Goal: Task Accomplishment & Management: Use online tool/utility

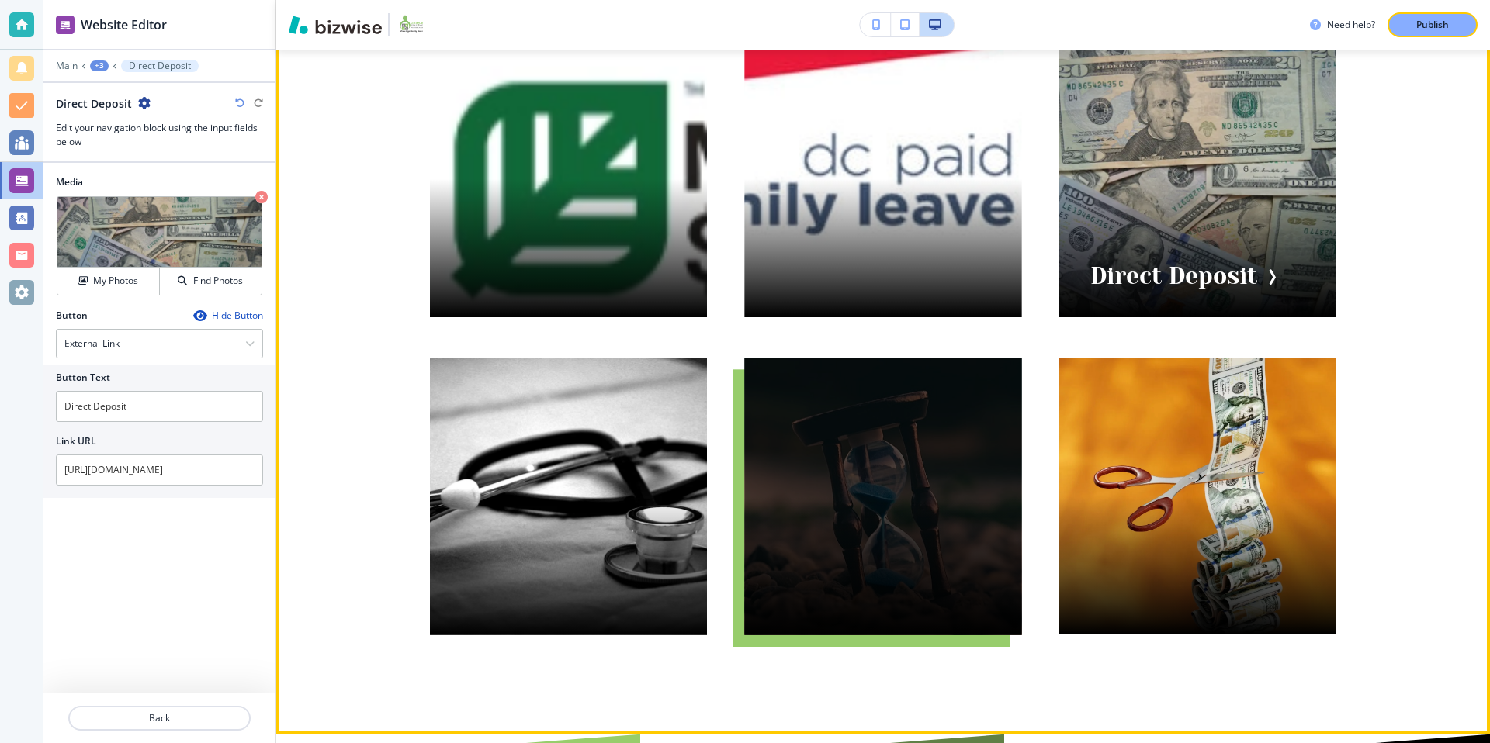
scroll to position [187, 0]
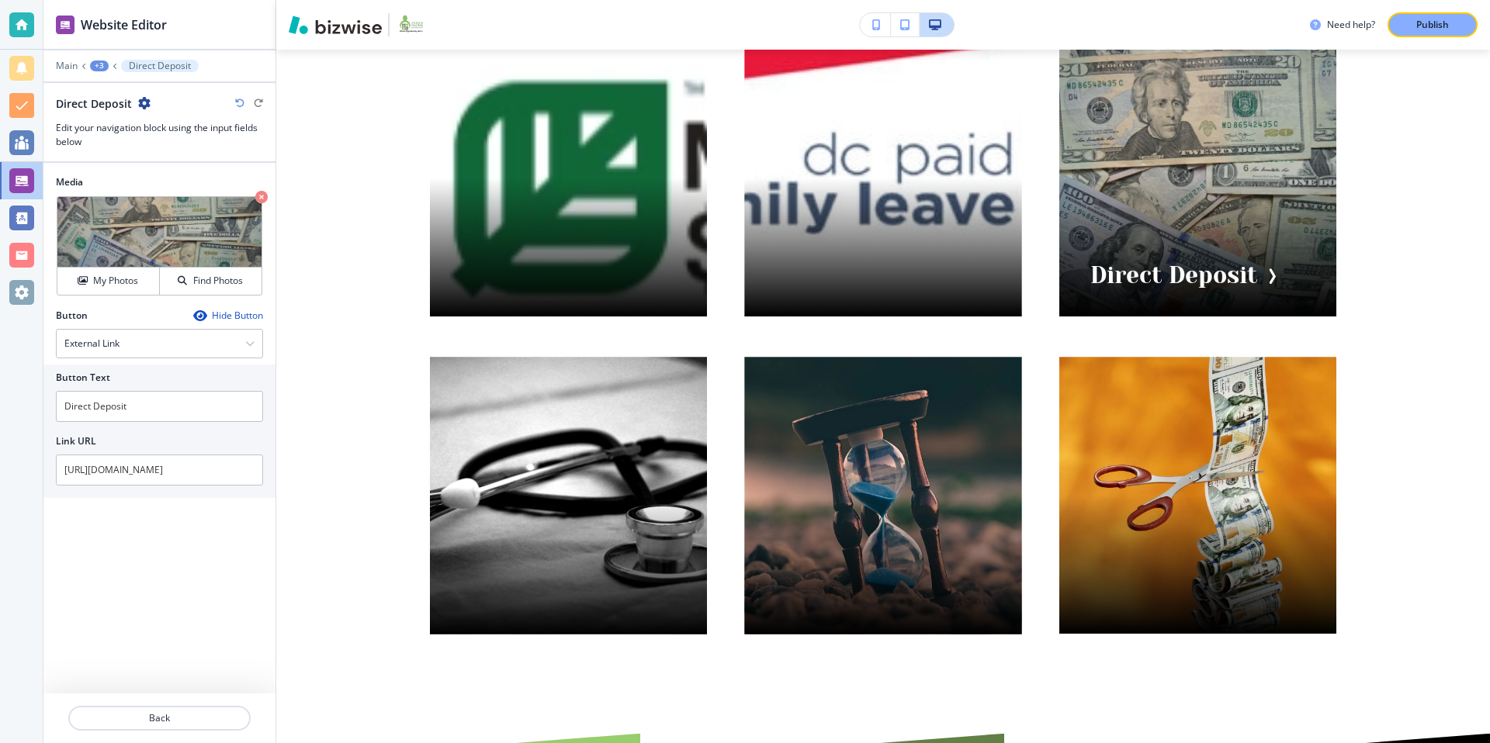
click at [92, 62] on div "+3" at bounding box center [99, 66] width 19 height 11
click at [149, 144] on p "Visual Navigation" at bounding box center [139, 146] width 79 height 14
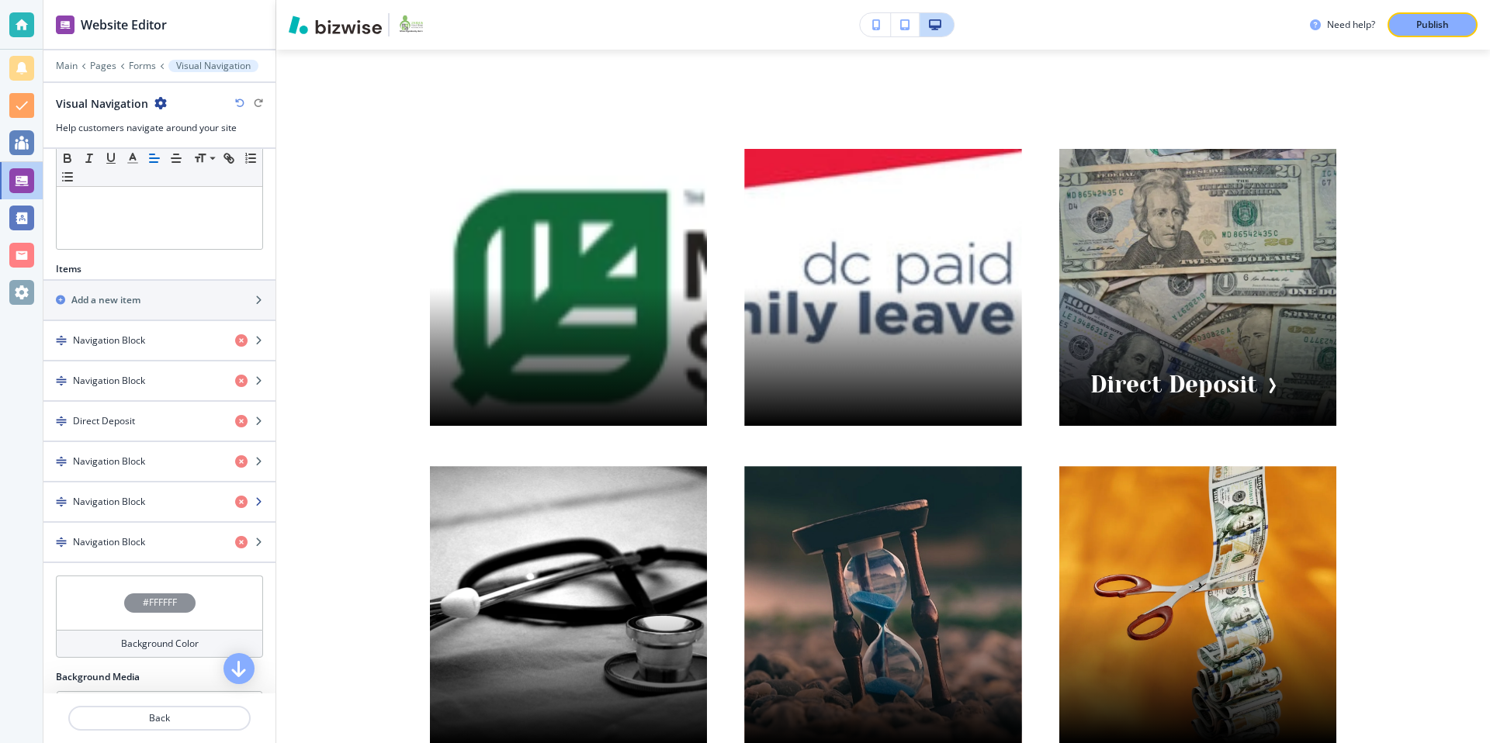
scroll to position [497, 0]
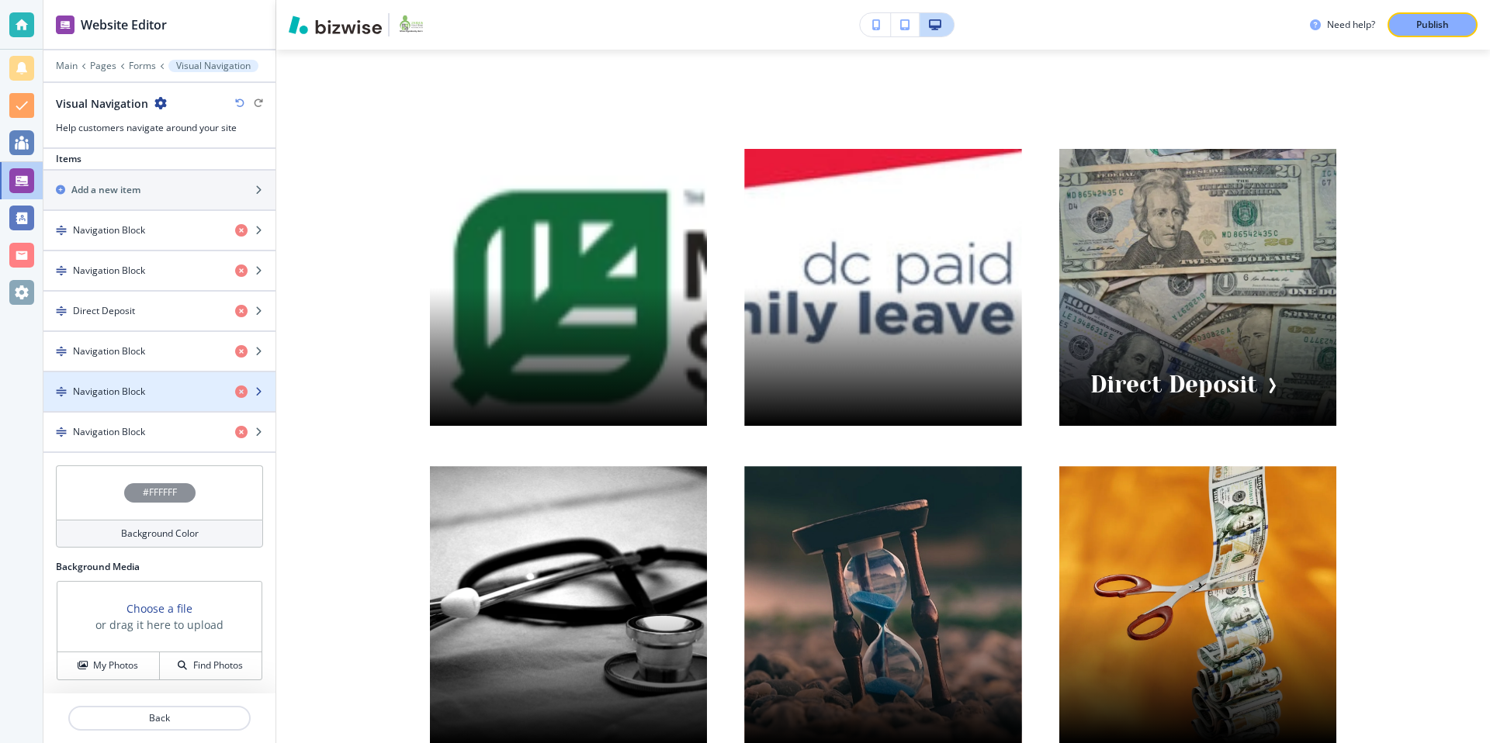
click at [140, 400] on div "button" at bounding box center [159, 405] width 232 height 12
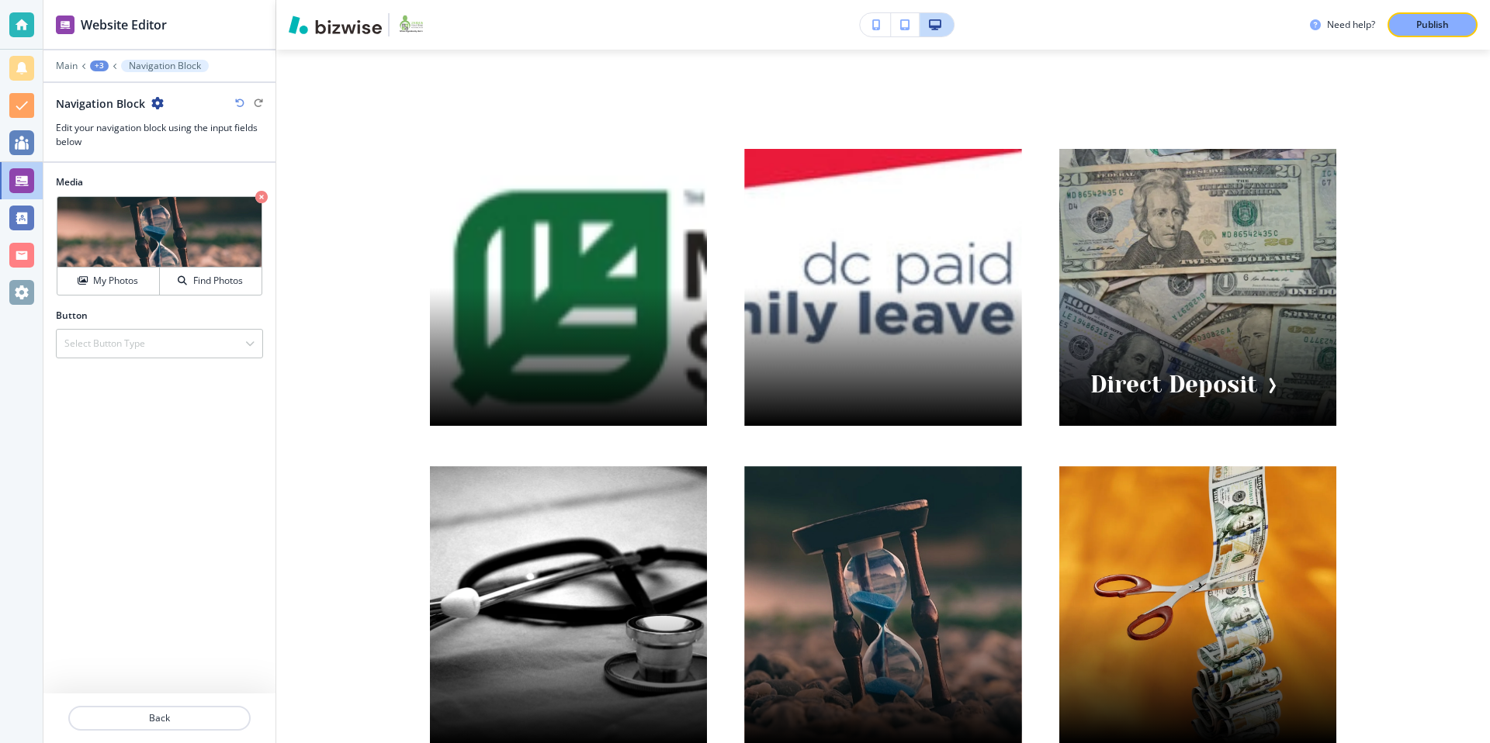
click at [158, 102] on icon "button" at bounding box center [157, 103] width 12 height 12
click at [192, 128] on p "Rename Navigation Block" at bounding box center [200, 130] width 79 height 14
drag, startPoint x: 158, startPoint y: 110, endPoint x: 49, endPoint y: 105, distance: 109.5
click at [49, 105] on div "Navigation Block Navigation Block Edit your navigation block using the input fi…" at bounding box center [159, 122] width 232 height 54
type input "PTO Form"
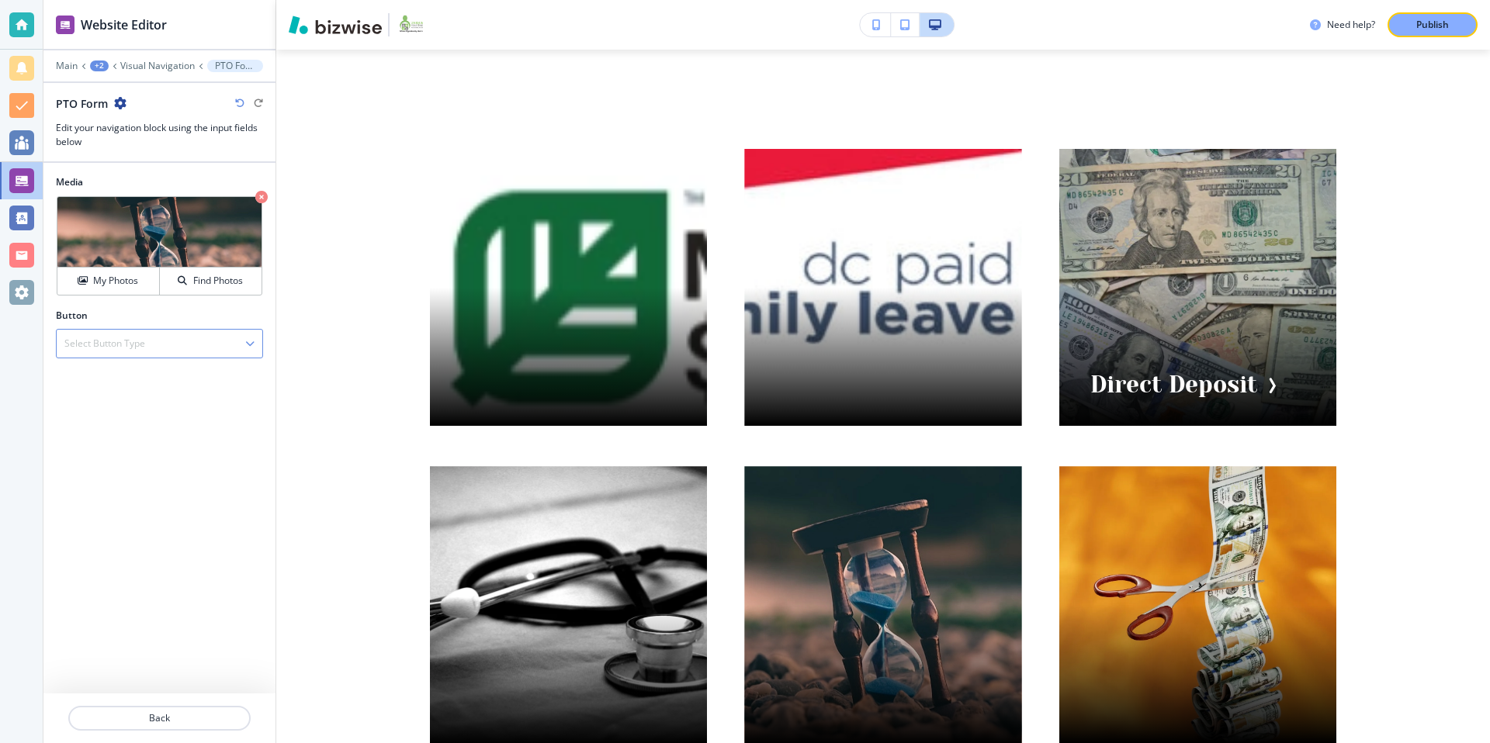
click at [169, 341] on div "Select Button Type" at bounding box center [160, 344] width 206 height 28
click at [136, 355] on div "Select Button Type" at bounding box center [160, 344] width 206 height 28
click at [130, 372] on div "Media Crop My Photos Find Photos Button Select Button Type External Link Intern…" at bounding box center [159, 428] width 232 height 531
click at [156, 342] on div "Select Button Type" at bounding box center [160, 344] width 206 height 28
click at [129, 368] on h4 "External Link" at bounding box center [159, 371] width 190 height 14
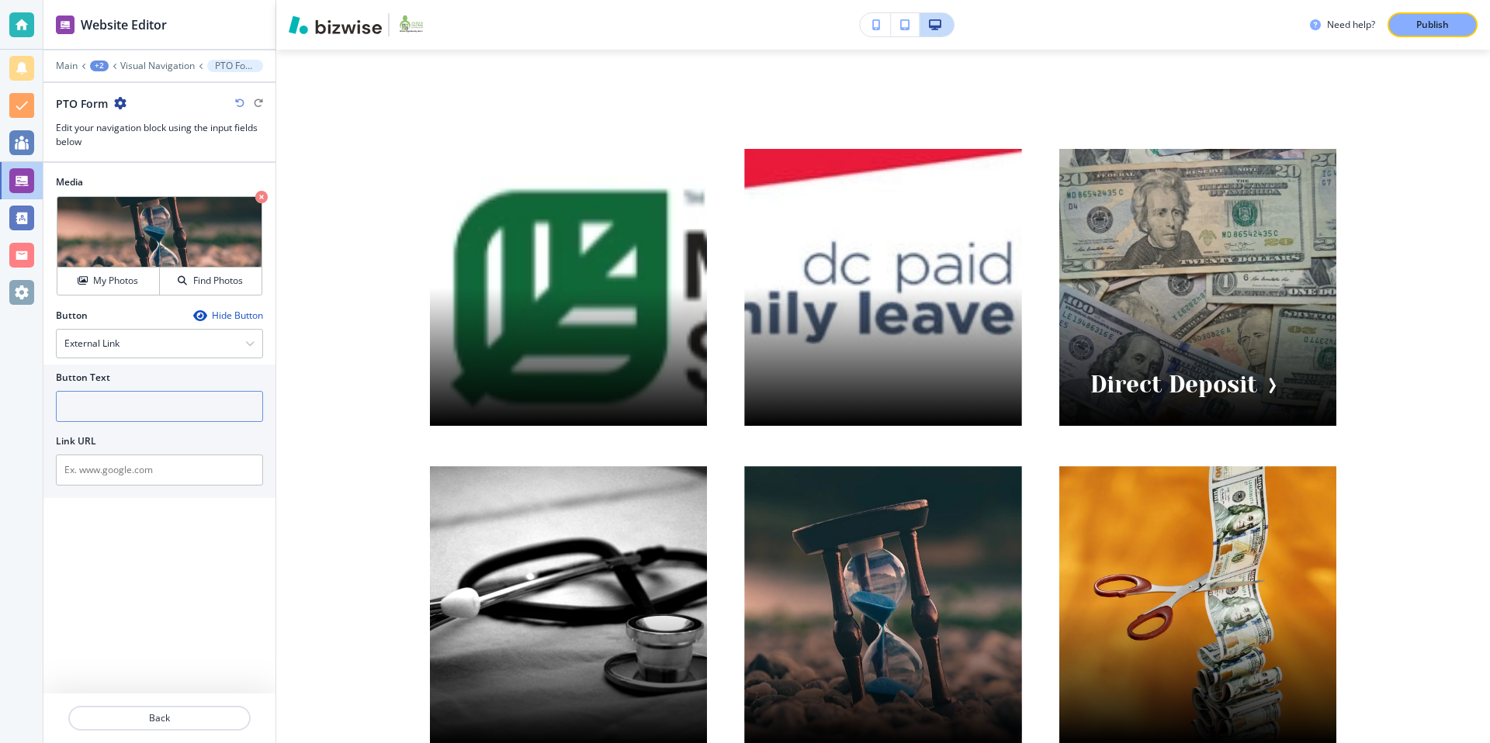
click at [120, 399] on input "text" at bounding box center [159, 406] width 207 height 31
type input "PTO Form"
click at [144, 466] on input "text" at bounding box center [159, 470] width 207 height 31
paste input "[URL][DOMAIN_NAME]"
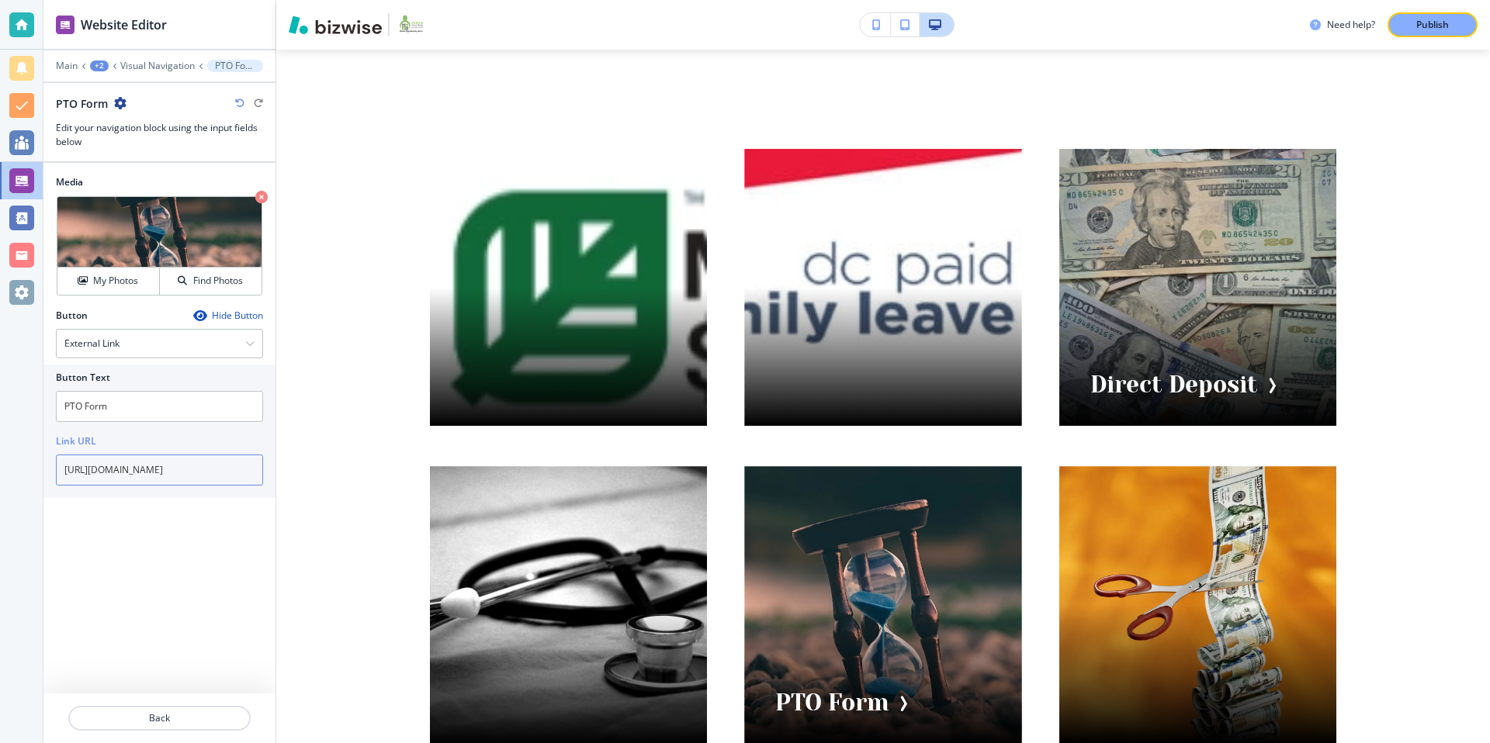
type input "[URL][DOMAIN_NAME]"
click at [170, 566] on div "Media Crop My Photos Find Photos Button Hide Button External Link External Link…" at bounding box center [159, 428] width 232 height 531
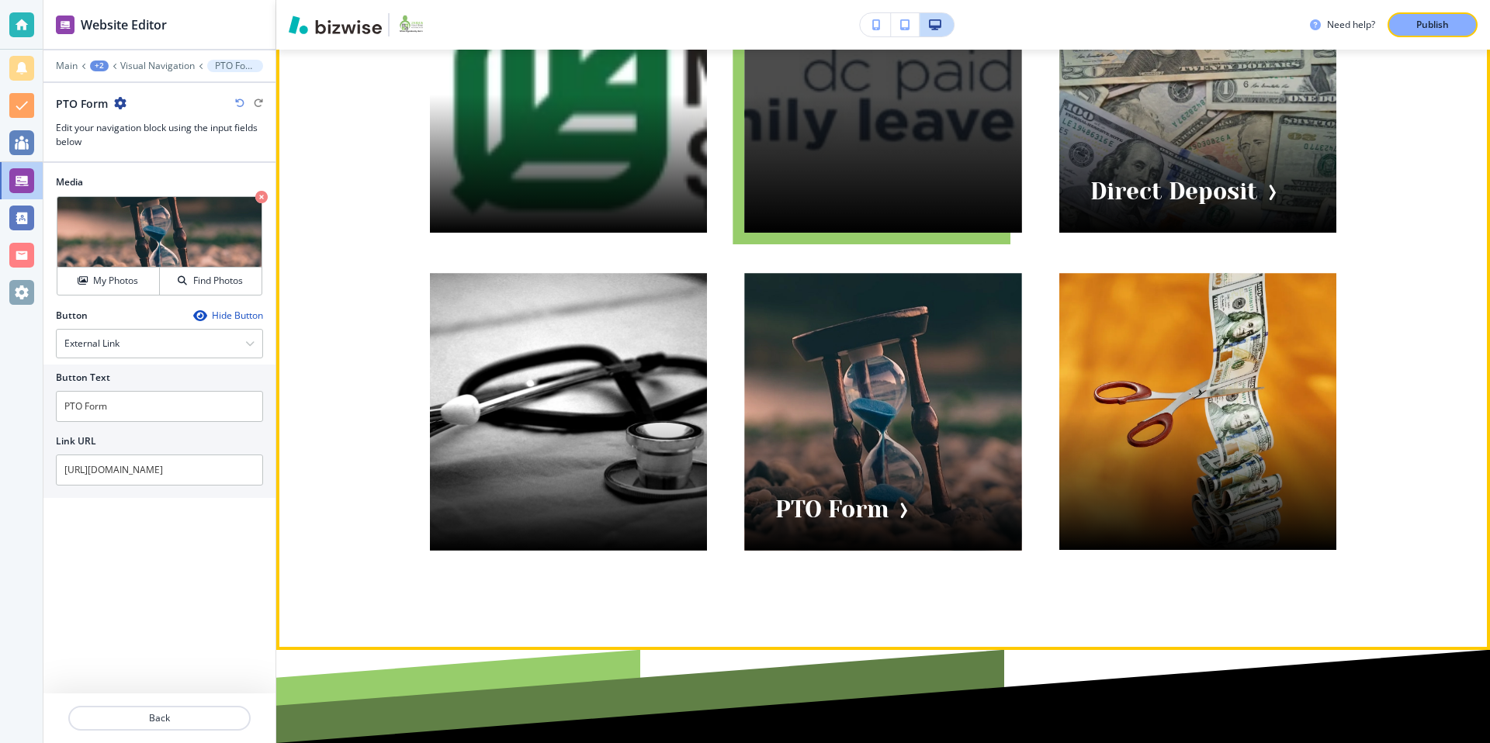
scroll to position [272, 0]
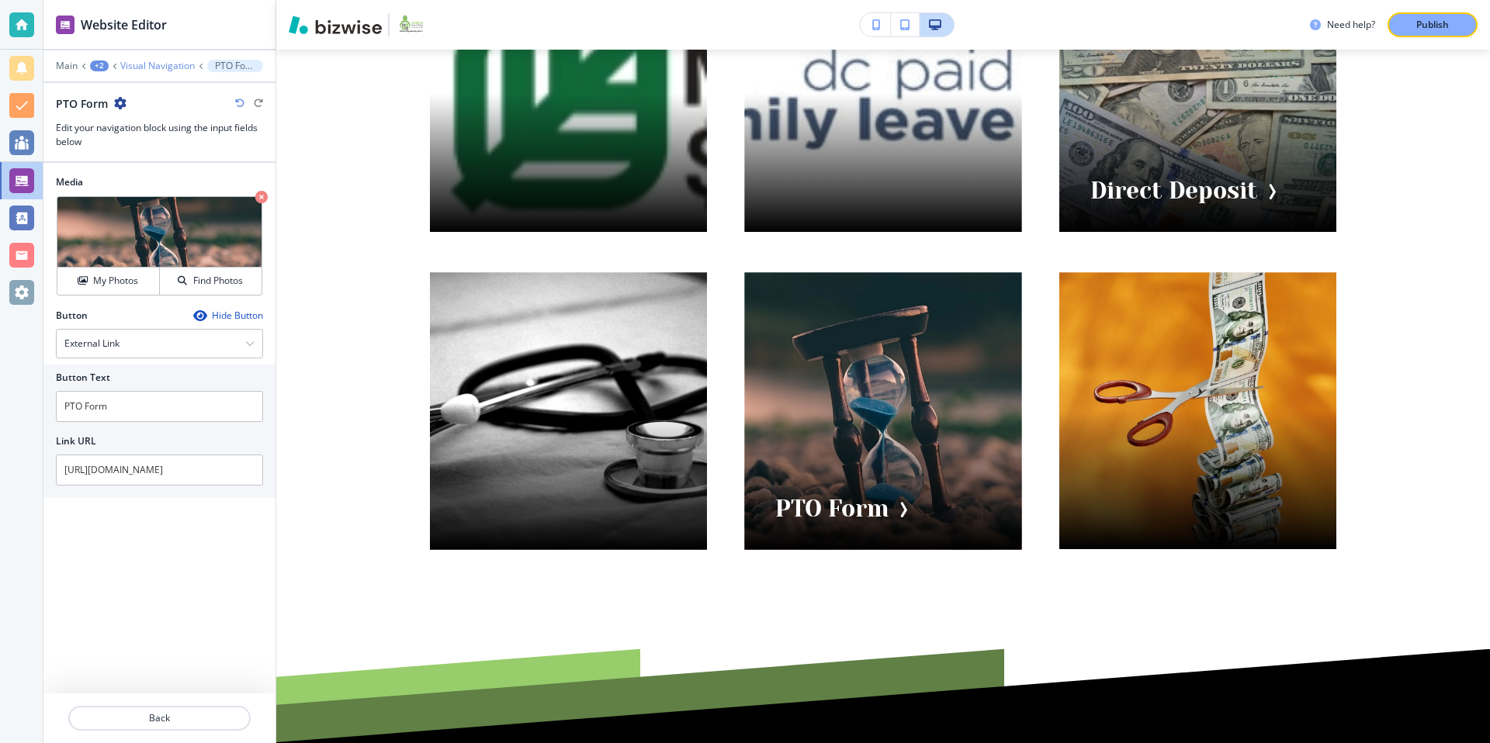
click at [160, 70] on p "Visual Navigation" at bounding box center [157, 66] width 74 height 11
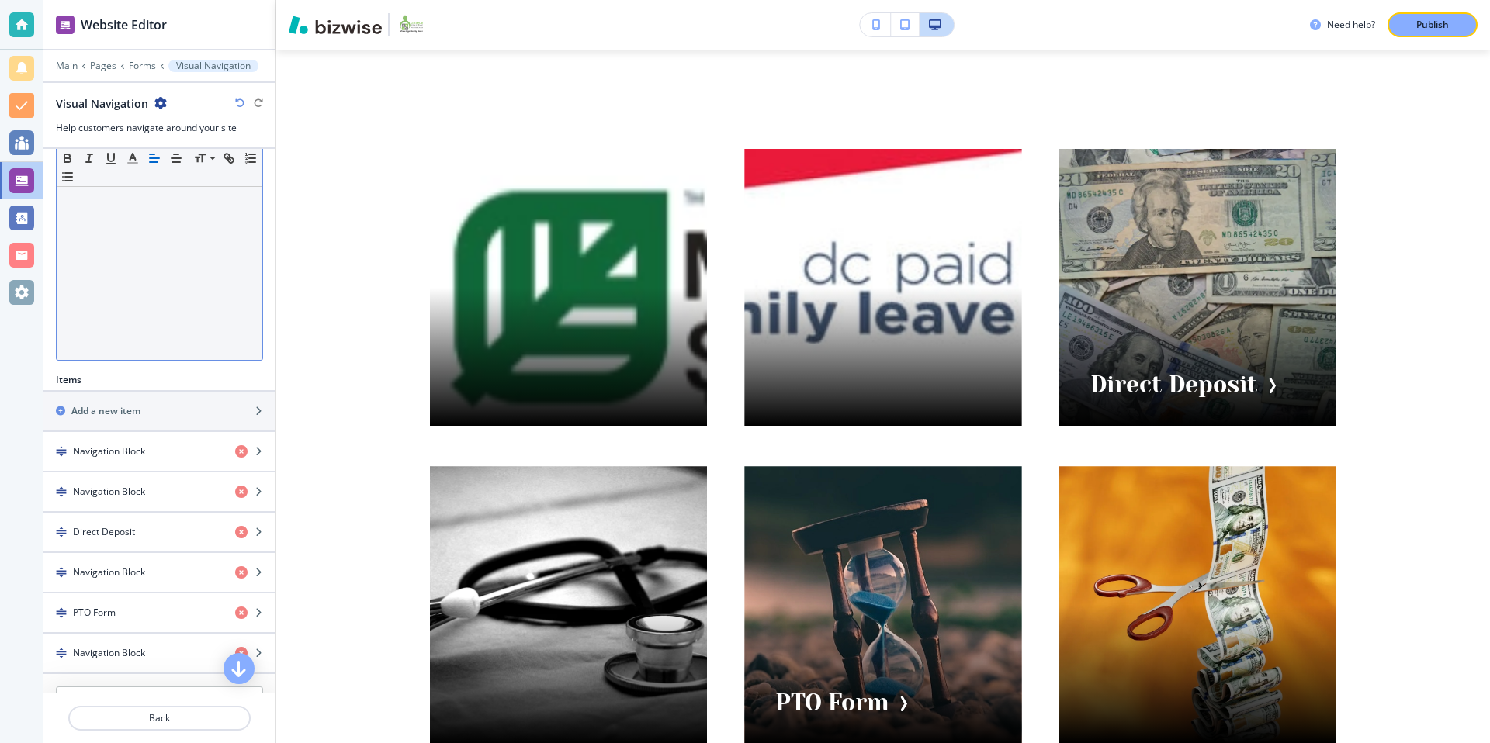
scroll to position [497, 0]
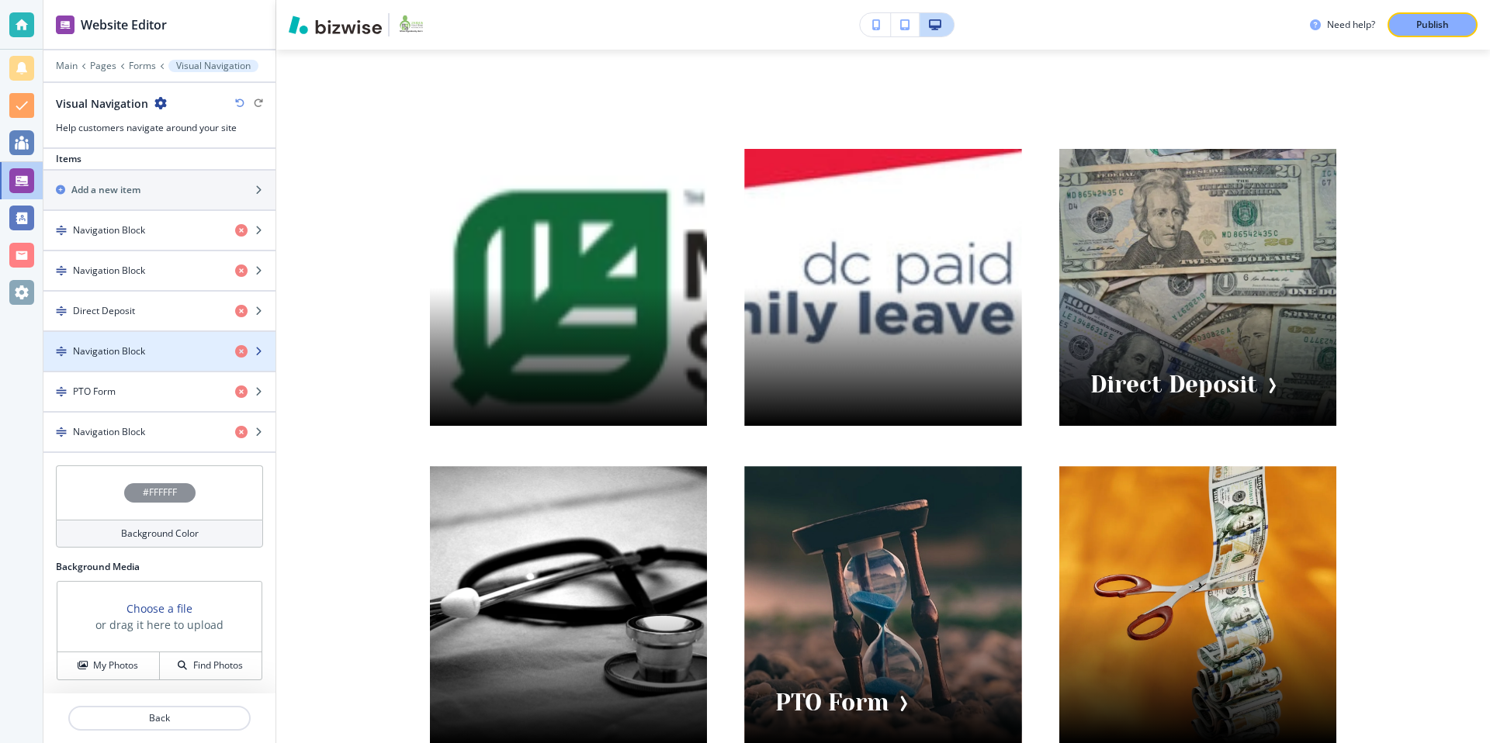
click at [142, 354] on h4 "Navigation Block" at bounding box center [109, 352] width 72 height 14
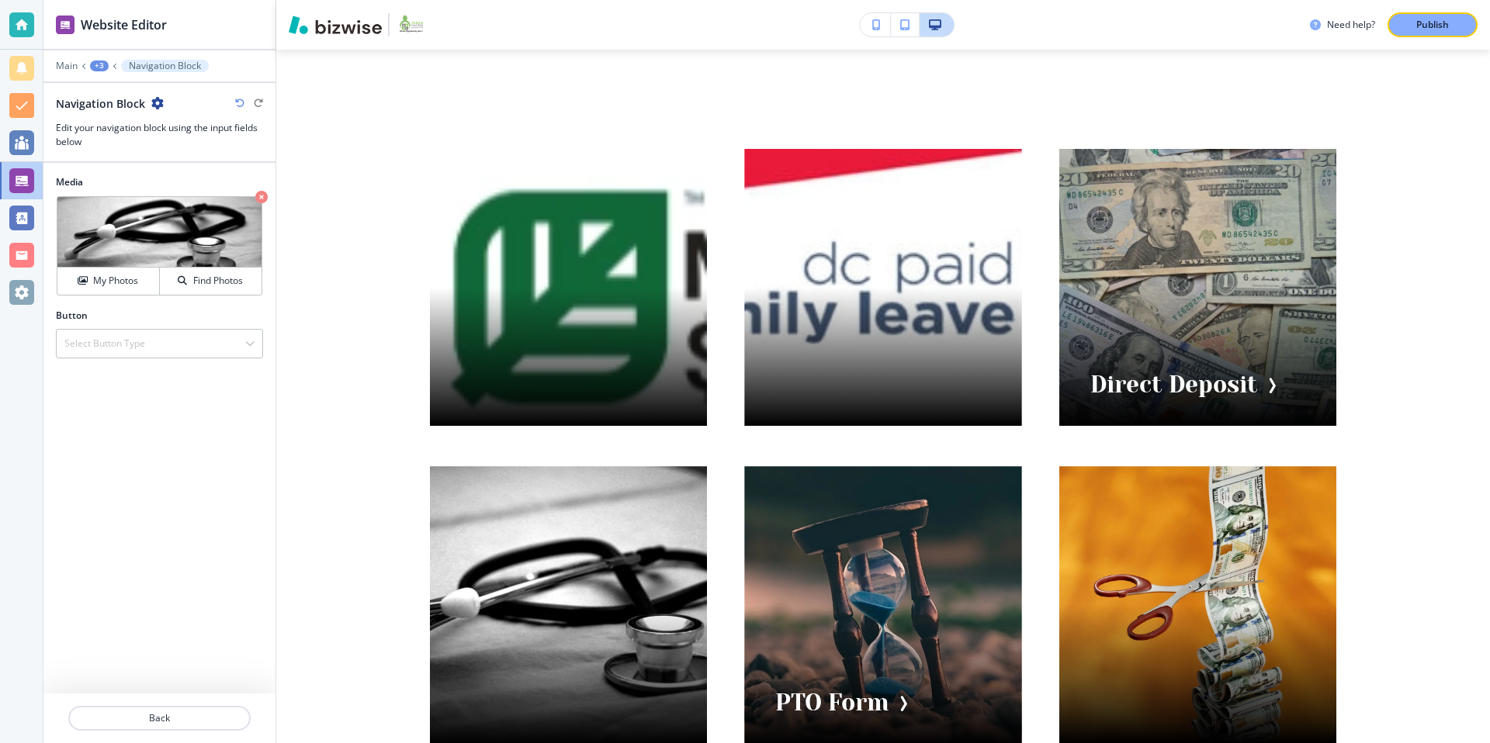
click at [158, 100] on icon "button" at bounding box center [157, 103] width 12 height 12
click at [192, 122] on button "Rename Navigation Block" at bounding box center [200, 129] width 99 height 27
drag, startPoint x: 159, startPoint y: 99, endPoint x: 7, endPoint y: 99, distance: 152.1
click at [7, 99] on div "Website Editor Main +3 Navigation Block Navigation Block Navigation Block Edit …" at bounding box center [745, 371] width 1490 height 743
drag, startPoint x: 129, startPoint y: 104, endPoint x: 25, endPoint y: 94, distance: 104.5
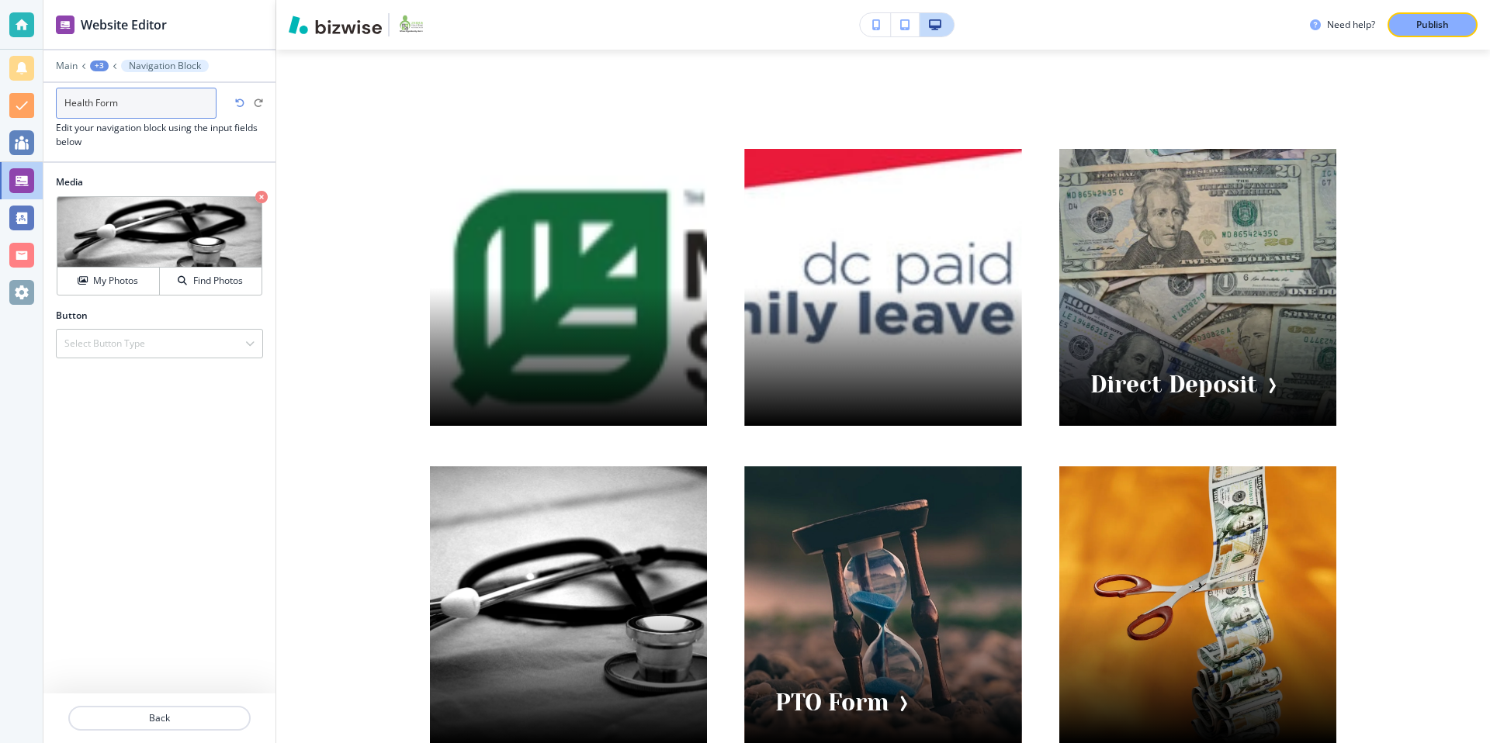
click at [25, 94] on div "Website Editor Main +3 Navigation Block Health Form Navigation Block Edit your …" at bounding box center [745, 371] width 1490 height 743
paste input "insurance"
drag, startPoint x: 143, startPoint y: 104, endPoint x: 102, endPoint y: 102, distance: 40.4
click at [102, 102] on input "Health insurance" at bounding box center [136, 103] width 161 height 31
type input "Health Form"
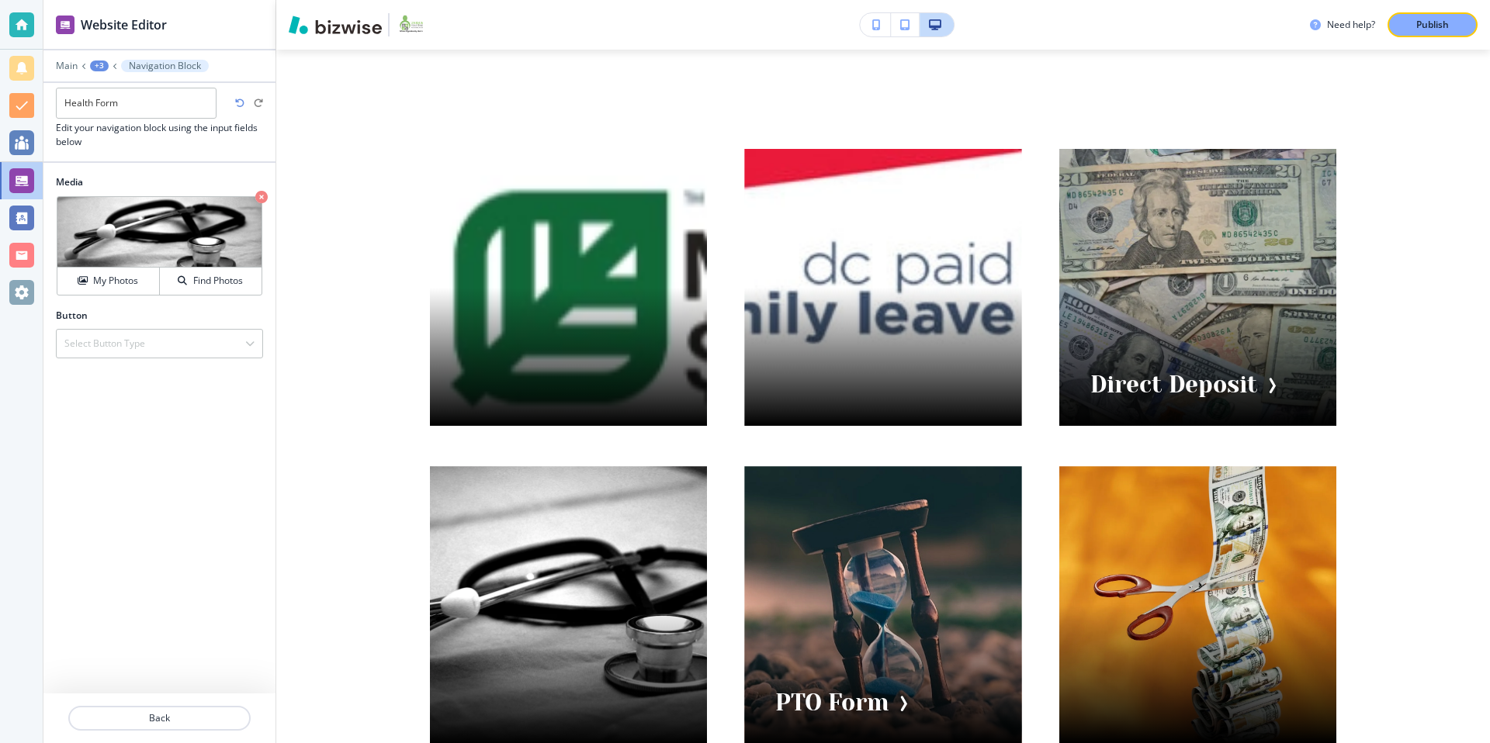
click at [118, 151] on div at bounding box center [159, 155] width 232 height 12
click at [123, 345] on h4 "Select Button Type" at bounding box center [104, 344] width 81 height 14
click at [140, 368] on h4 "External Link" at bounding box center [159, 371] width 190 height 14
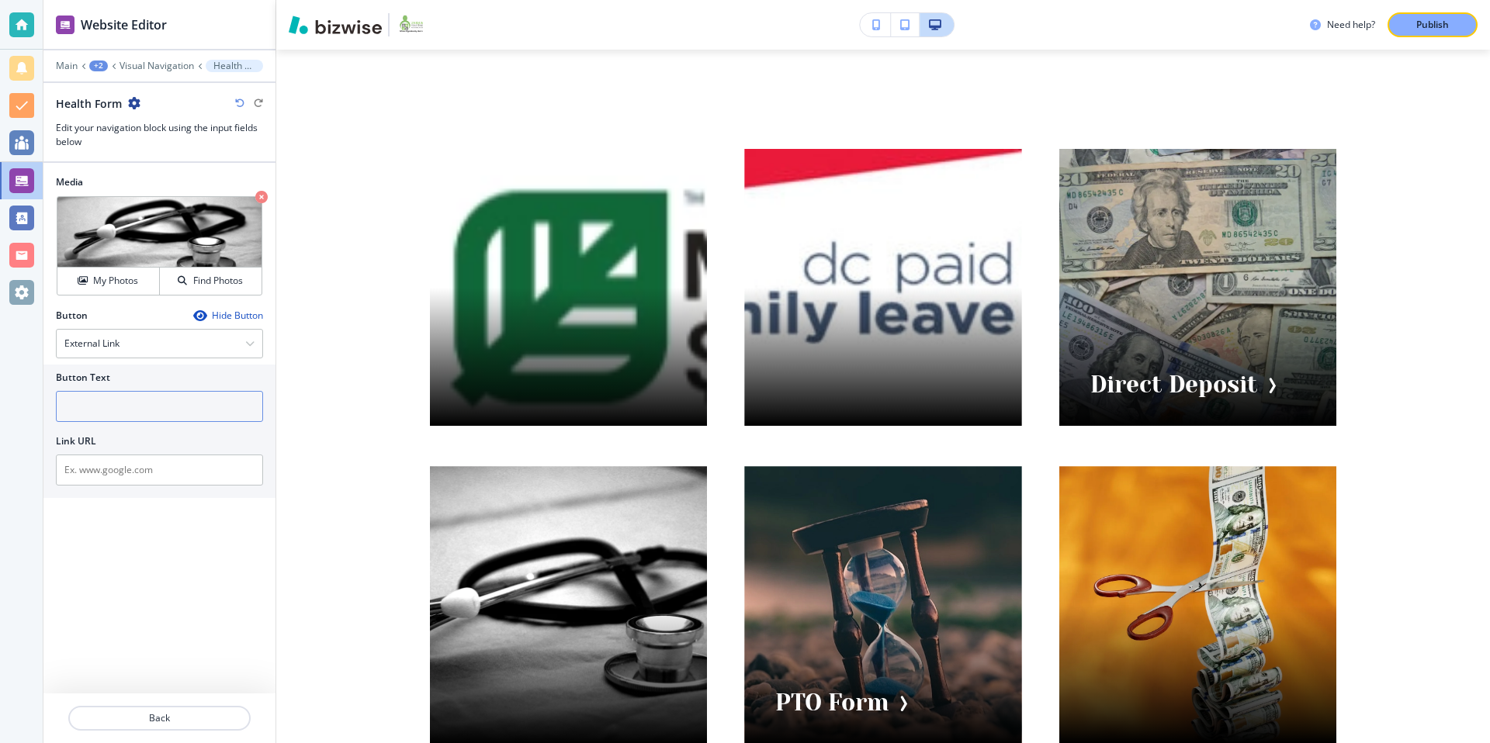
click at [125, 405] on input "text" at bounding box center [159, 406] width 207 height 31
paste input "Health insurance"
type input "Health insurance"
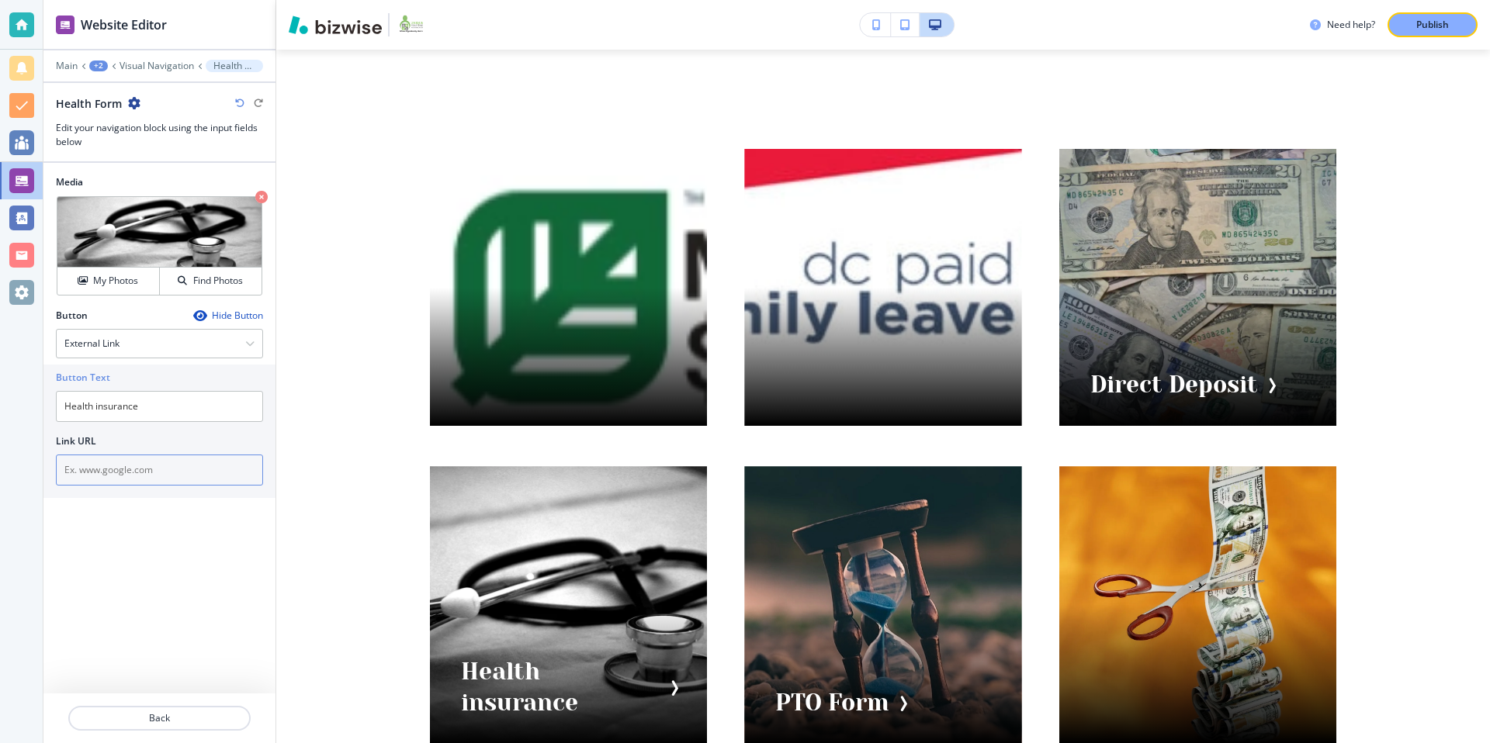
click at [160, 466] on input "text" at bounding box center [159, 470] width 207 height 31
paste input "[URL][DOMAIN_NAME]"
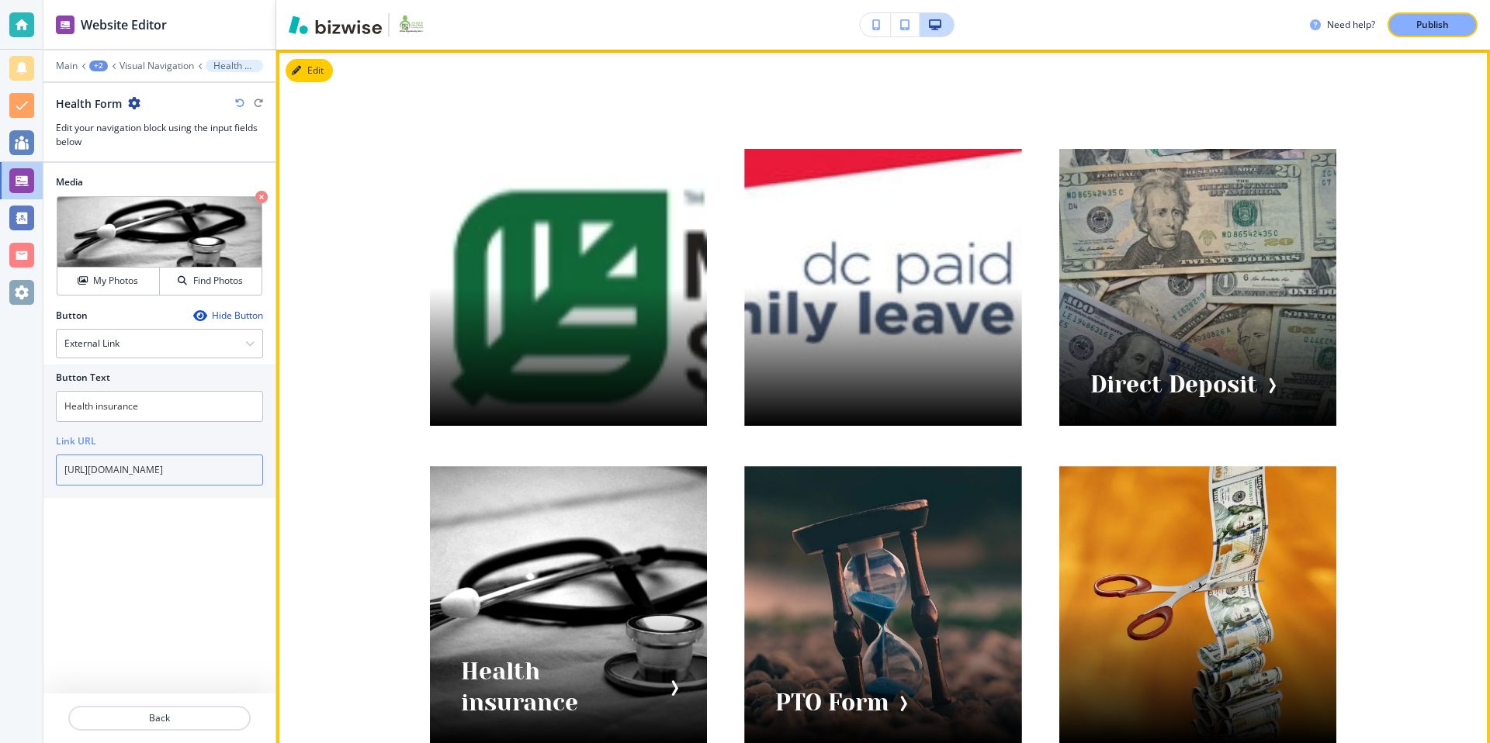
type input "[URL][DOMAIN_NAME]"
click at [355, 410] on div "Direct Deposit Health insurance PTO Form" at bounding box center [883, 447] width 1214 height 794
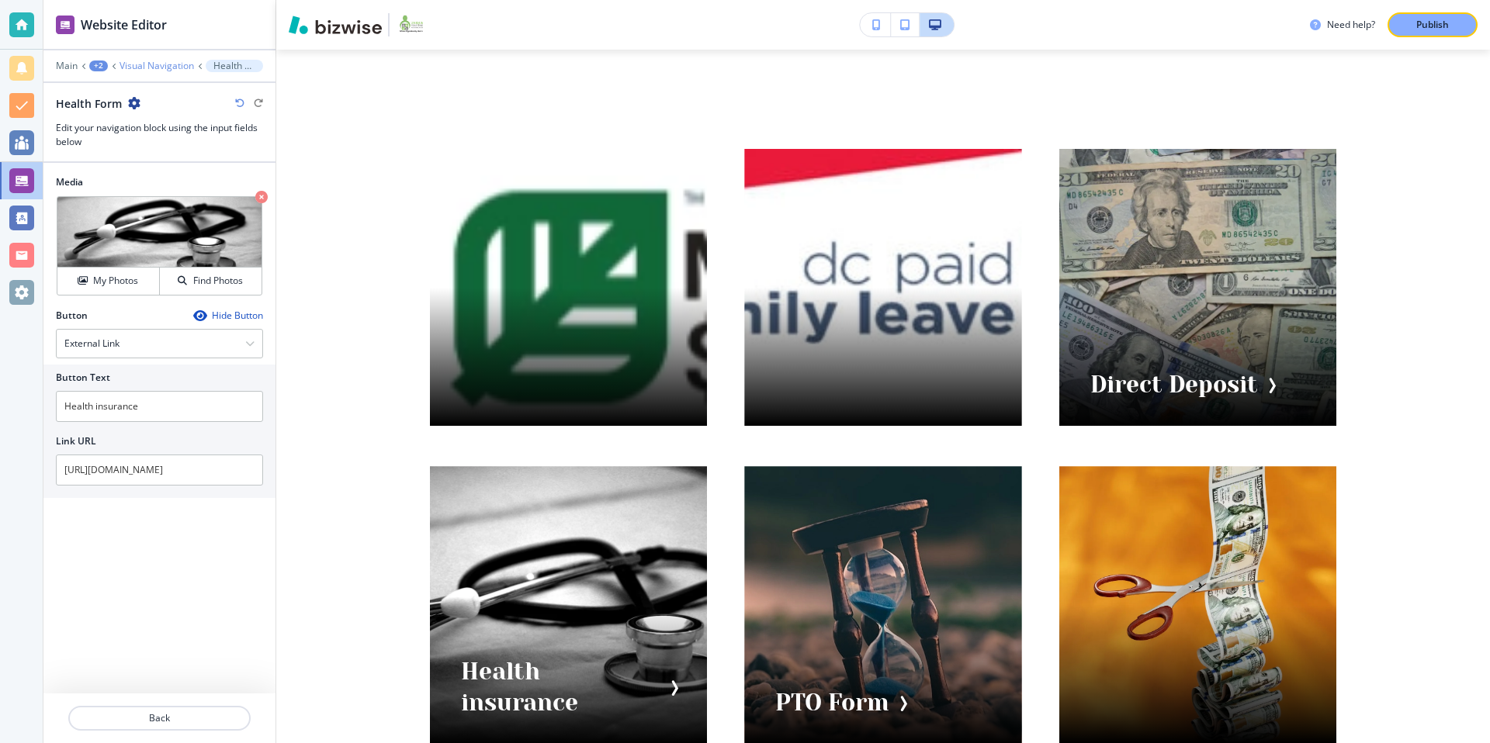
click at [167, 66] on p "Visual Navigation" at bounding box center [156, 66] width 74 height 11
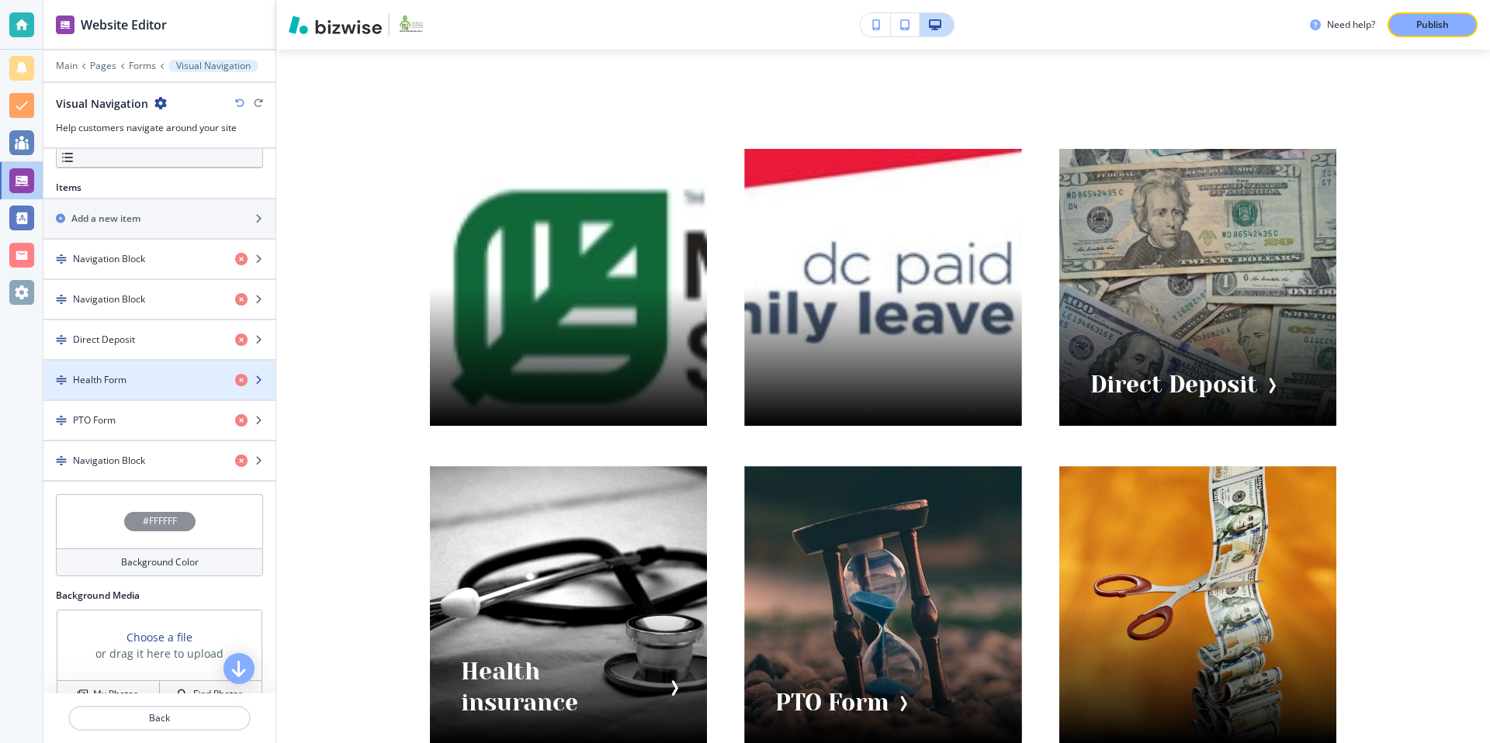
scroll to position [473, 0]
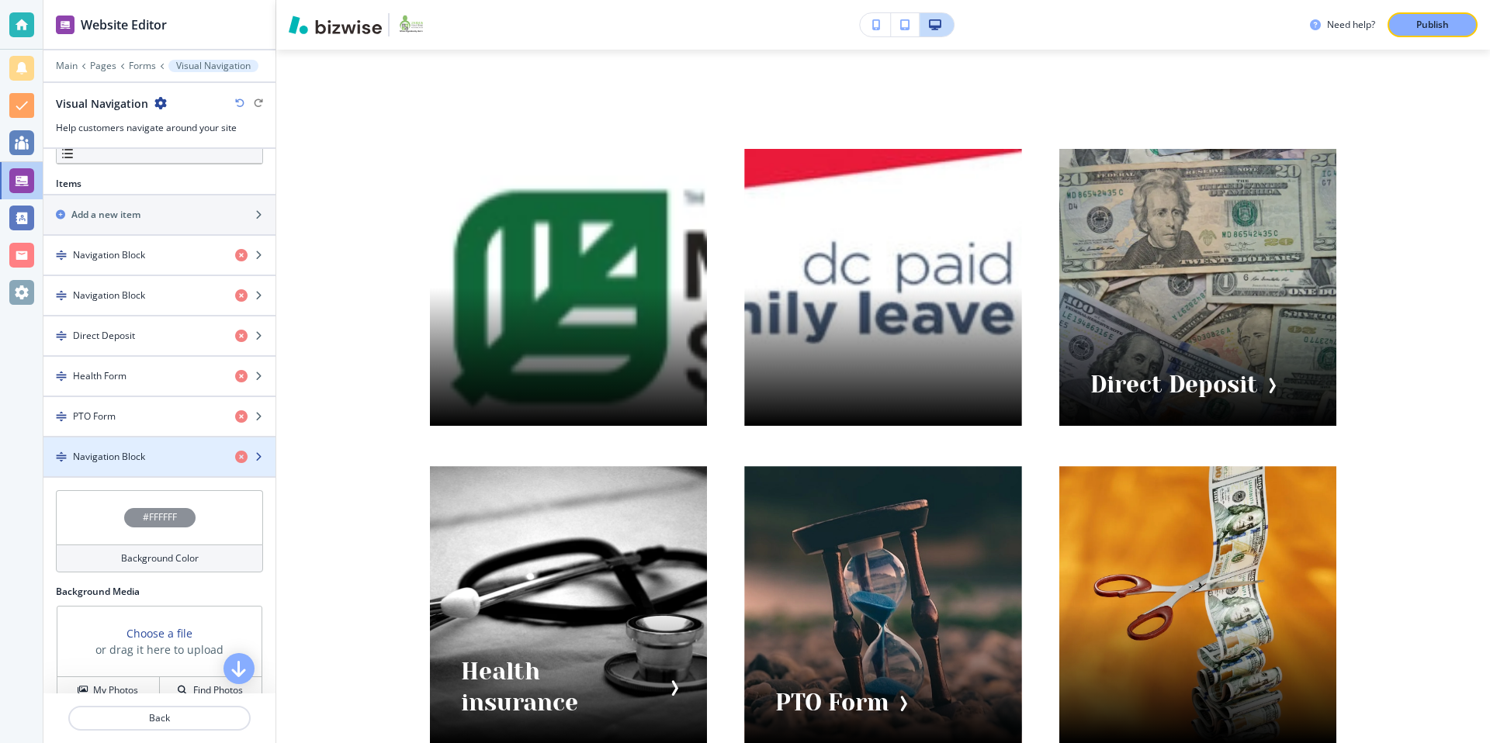
click at [163, 447] on div "button" at bounding box center [159, 444] width 232 height 12
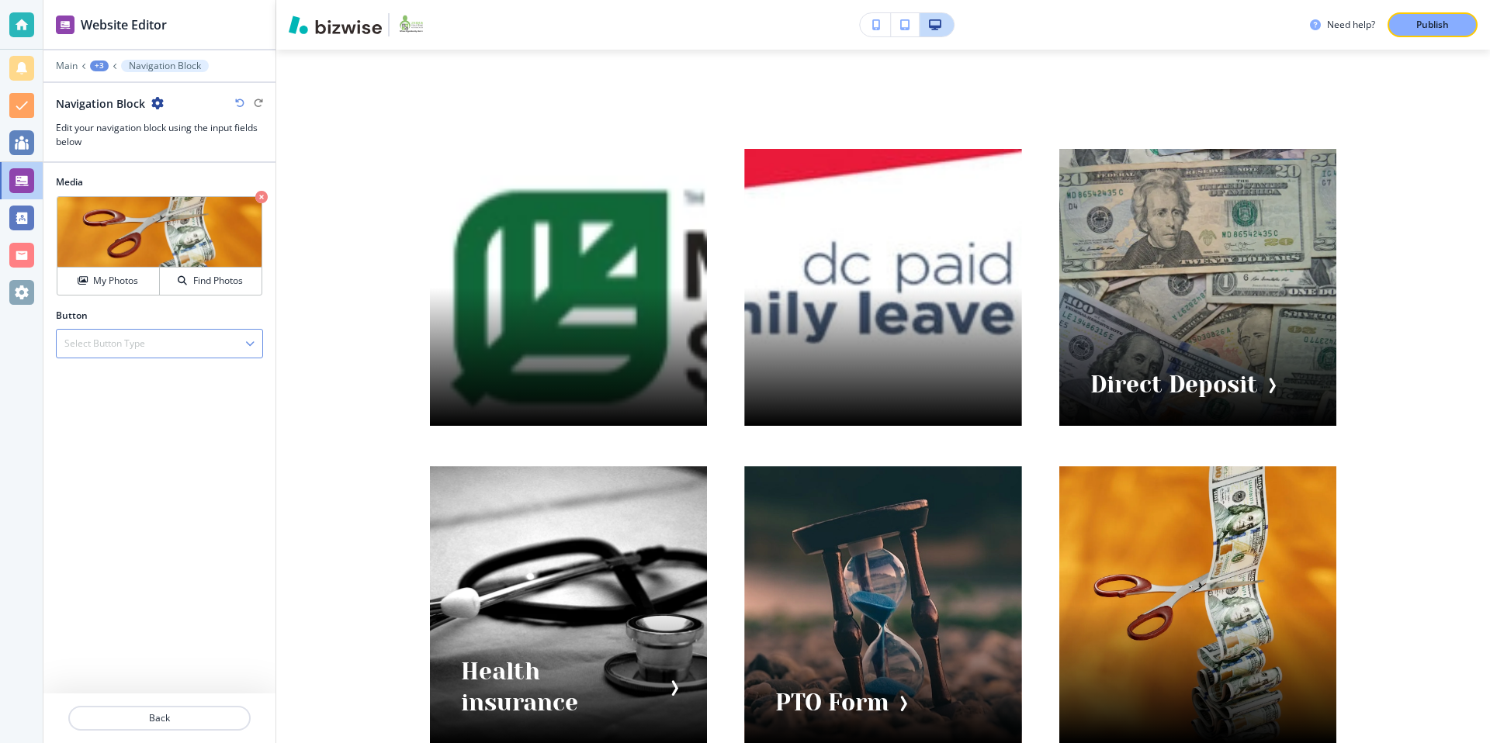
click at [144, 341] on h4 "Select Button Type" at bounding box center [104, 344] width 81 height 14
click at [120, 378] on div "External Link" at bounding box center [160, 371] width 206 height 26
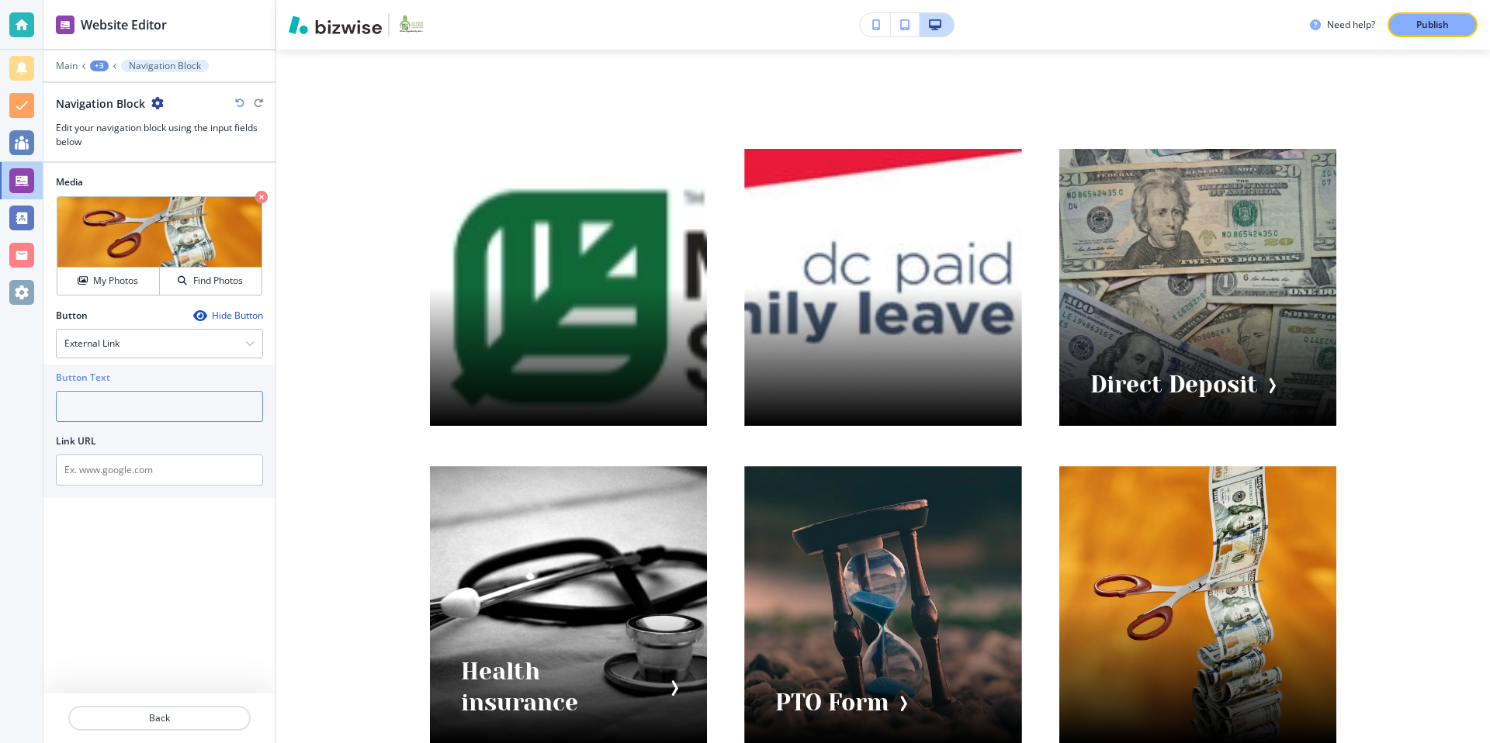
click at [115, 401] on input "text" at bounding box center [159, 406] width 207 height 31
type input "[US_STATE] Saving"
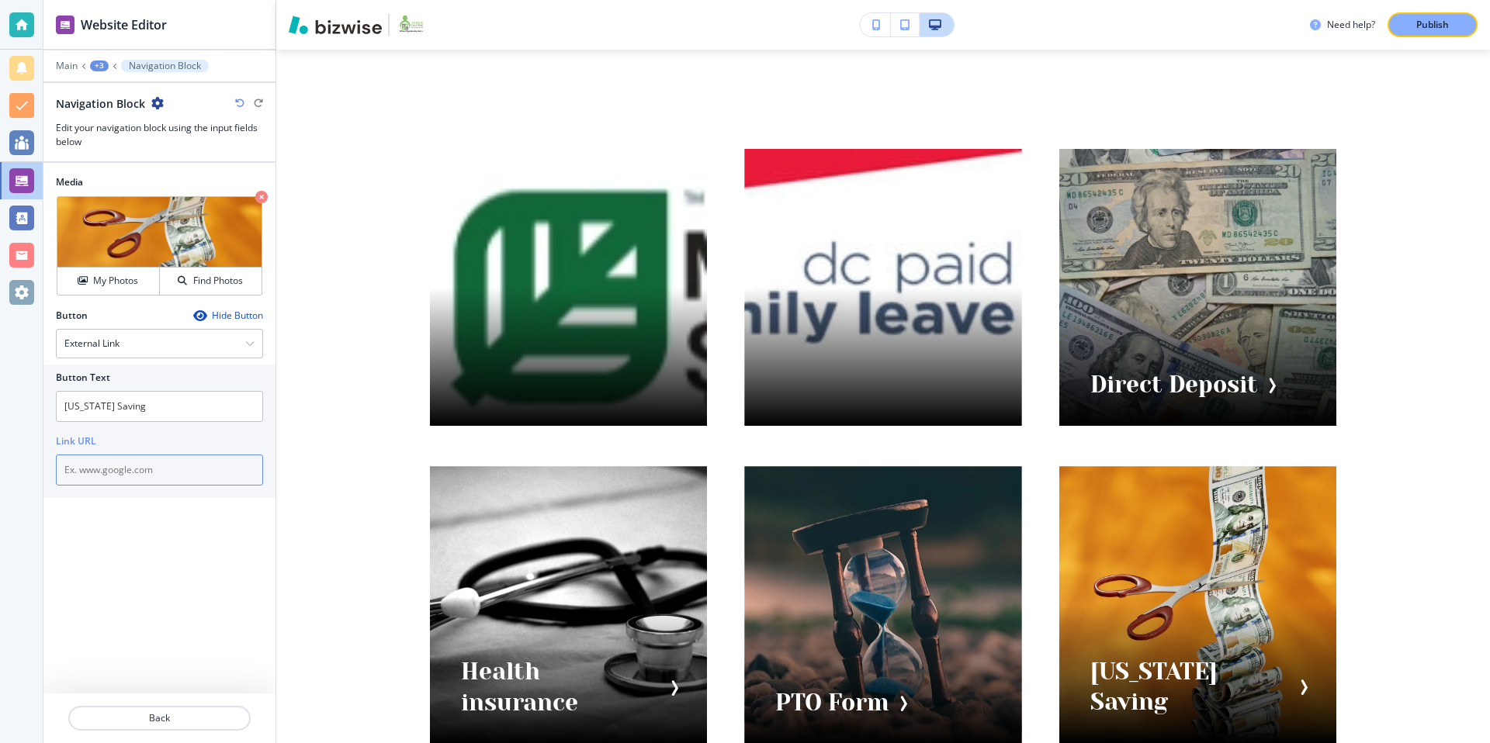
click at [113, 472] on input "text" at bounding box center [159, 470] width 207 height 31
paste input "[URL][DOMAIN_NAME]"
type input "[URL][DOMAIN_NAME]"
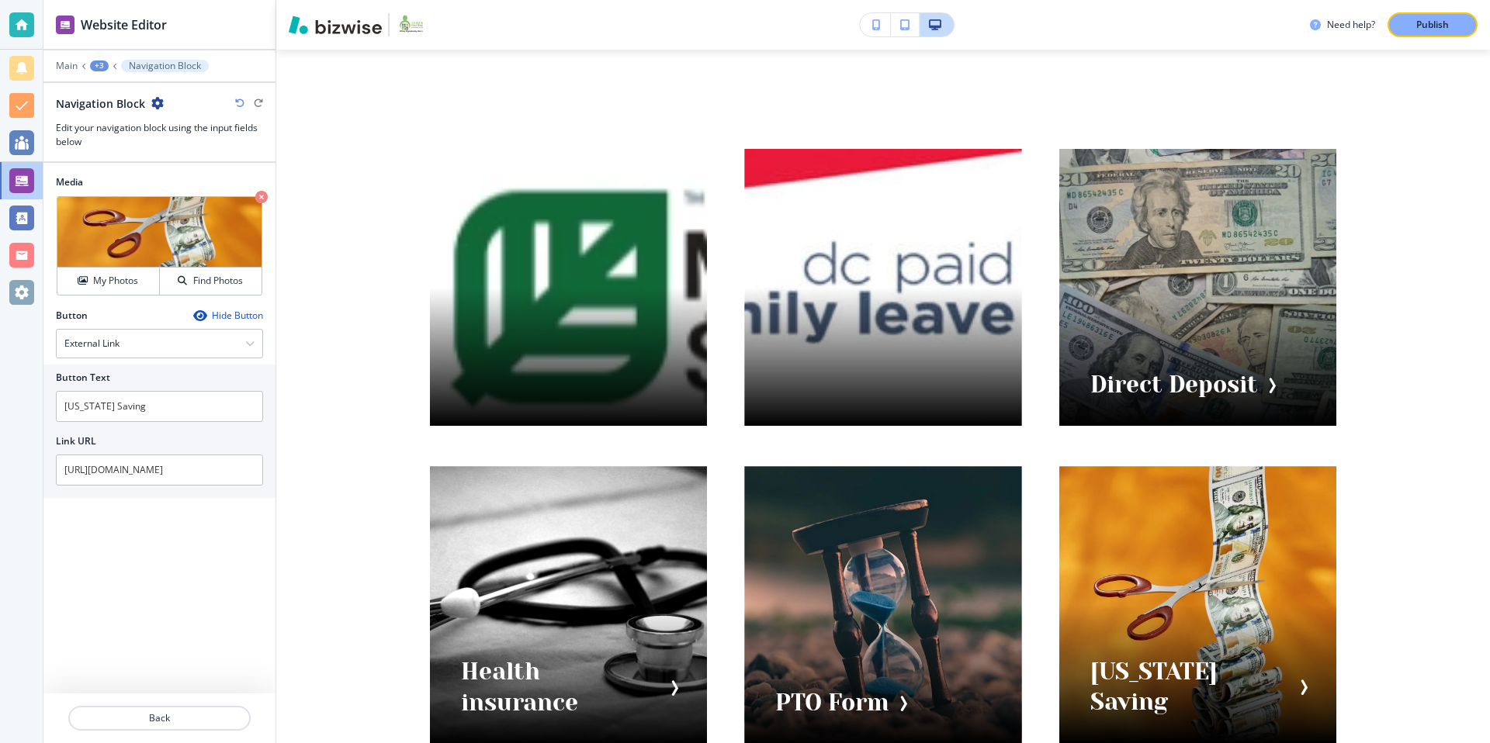
click at [139, 570] on div "Media Crop My Photos Find Photos Button Hide Button External Link External Link…" at bounding box center [159, 428] width 232 height 531
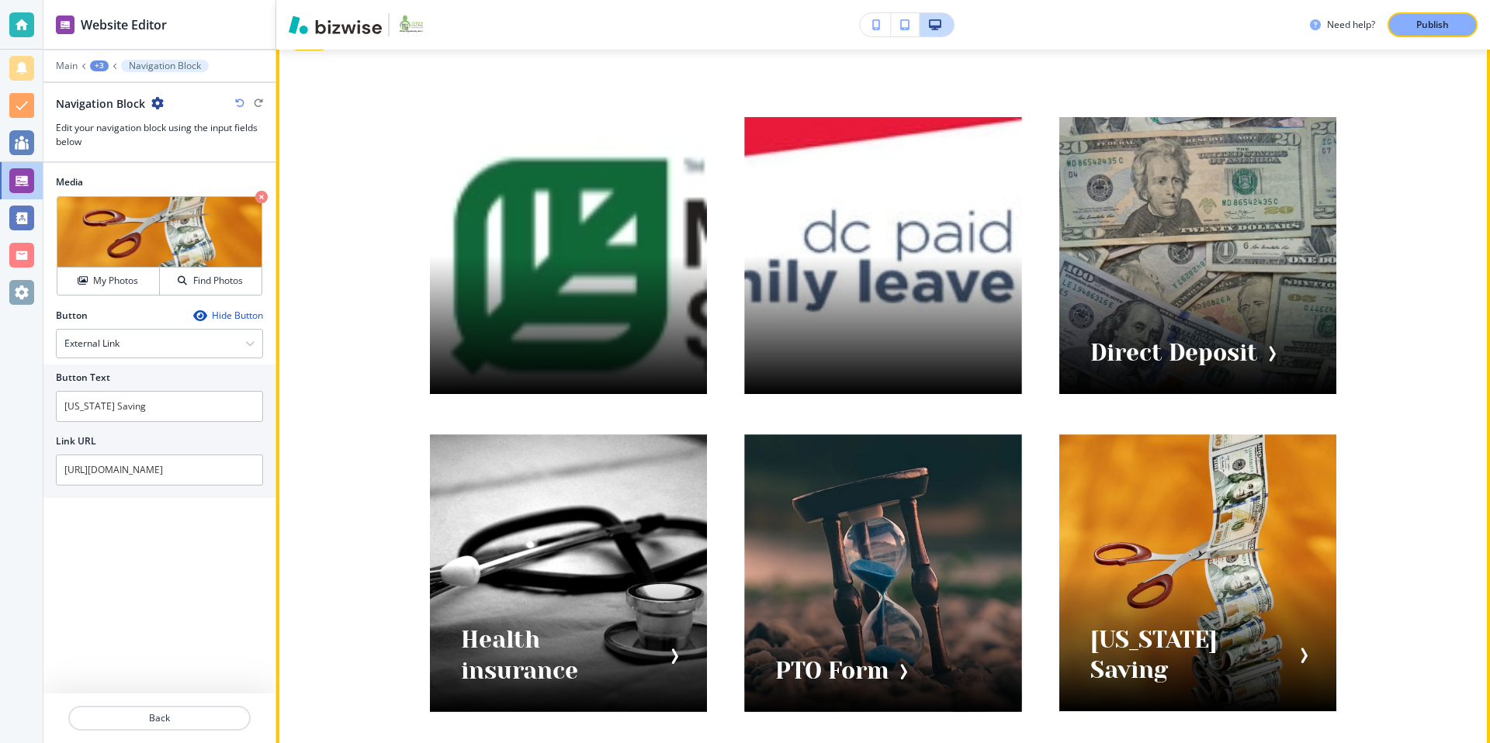
scroll to position [101, 0]
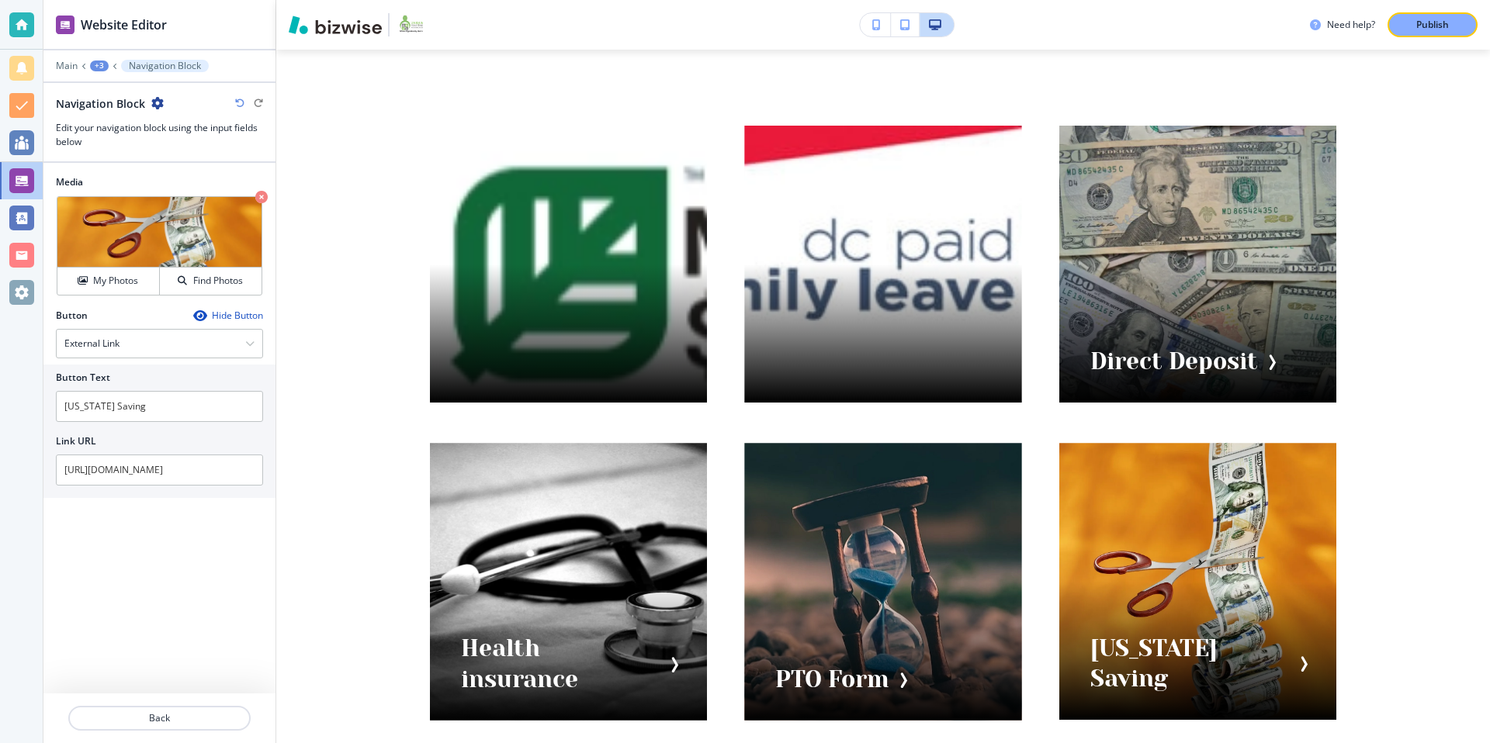
click at [102, 64] on div "+3" at bounding box center [99, 66] width 19 height 11
click at [141, 141] on p "Visual Navigation" at bounding box center [139, 146] width 79 height 14
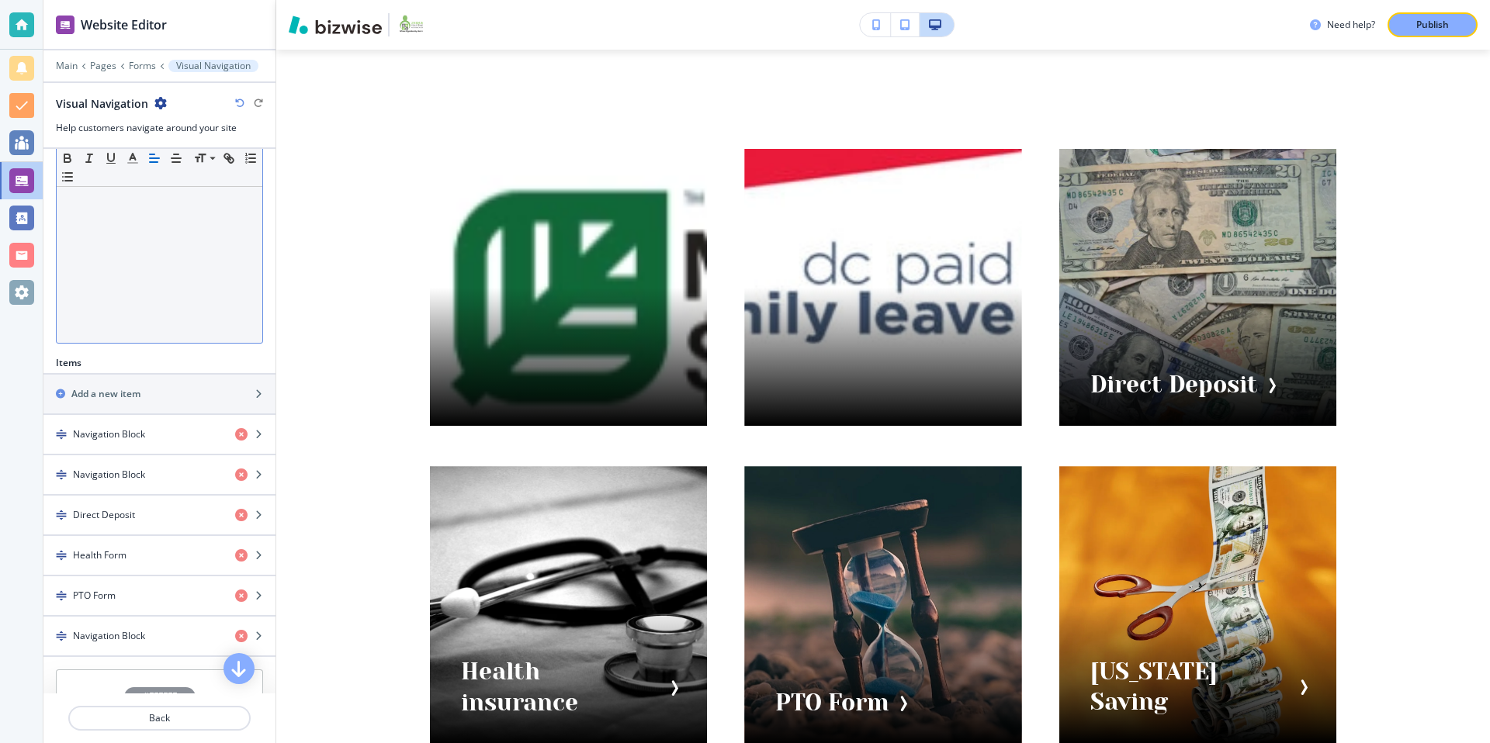
scroll to position [452, 0]
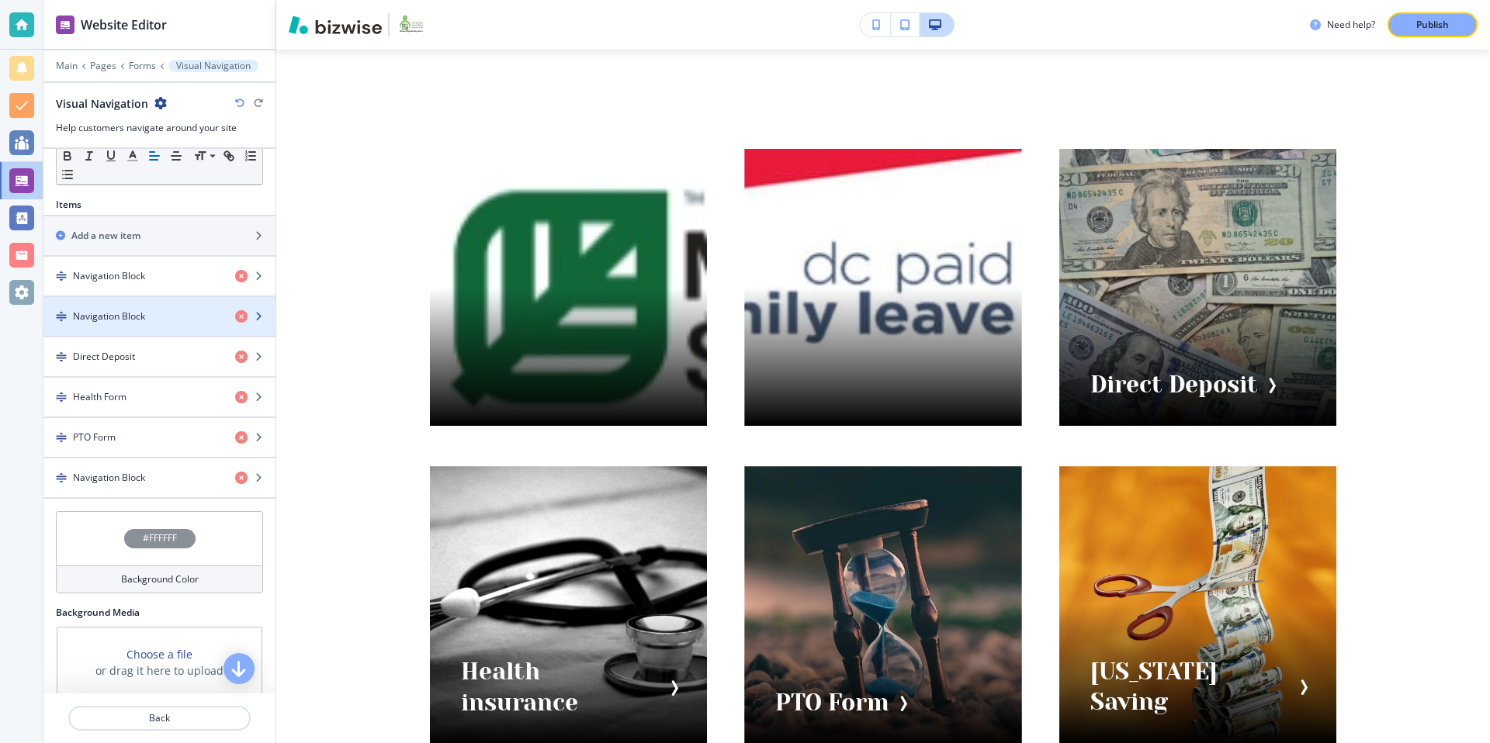
click at [157, 312] on div "Navigation Block" at bounding box center [132, 317] width 179 height 14
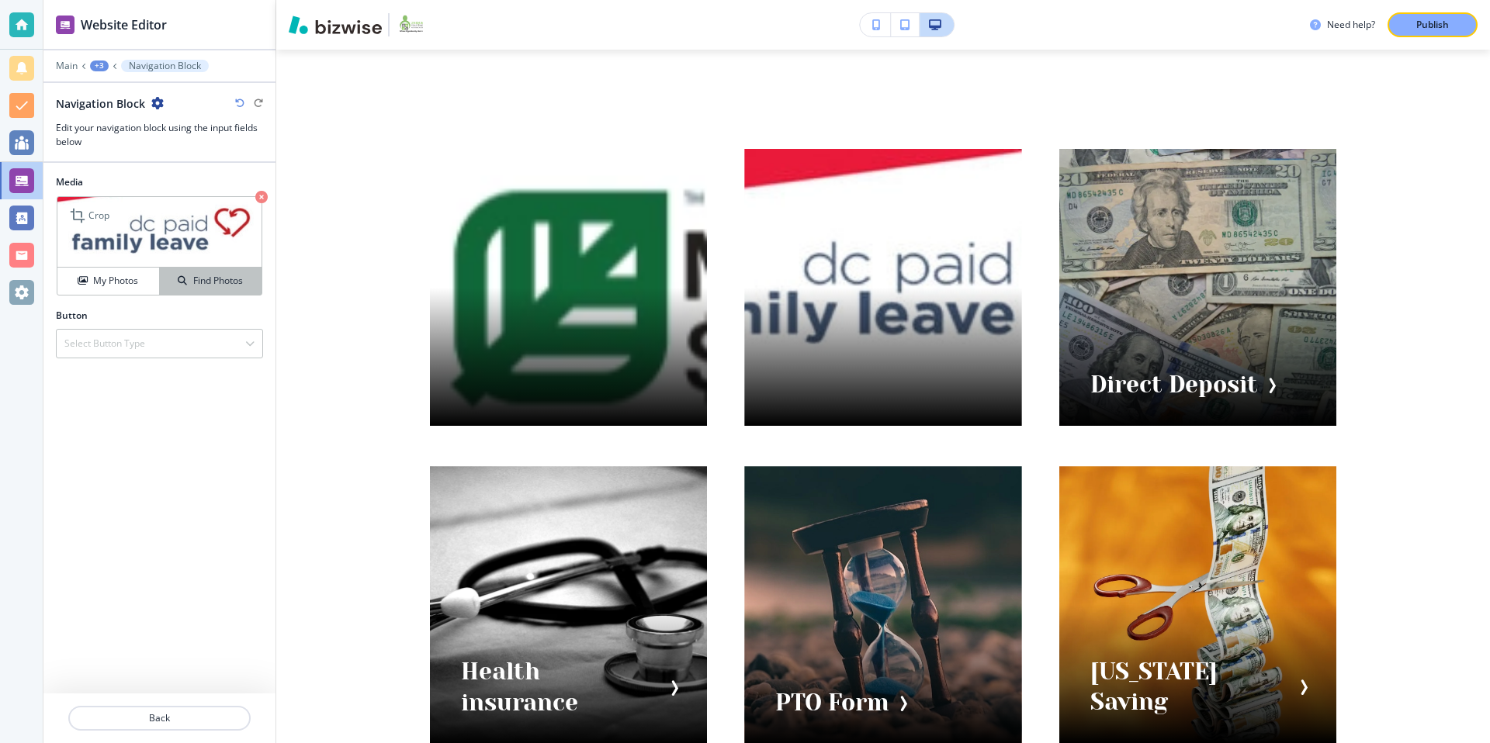
click at [210, 275] on h4 "Find Photos" at bounding box center [218, 281] width 50 height 14
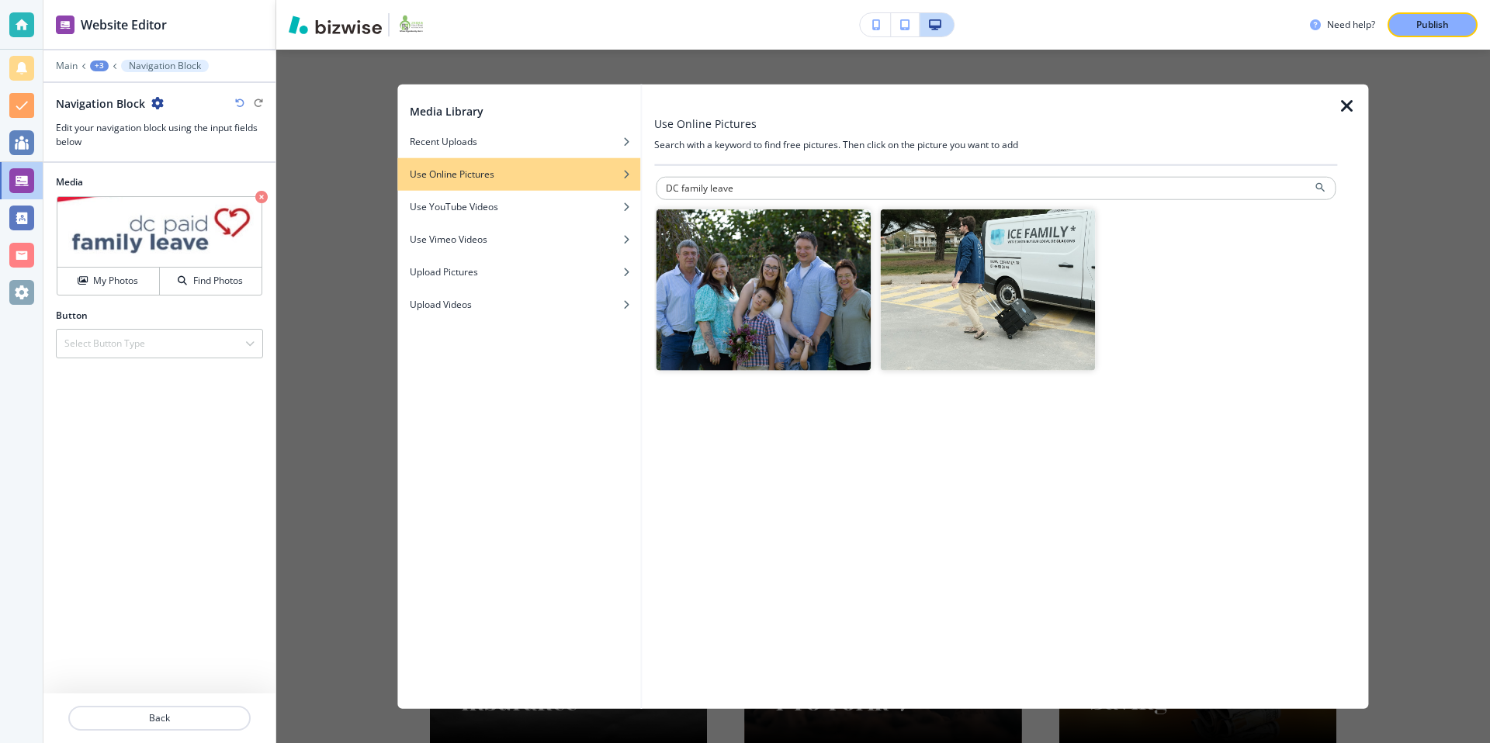
drag, startPoint x: 681, startPoint y: 187, endPoint x: 655, endPoint y: 187, distance: 26.4
click at [655, 187] on div "DC family leave" at bounding box center [995, 435] width 683 height 521
type input "family leave"
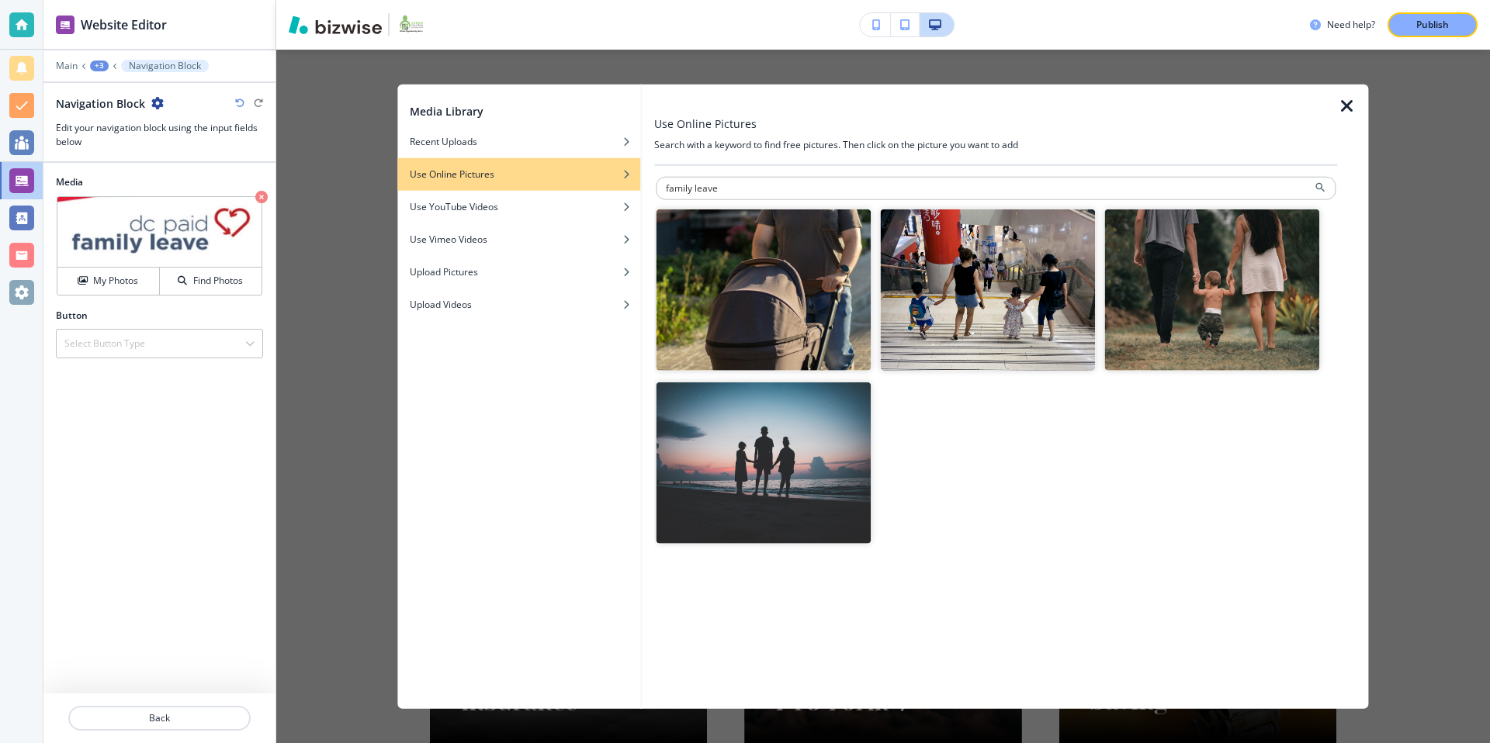
click at [768, 453] on img "button" at bounding box center [763, 463] width 215 height 161
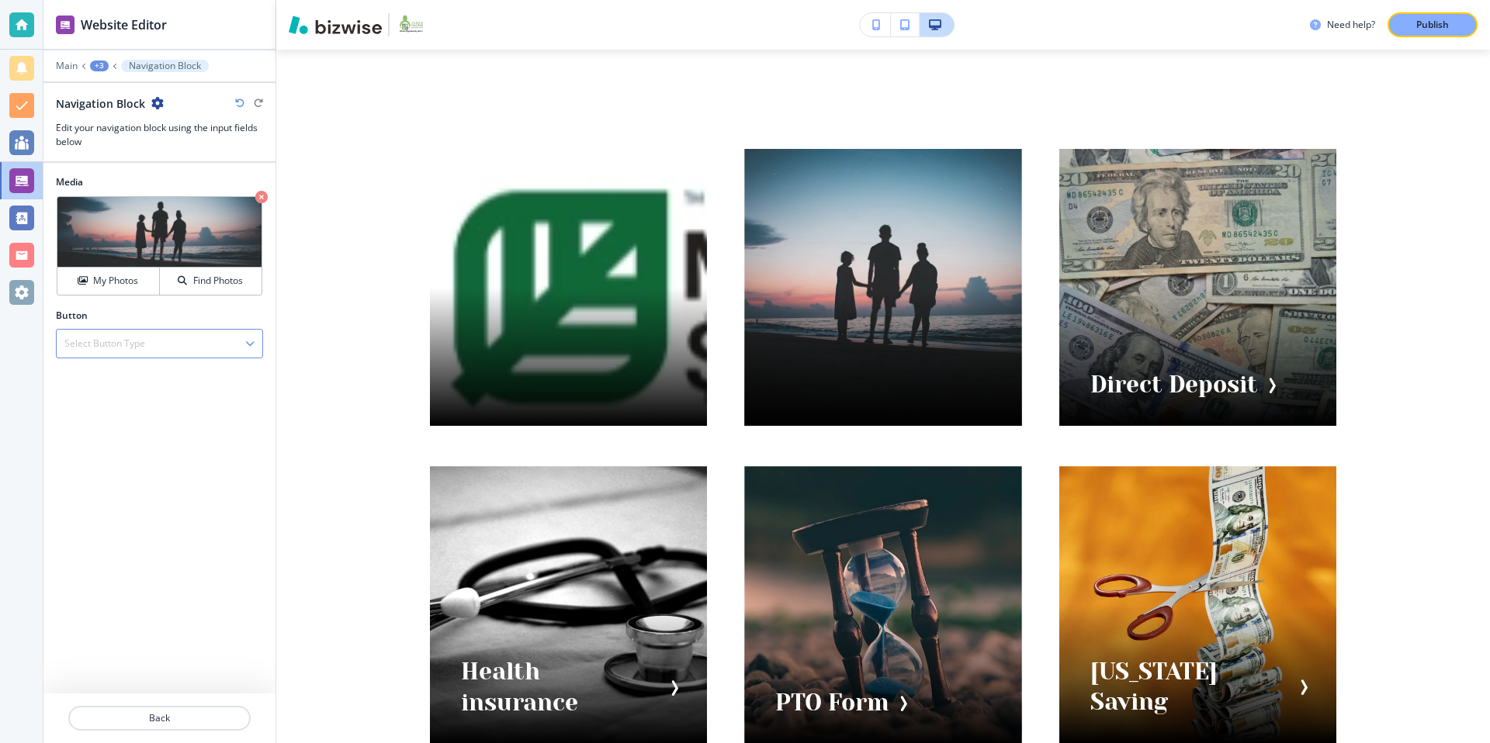
click at [140, 341] on h4 "Select Button Type" at bounding box center [104, 344] width 81 height 14
click at [133, 374] on h4 "External Link" at bounding box center [159, 371] width 190 height 14
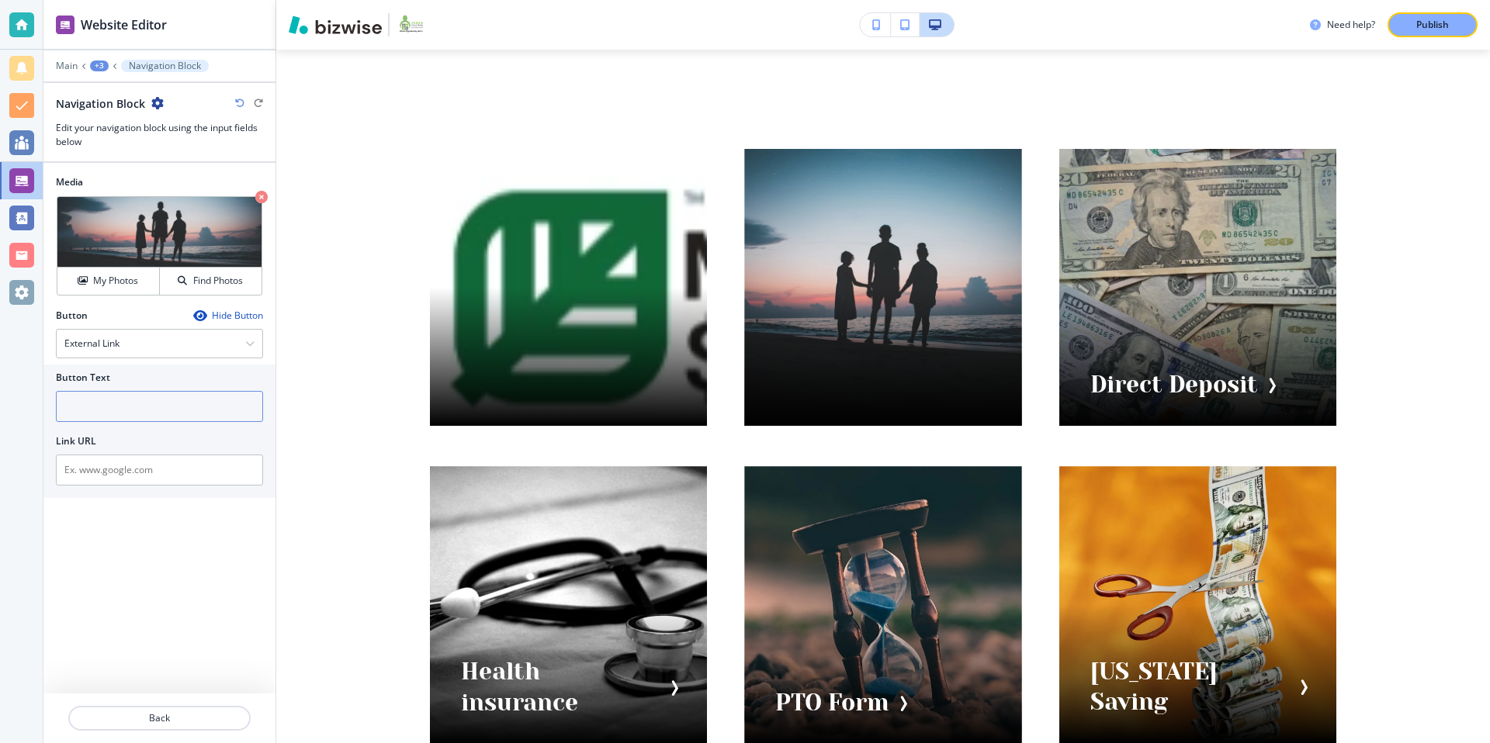
click at [112, 407] on input "text" at bounding box center [159, 406] width 207 height 31
type input "DC Family Leave"
click at [161, 437] on div "Link URL" at bounding box center [159, 442] width 207 height 14
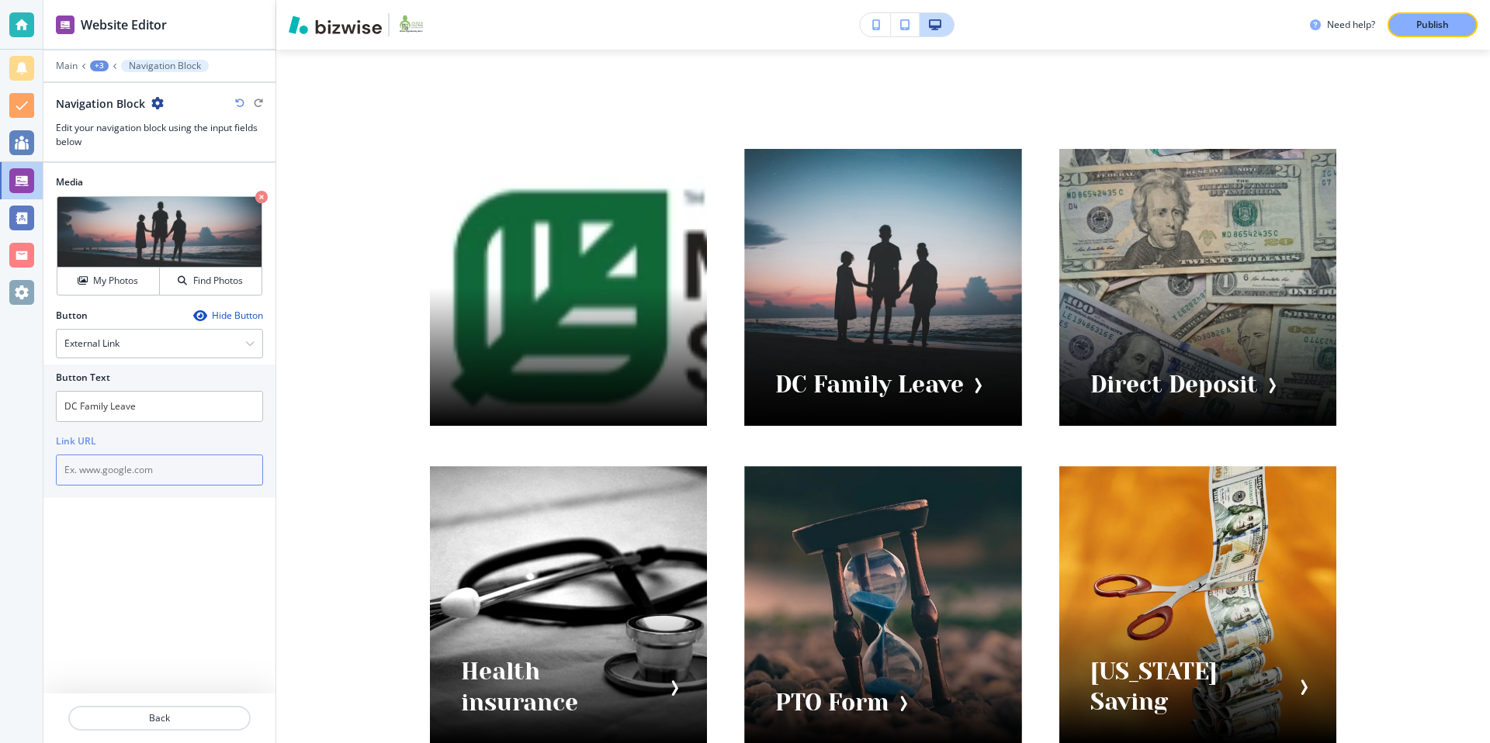
click at [129, 480] on input "text" at bounding box center [159, 470] width 207 height 31
paste input "[URL][DOMAIN_NAME]"
type input "[URL][DOMAIN_NAME]"
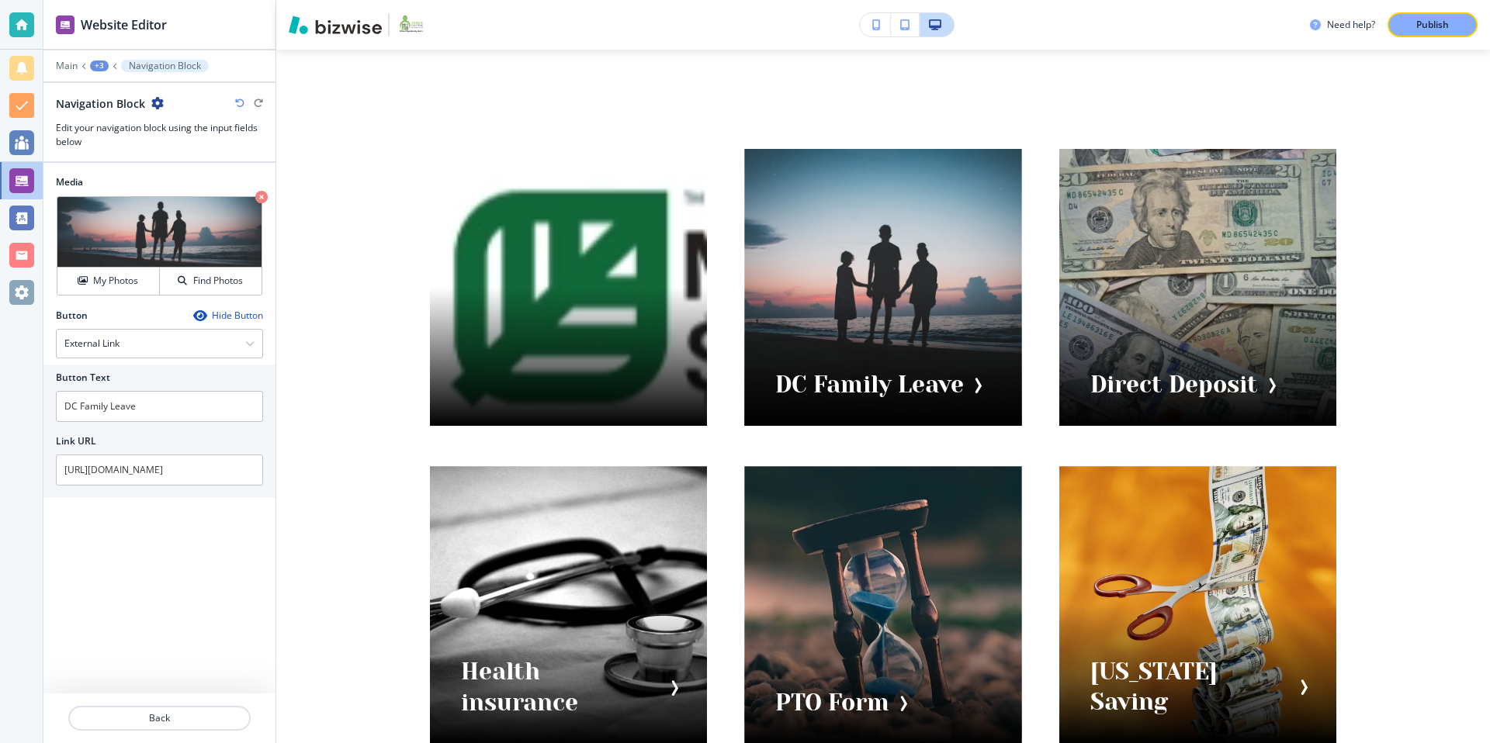
click at [173, 440] on div "Link URL" at bounding box center [159, 442] width 207 height 14
click at [161, 102] on icon "button" at bounding box center [157, 103] width 12 height 12
click at [197, 138] on button "Rename Navigation Block" at bounding box center [200, 129] width 99 height 27
drag, startPoint x: 175, startPoint y: 102, endPoint x: -15, endPoint y: 95, distance: 189.5
click at [0, 0] on html "Website Editor Main +3 Navigation Block Navigation Block Navigation Block Edit …" at bounding box center [745, 0] width 1490 height 0
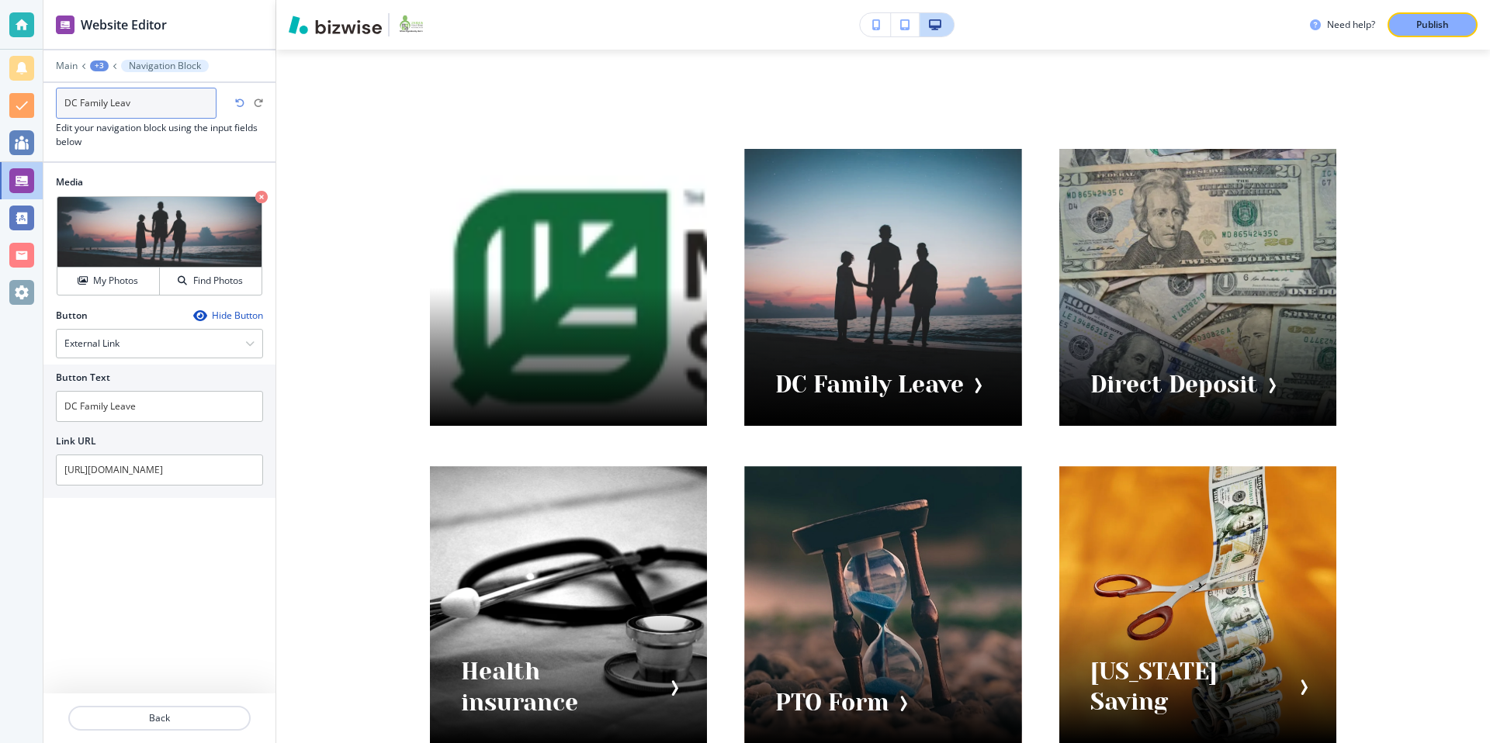
type input "DC Family Leave"
click at [143, 146] on h3 "Edit your navigation block using the input fields below" at bounding box center [159, 135] width 207 height 28
click at [96, 62] on div "+3" at bounding box center [99, 66] width 19 height 11
click at [128, 133] on button "Visual Navigation" at bounding box center [139, 146] width 99 height 28
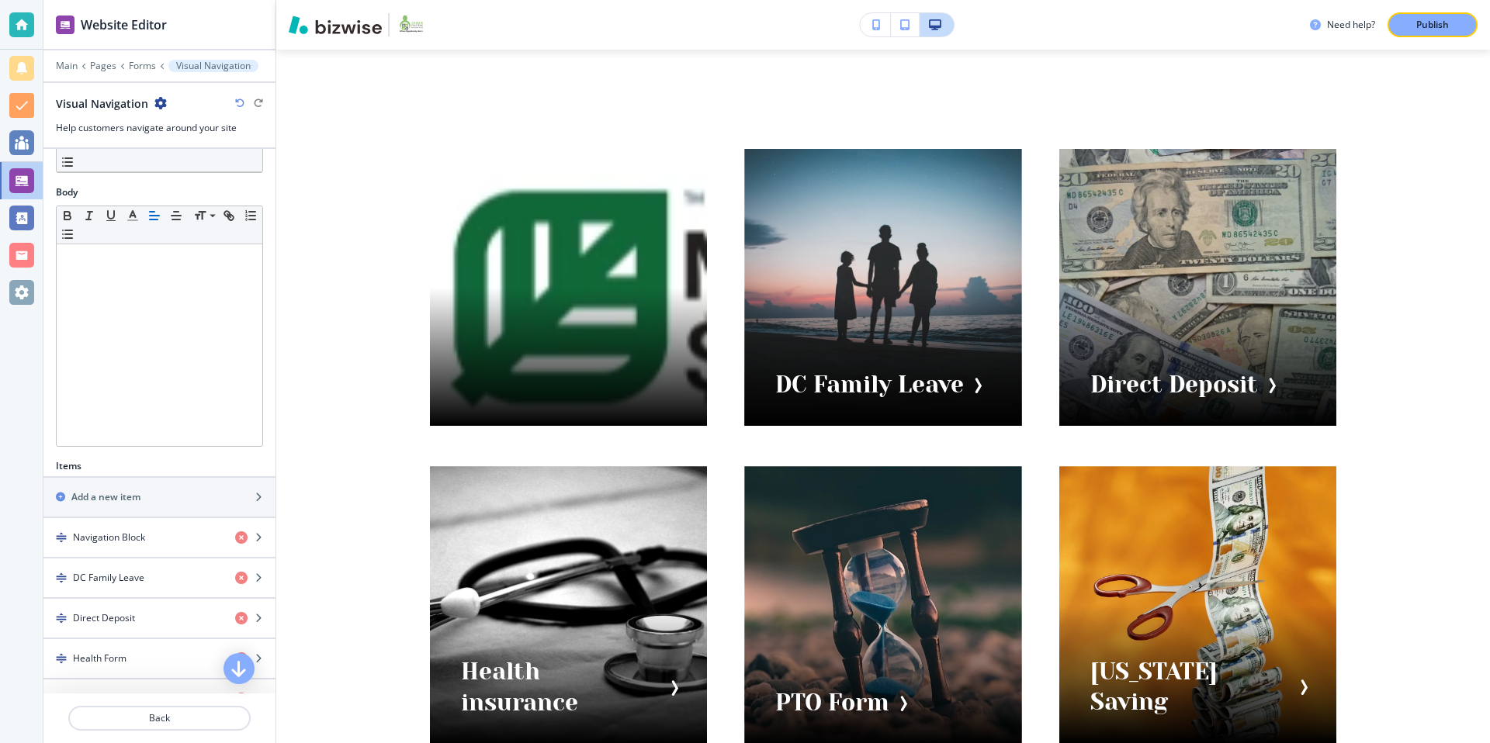
scroll to position [307, 0]
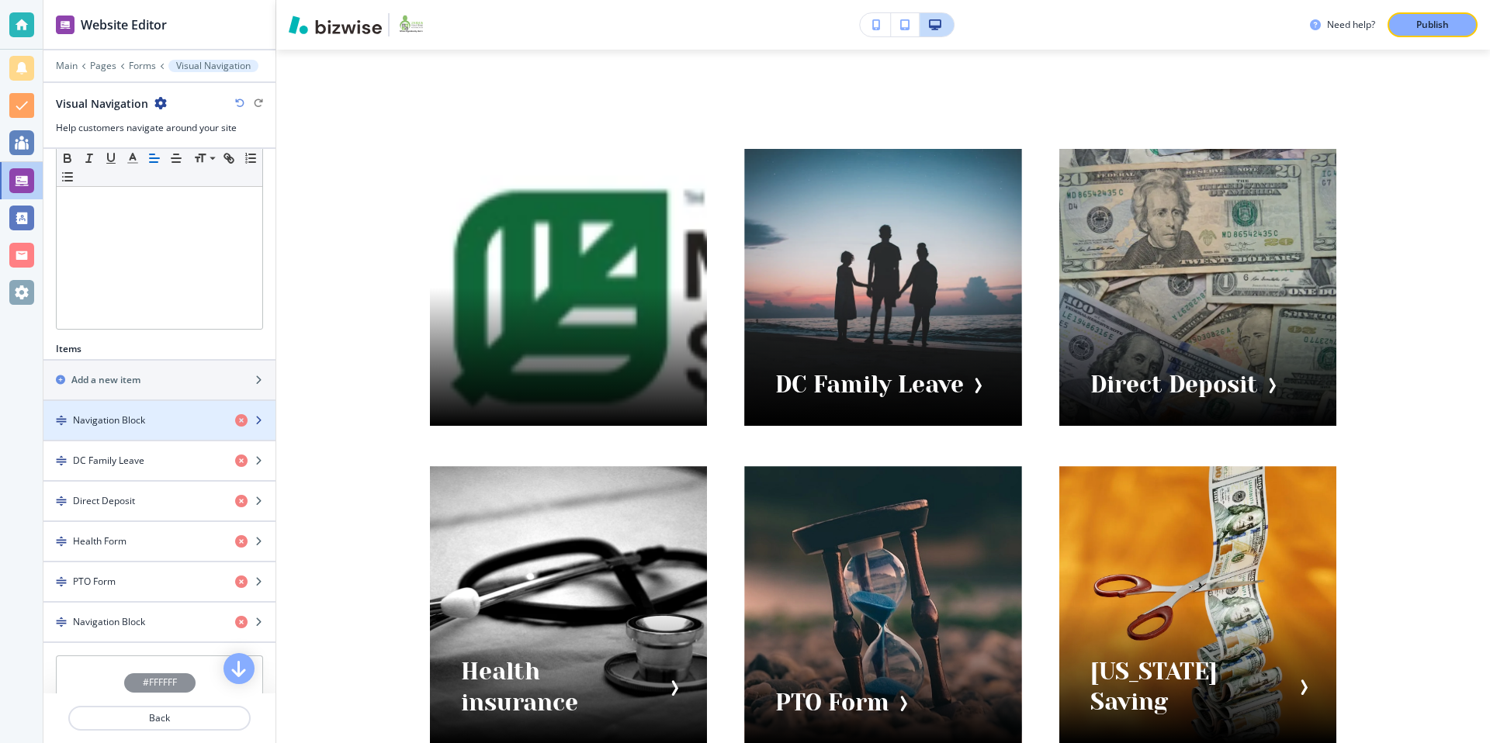
click at [150, 407] on div "button" at bounding box center [159, 407] width 232 height 12
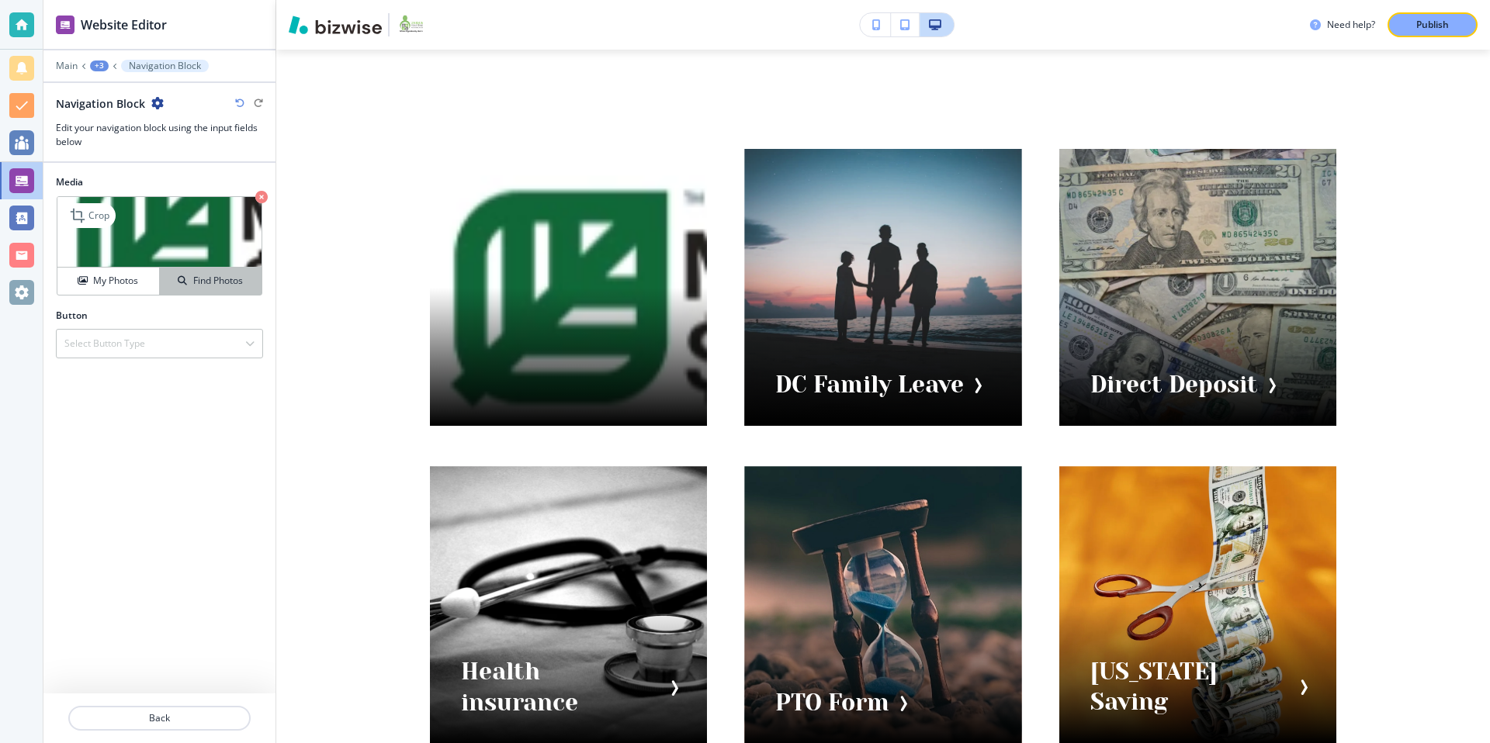
click at [205, 285] on h4 "Find Photos" at bounding box center [218, 281] width 50 height 14
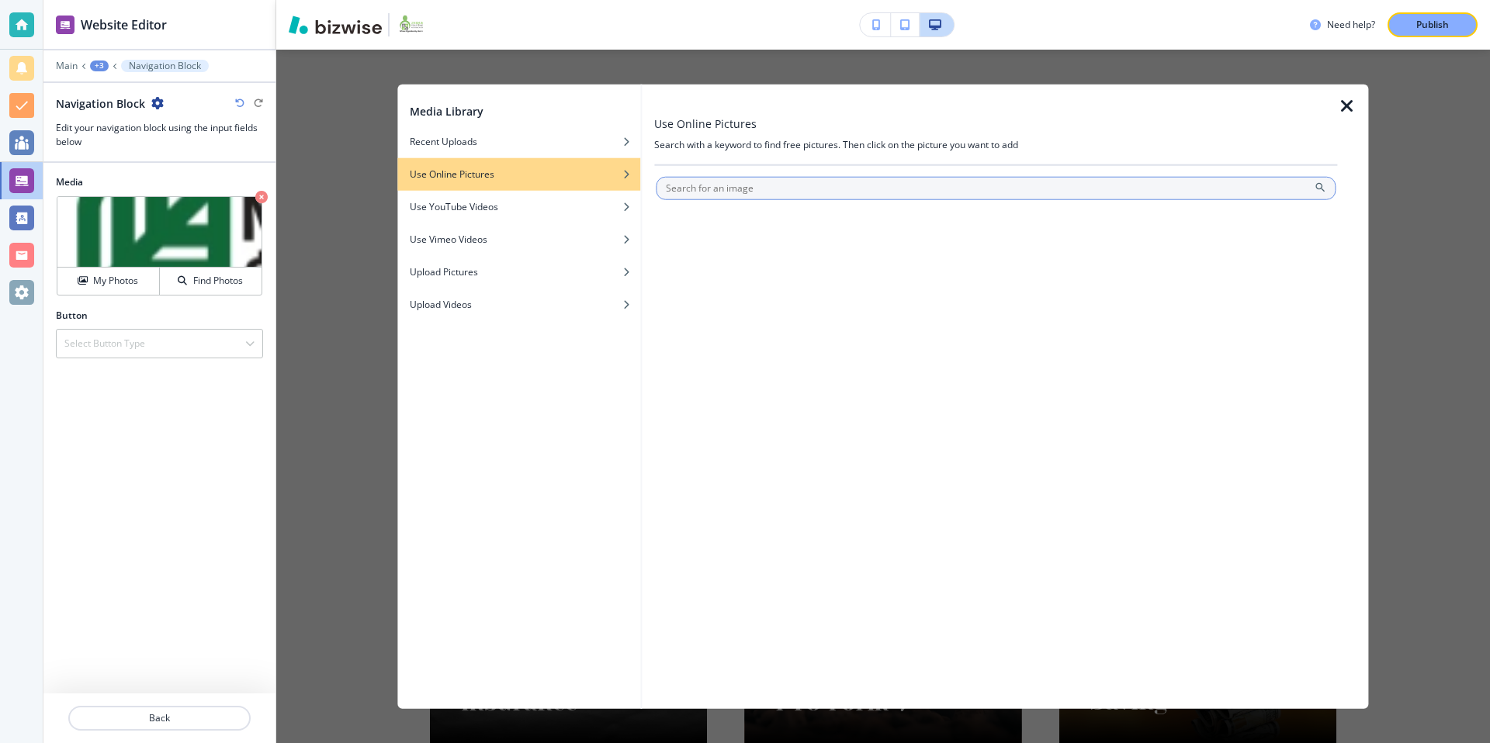
click at [812, 189] on input "text" at bounding box center [996, 188] width 680 height 23
type input "M"
type input "Savings"
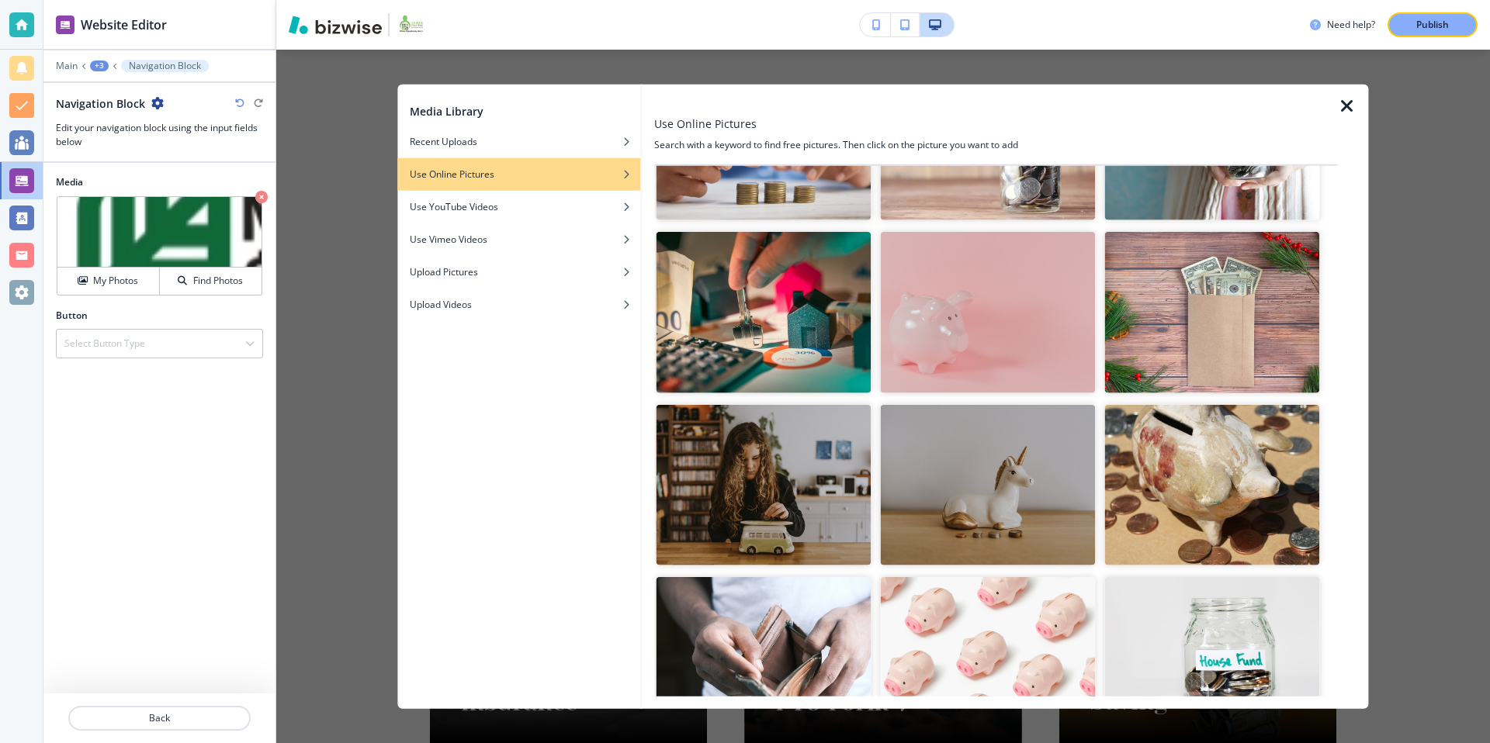
scroll to position [503, 0]
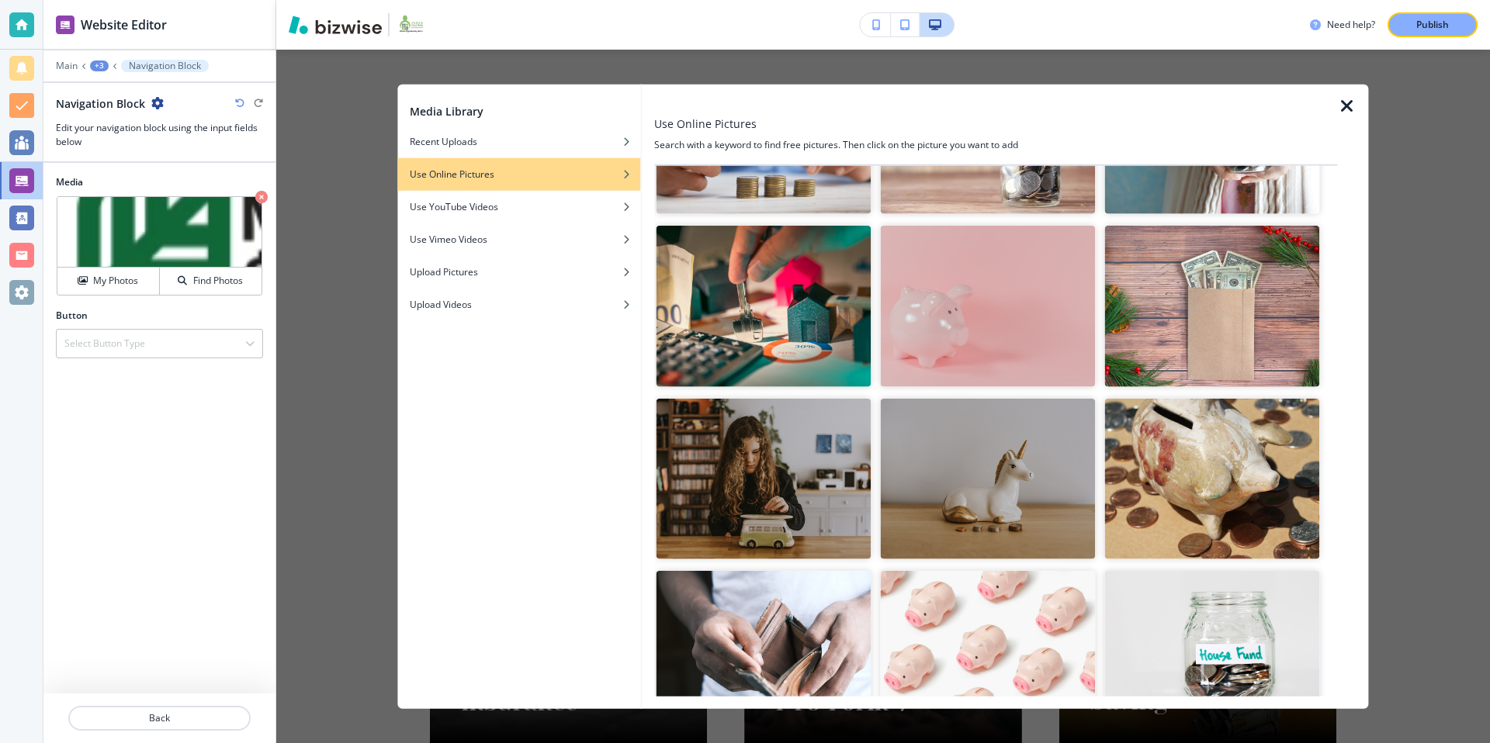
click at [803, 303] on img "button" at bounding box center [763, 305] width 215 height 161
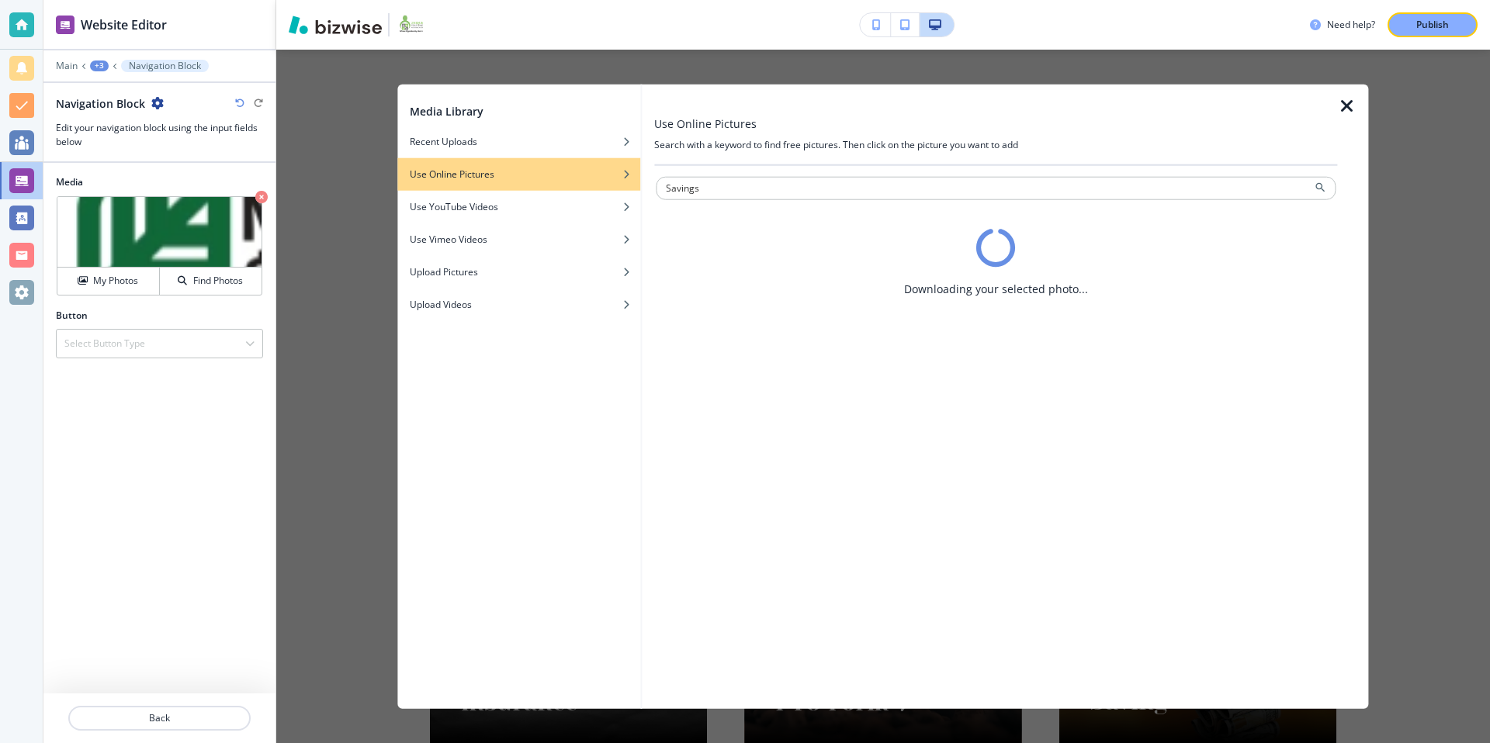
scroll to position [0, 0]
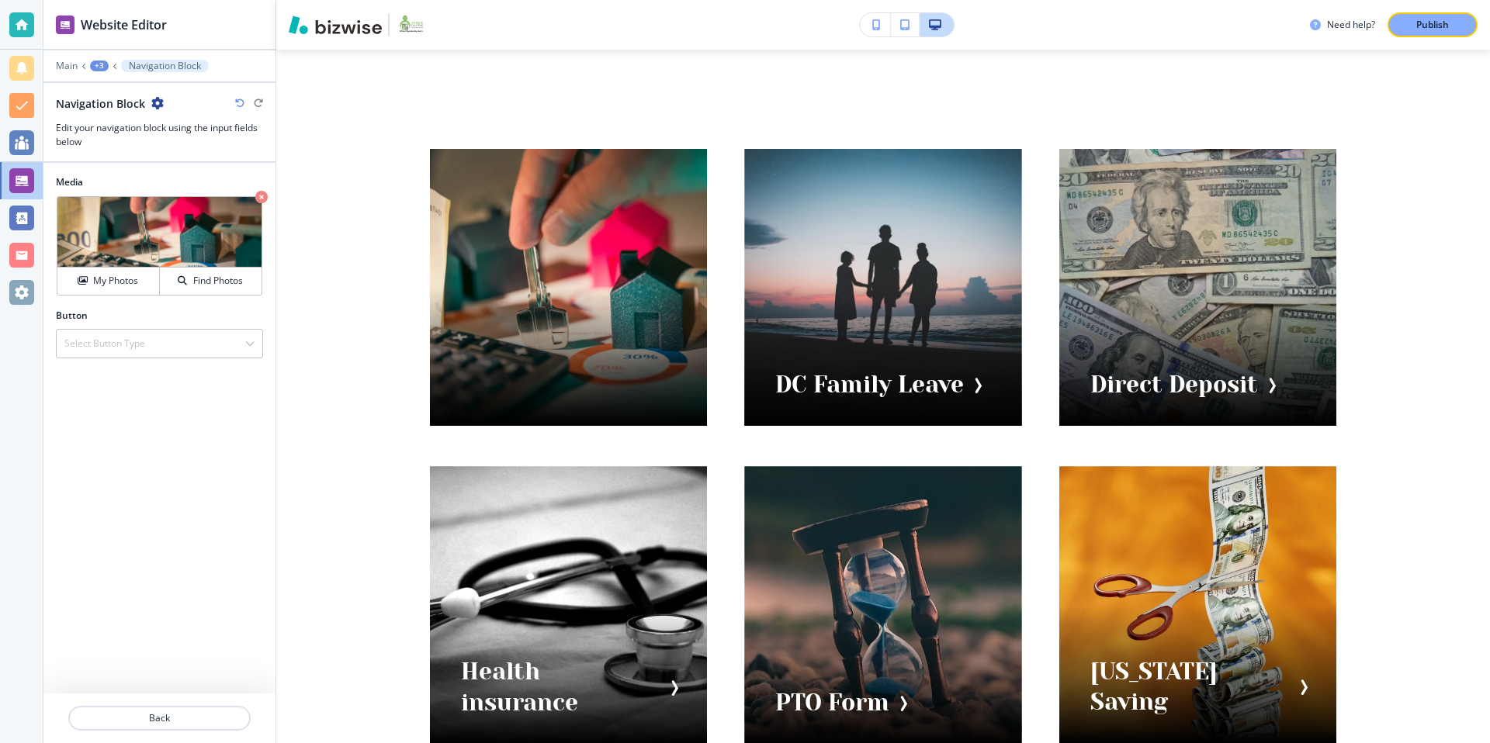
click at [159, 102] on icon "button" at bounding box center [157, 103] width 12 height 12
click at [210, 134] on p "Rename Navigation Block" at bounding box center [200, 130] width 79 height 14
click at [158, 99] on input "Navigation Block" at bounding box center [136, 103] width 161 height 31
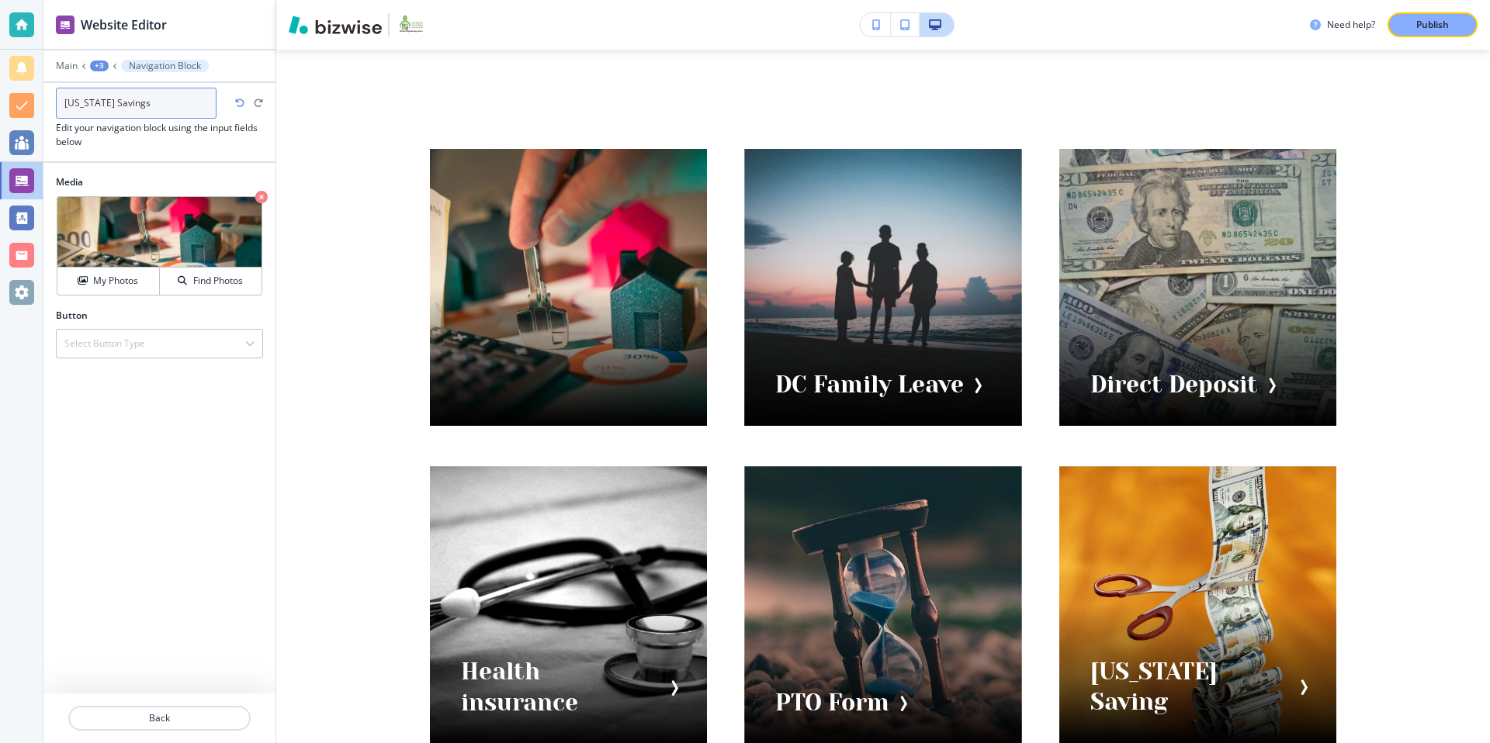
type input "[US_STATE] Savings"
click at [42, 0] on body "Website Editor Main +3 Navigation Block [US_STATE] Savings Navigation Block Edi…" at bounding box center [745, 0] width 1490 height 0
click at [183, 341] on div "Select Button Type" at bounding box center [160, 344] width 206 height 28
click at [130, 376] on h4 "External Link" at bounding box center [159, 371] width 190 height 14
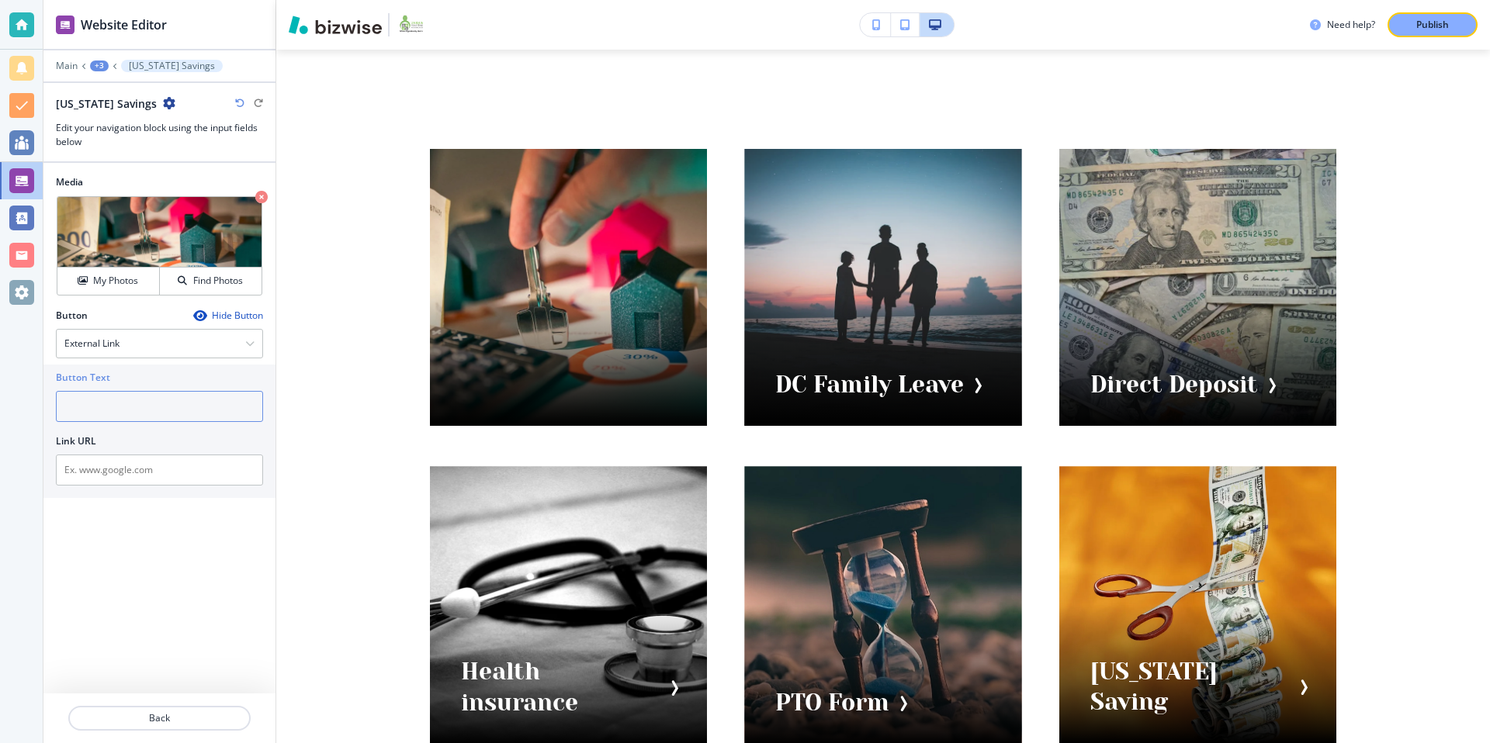
click at [121, 402] on input "text" at bounding box center [159, 406] width 207 height 31
paste input "[US_STATE] Savings"
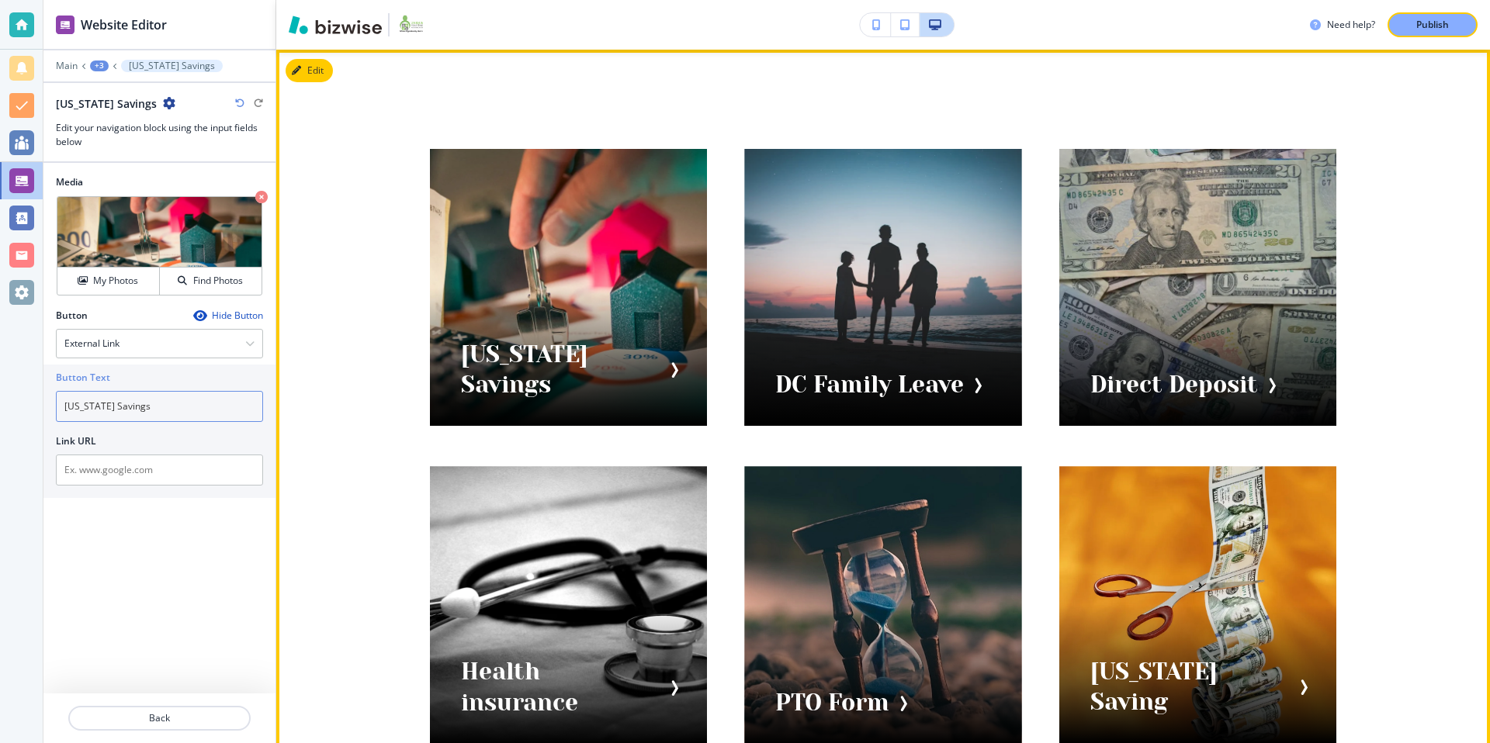
type input "[US_STATE] Savings"
click at [901, 95] on div "[US_STATE] Savings DC Family Leave Direct Deposit Health insurance PTO Form [US…" at bounding box center [883, 447] width 1214 height 794
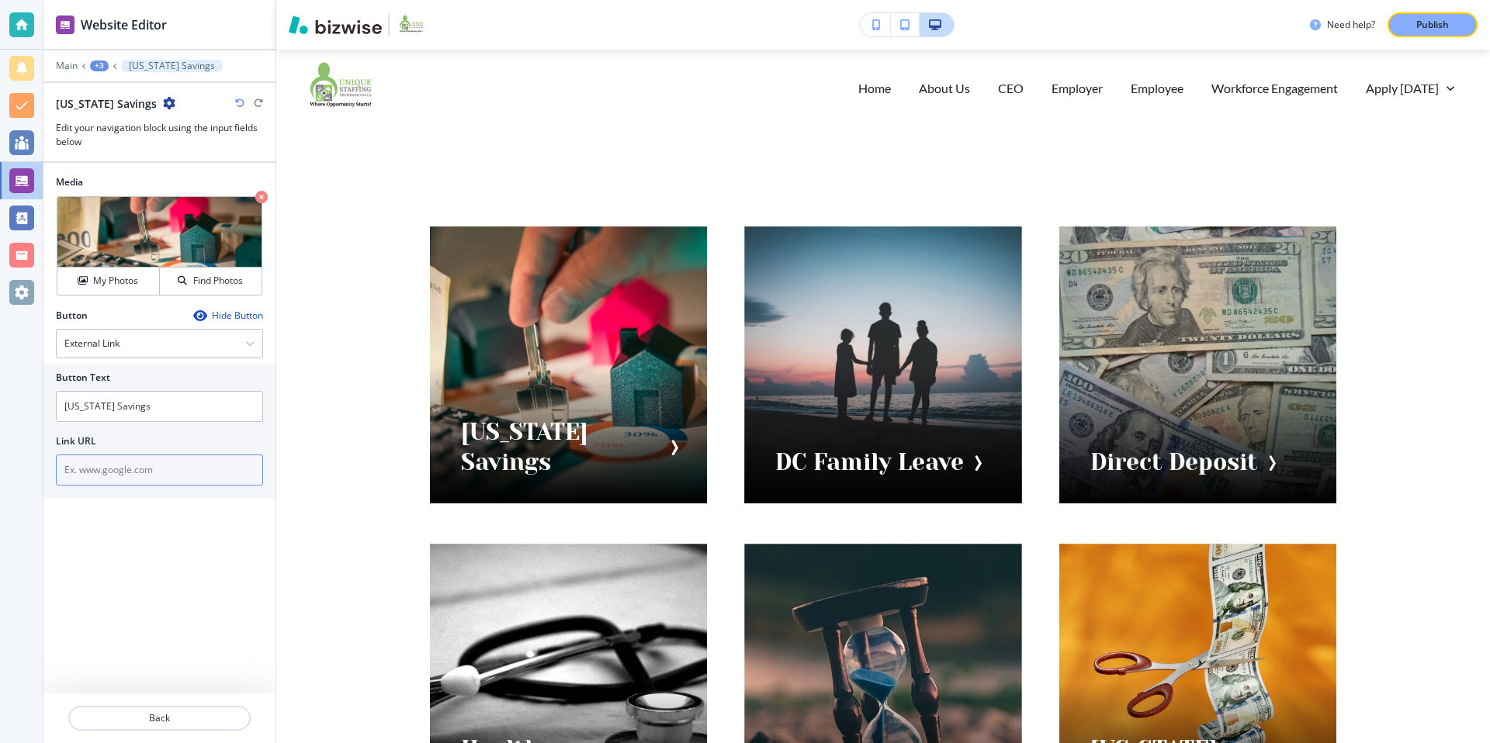
click at [153, 480] on input "text" at bounding box center [159, 470] width 207 height 31
paste input "[URL][DOMAIN_NAME]"
type input "[URL][DOMAIN_NAME]"
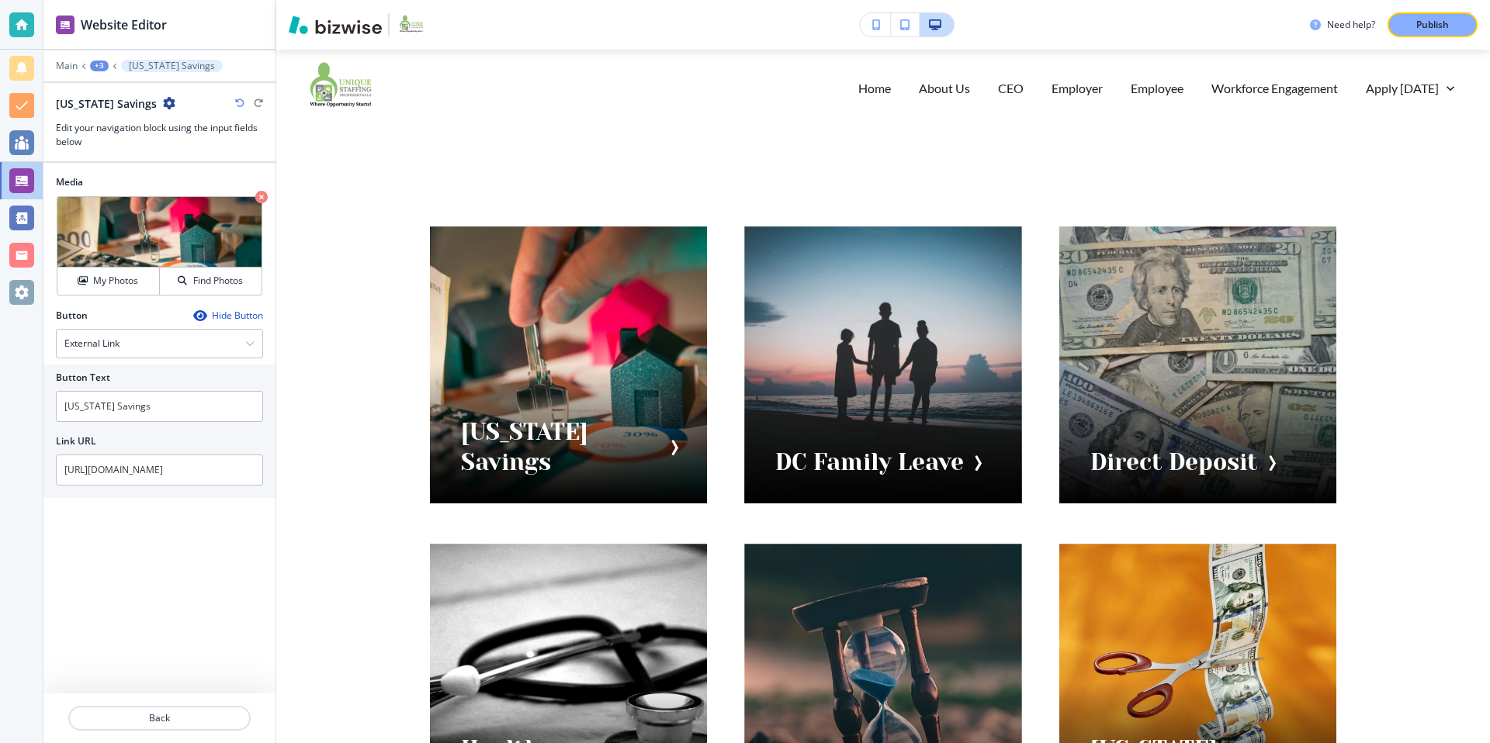
click at [158, 561] on div "Media Crop My Photos Find Photos Button Hide Button External Link External Link…" at bounding box center [159, 428] width 232 height 531
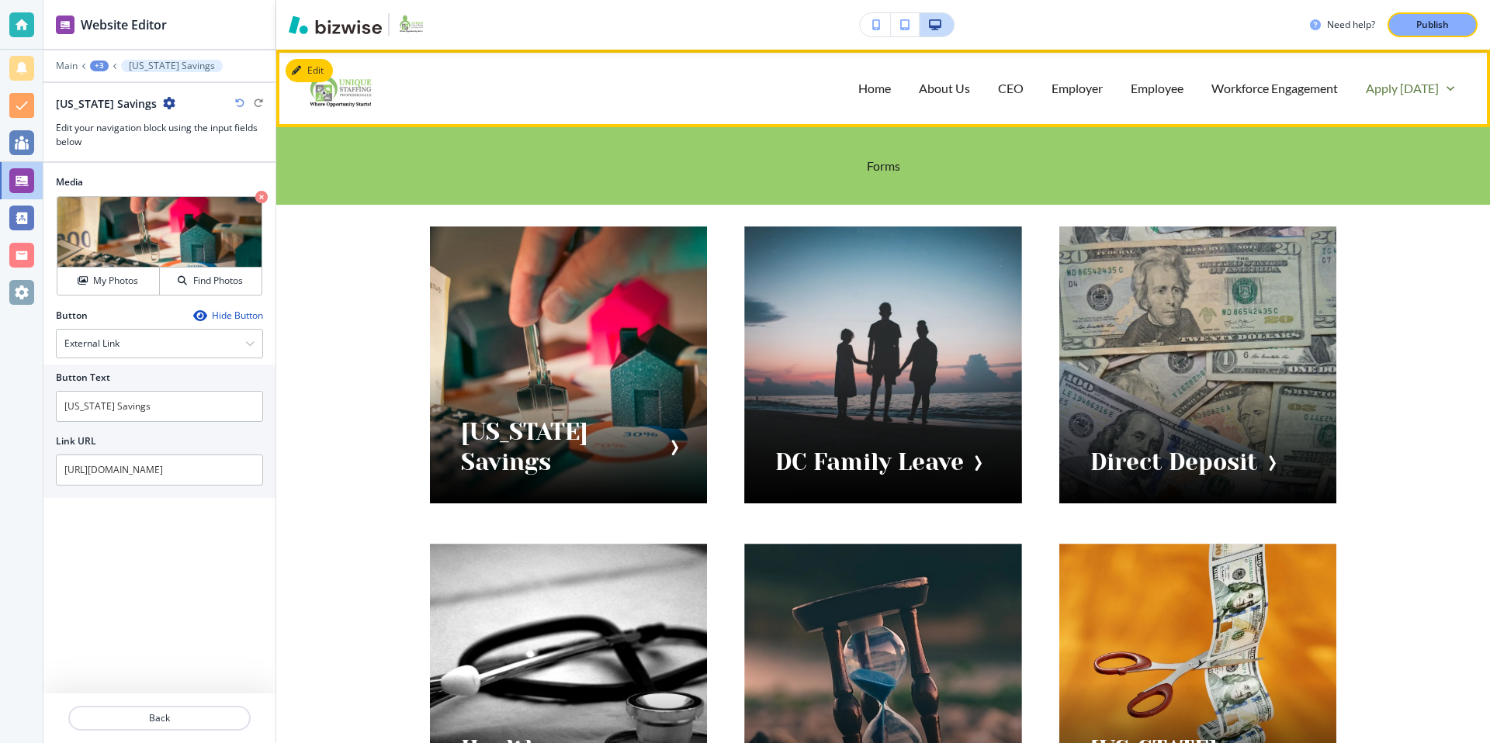
click at [1425, 93] on p "Apply [DATE]" at bounding box center [1402, 88] width 73 height 18
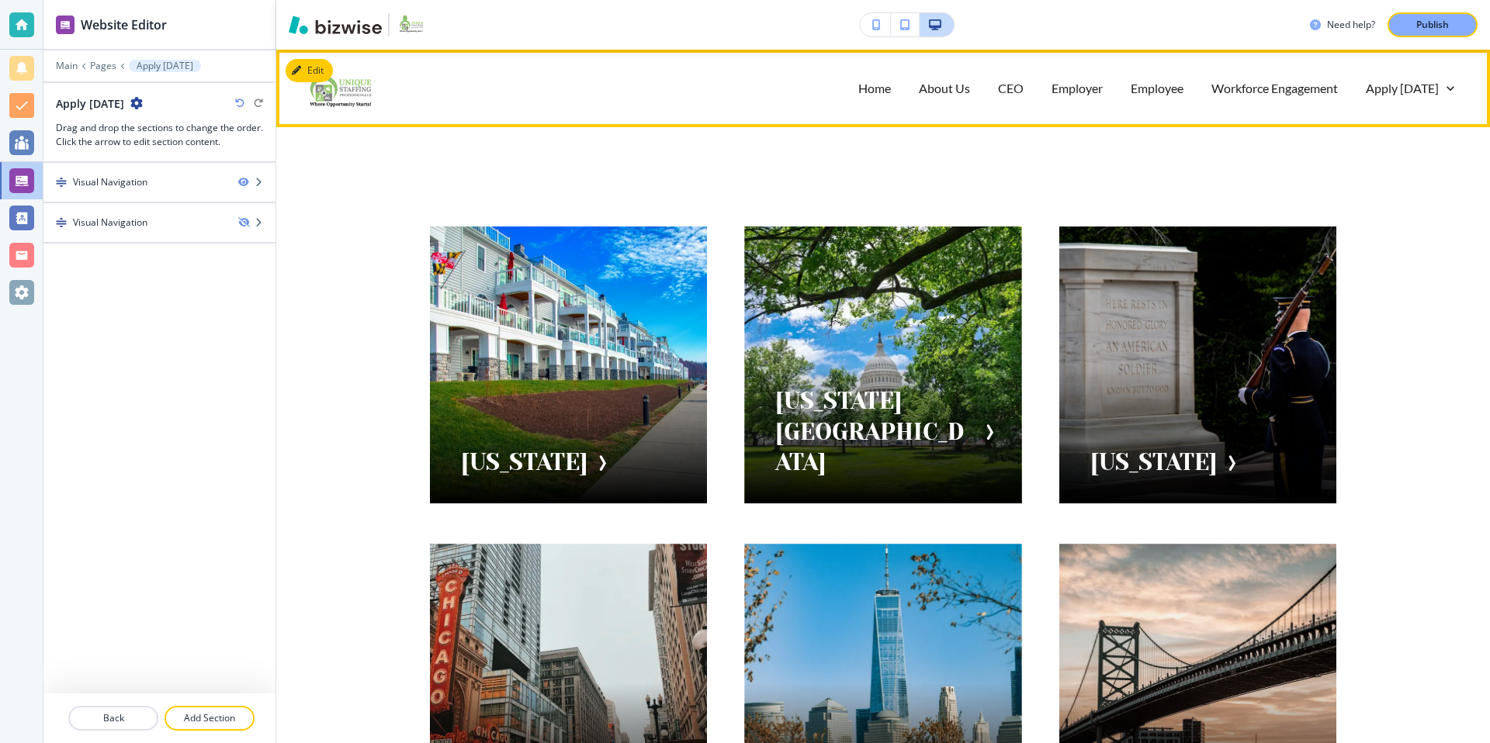
click at [874, 97] on div "Home" at bounding box center [874, 88] width 61 height 62
click at [885, 85] on p "Home" at bounding box center [874, 88] width 33 height 18
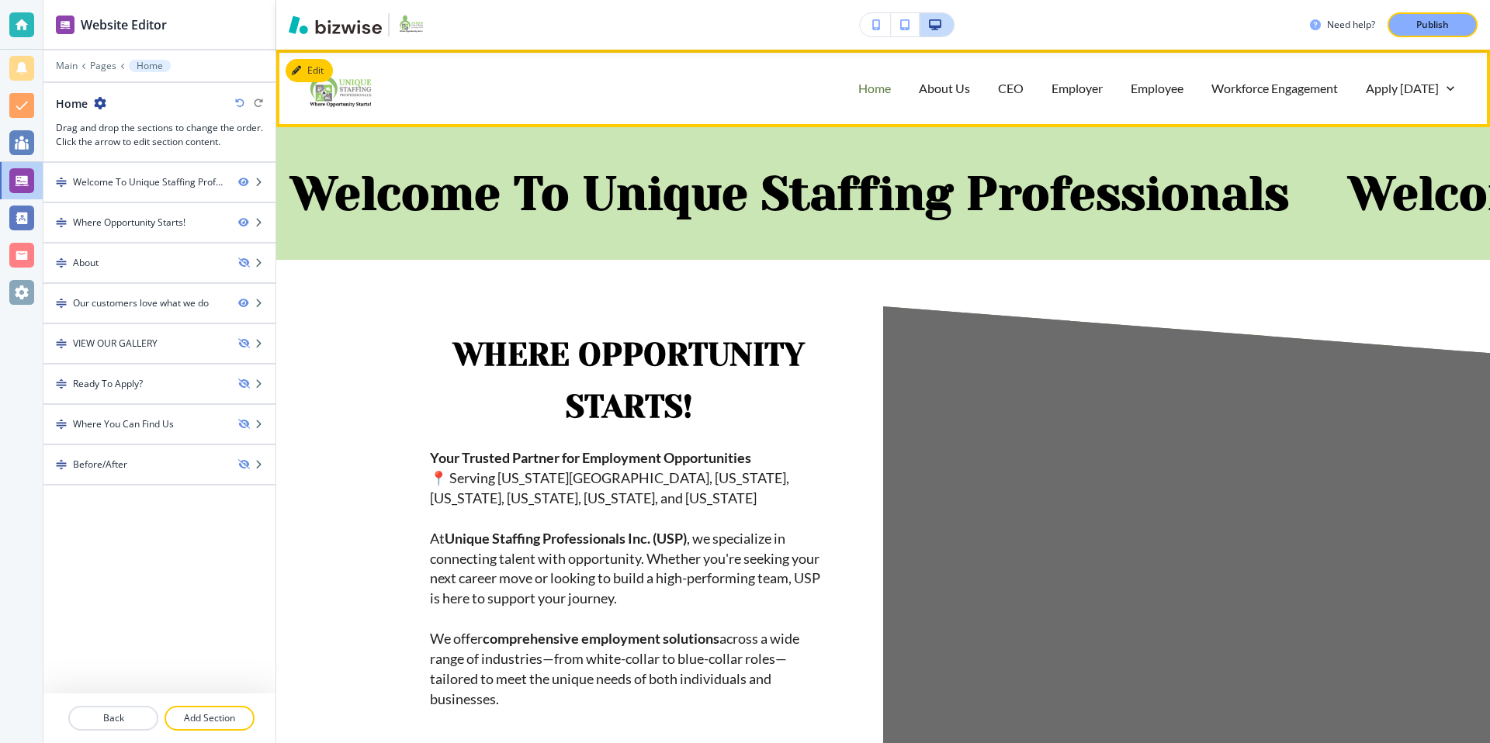
click at [875, 82] on p "Home" at bounding box center [874, 88] width 33 height 18
click at [951, 85] on p "About Us" at bounding box center [944, 88] width 51 height 18
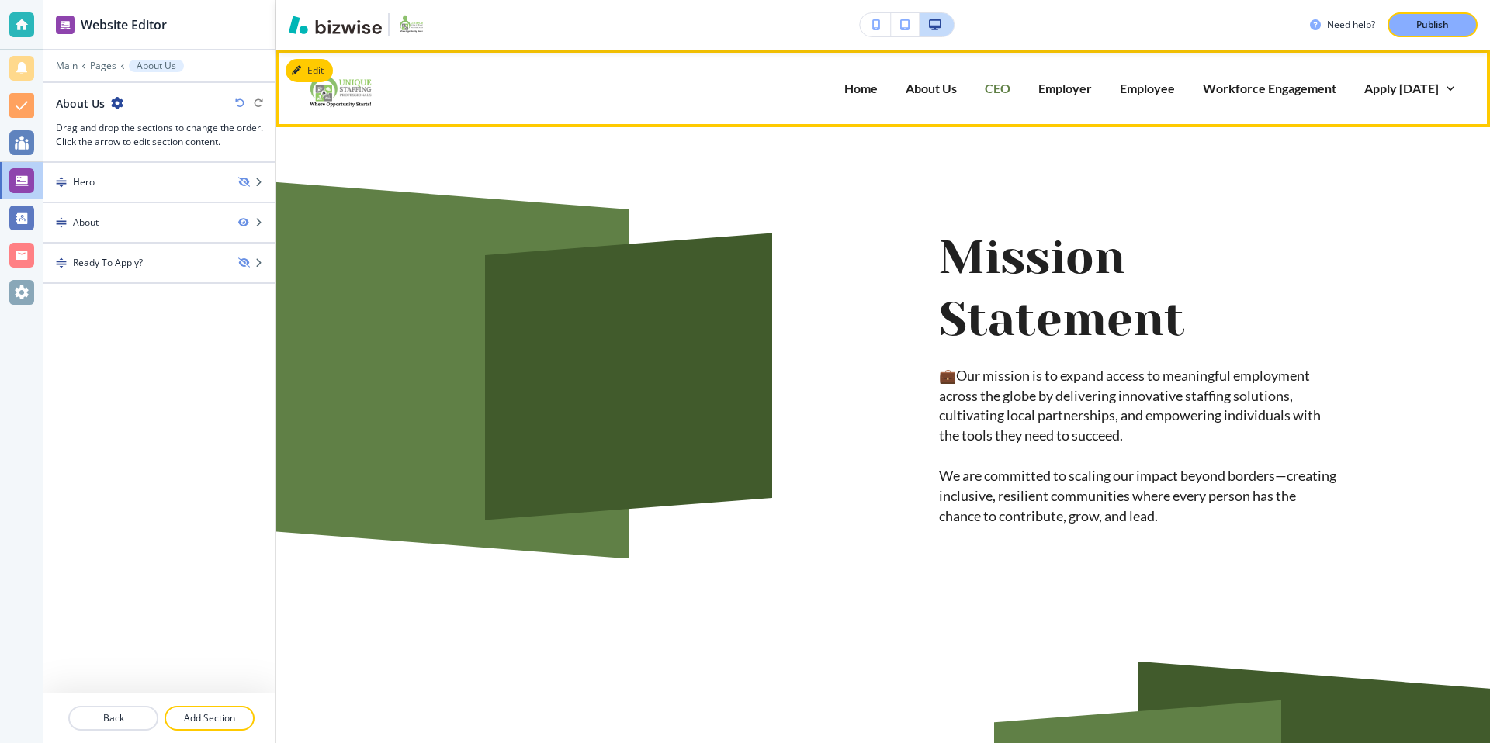
click at [999, 85] on p "CEO" at bounding box center [998, 88] width 26 height 18
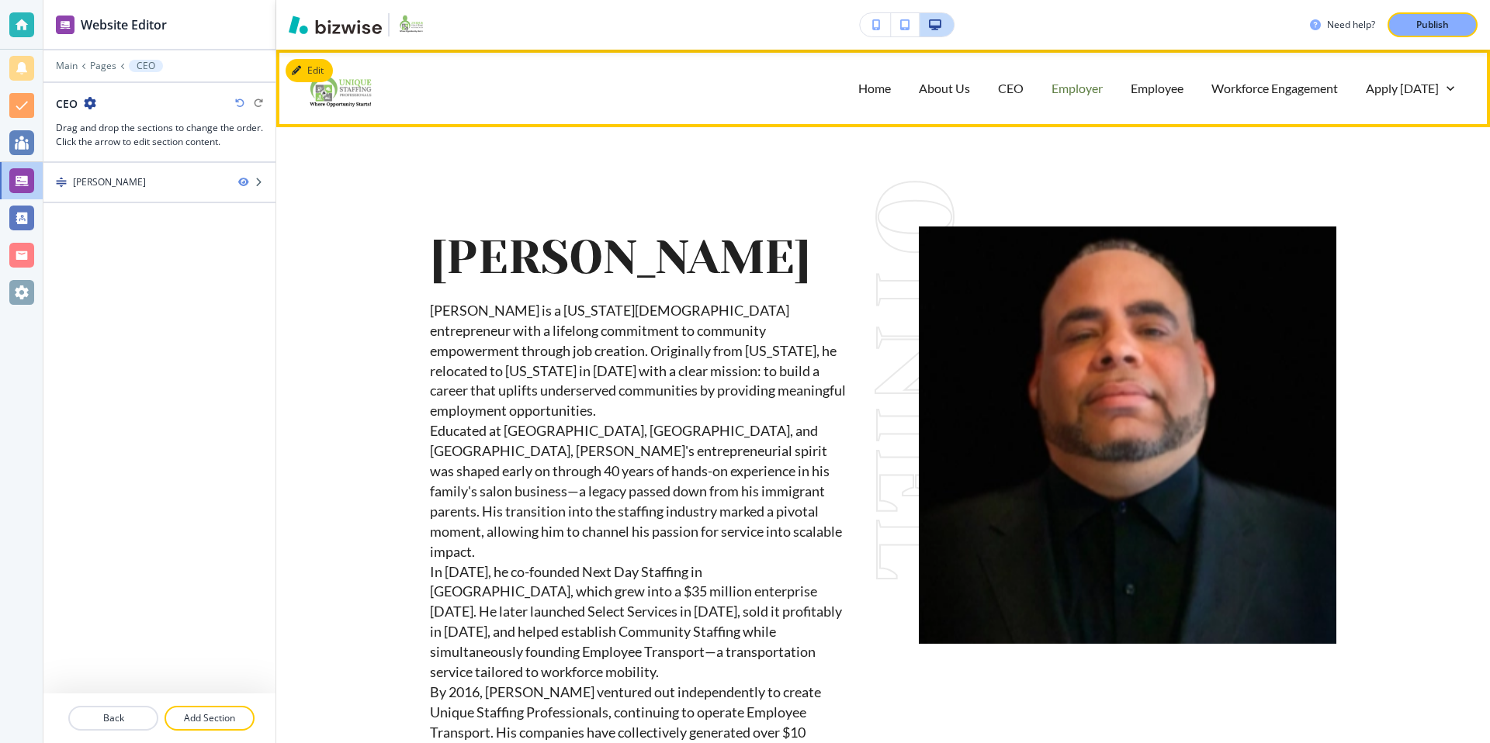
click at [1078, 88] on p "Employer" at bounding box center [1076, 88] width 51 height 18
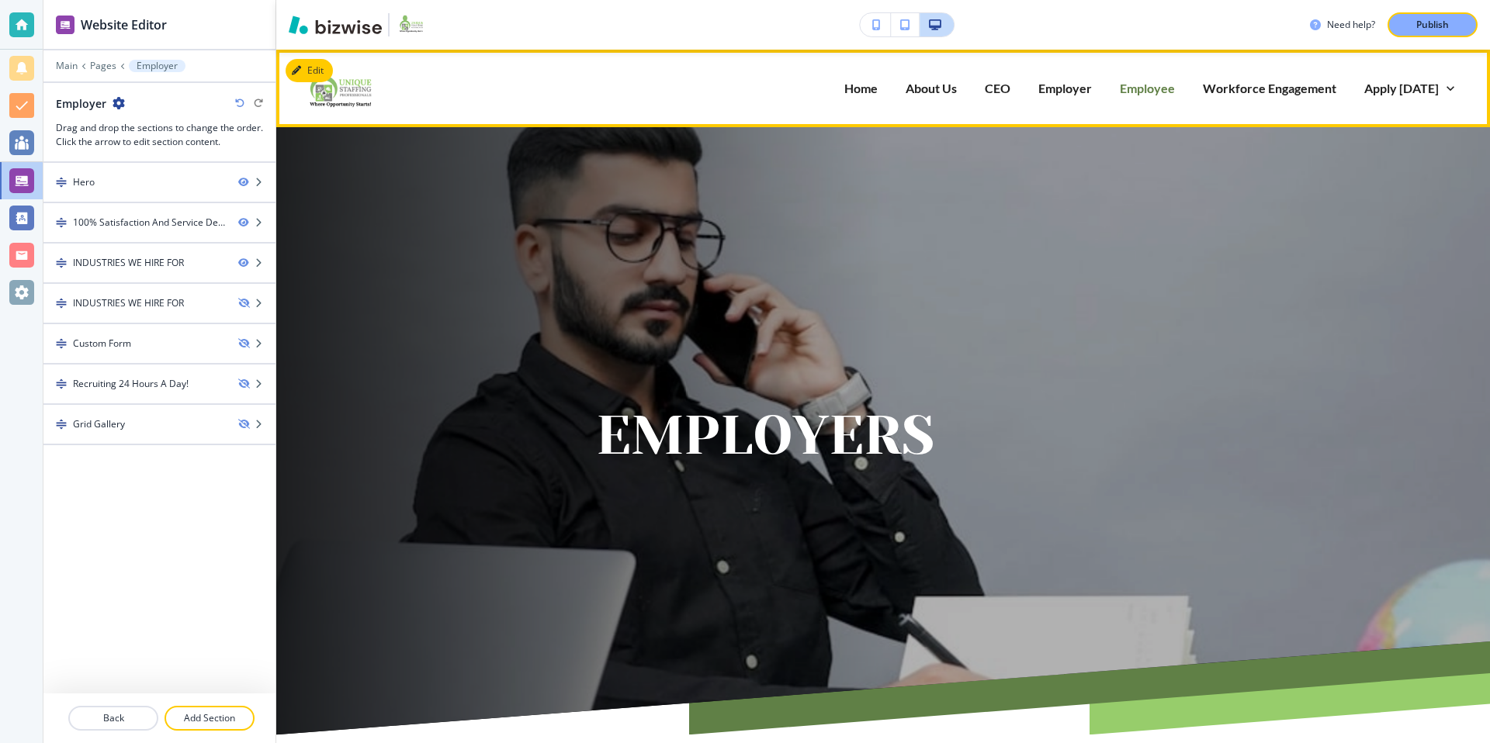
click at [1154, 92] on p "Employee" at bounding box center [1147, 88] width 55 height 18
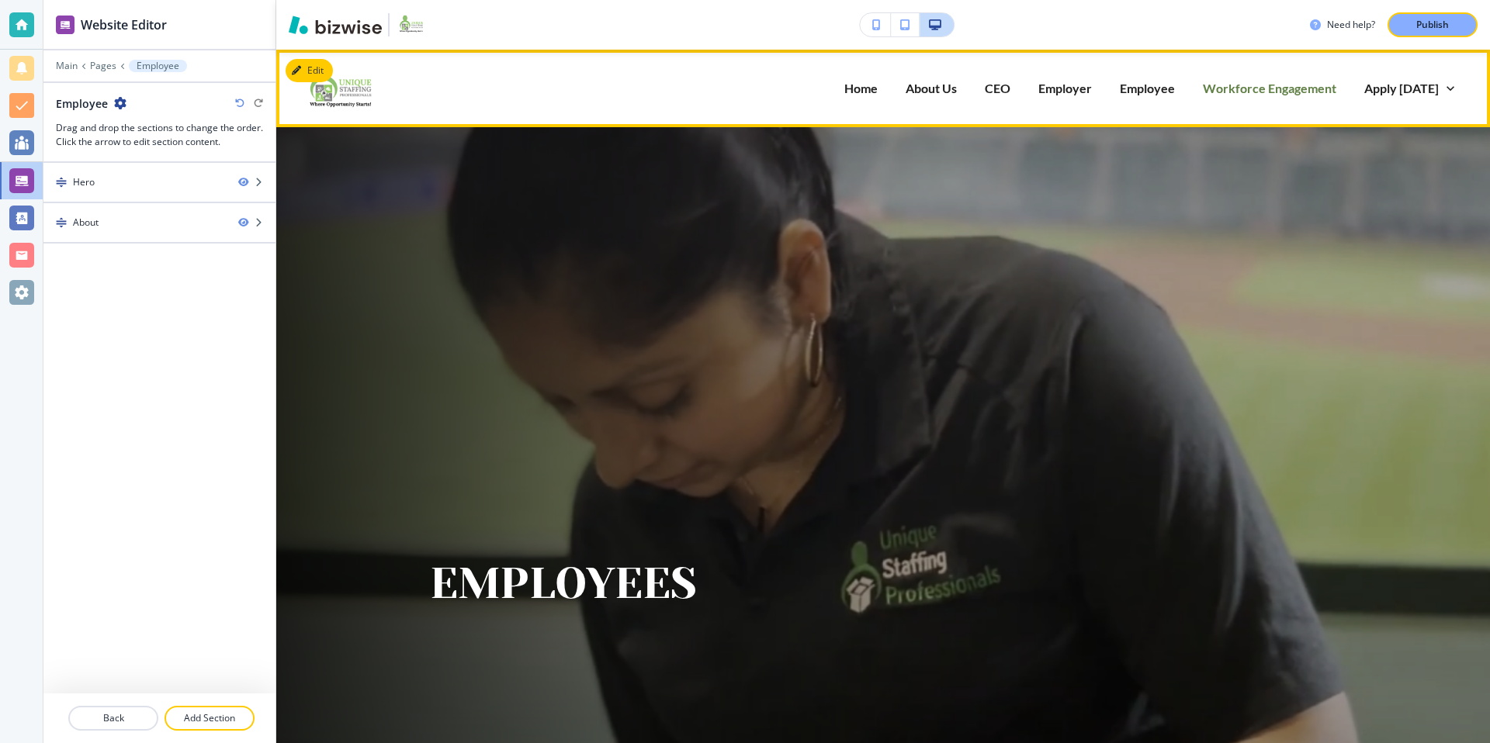
click at [1274, 84] on p "Workforce Engagement" at bounding box center [1269, 88] width 133 height 18
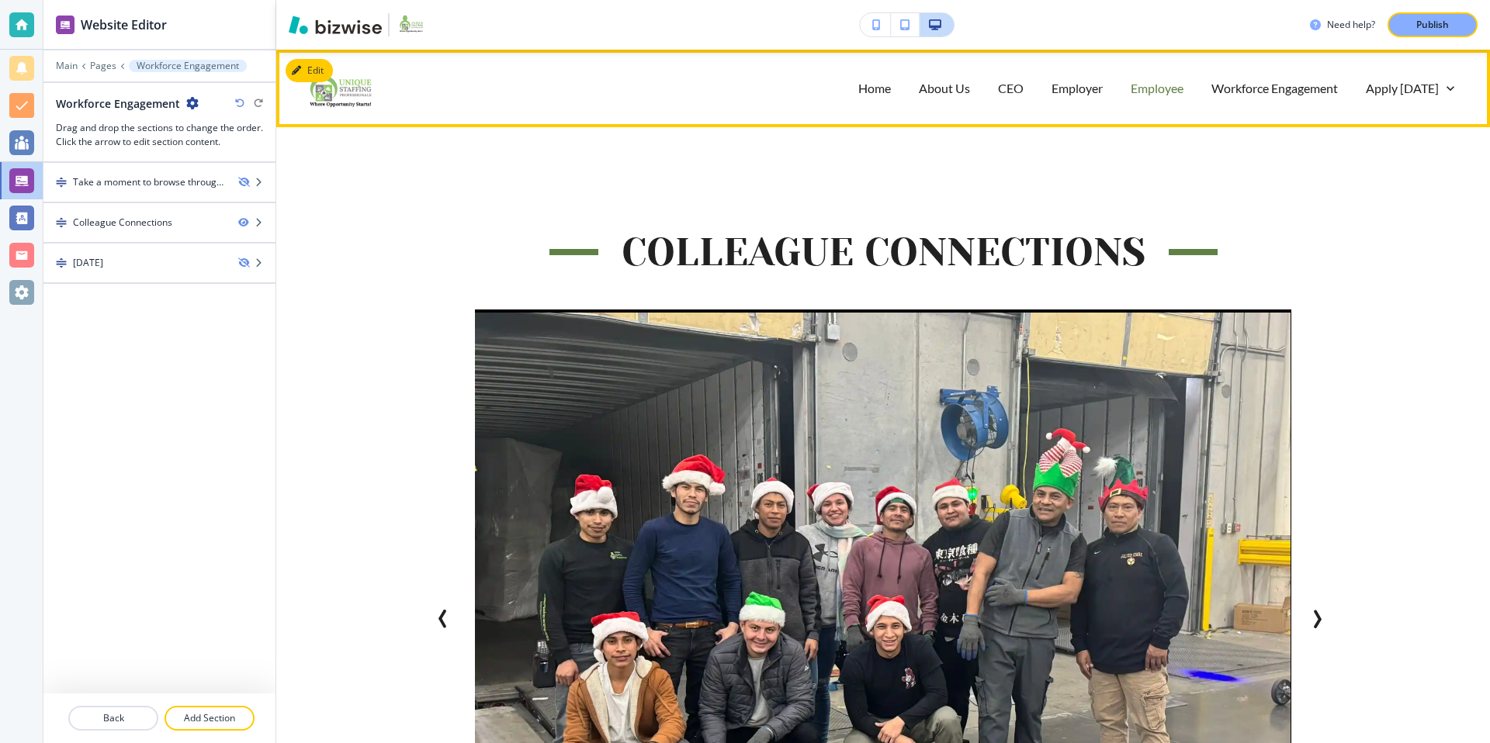
click at [1159, 85] on p "Employee" at bounding box center [1157, 88] width 53 height 18
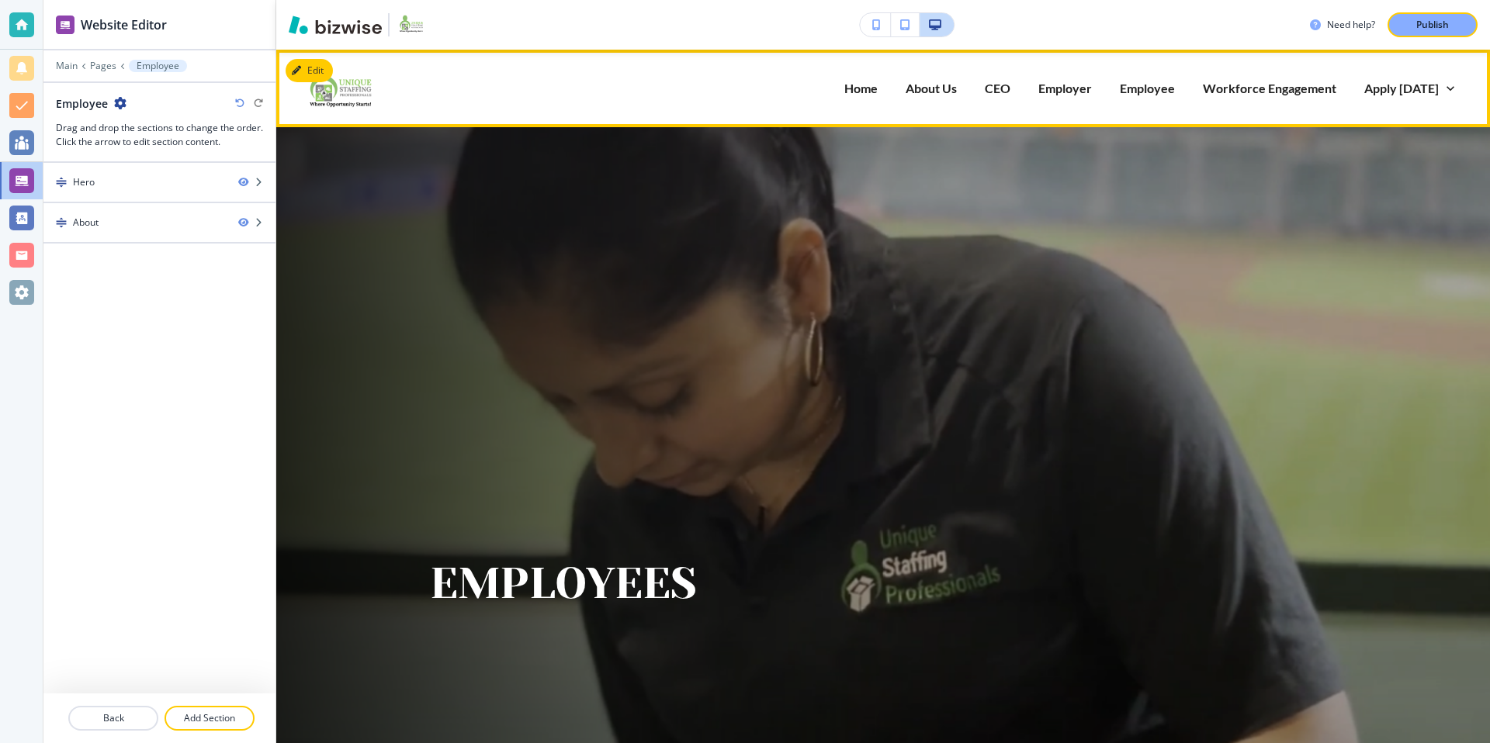
click at [1249, 97] on div "Workforce Engagement" at bounding box center [1269, 88] width 161 height 62
click at [1256, 88] on p "Workforce Engagement" at bounding box center [1269, 88] width 133 height 18
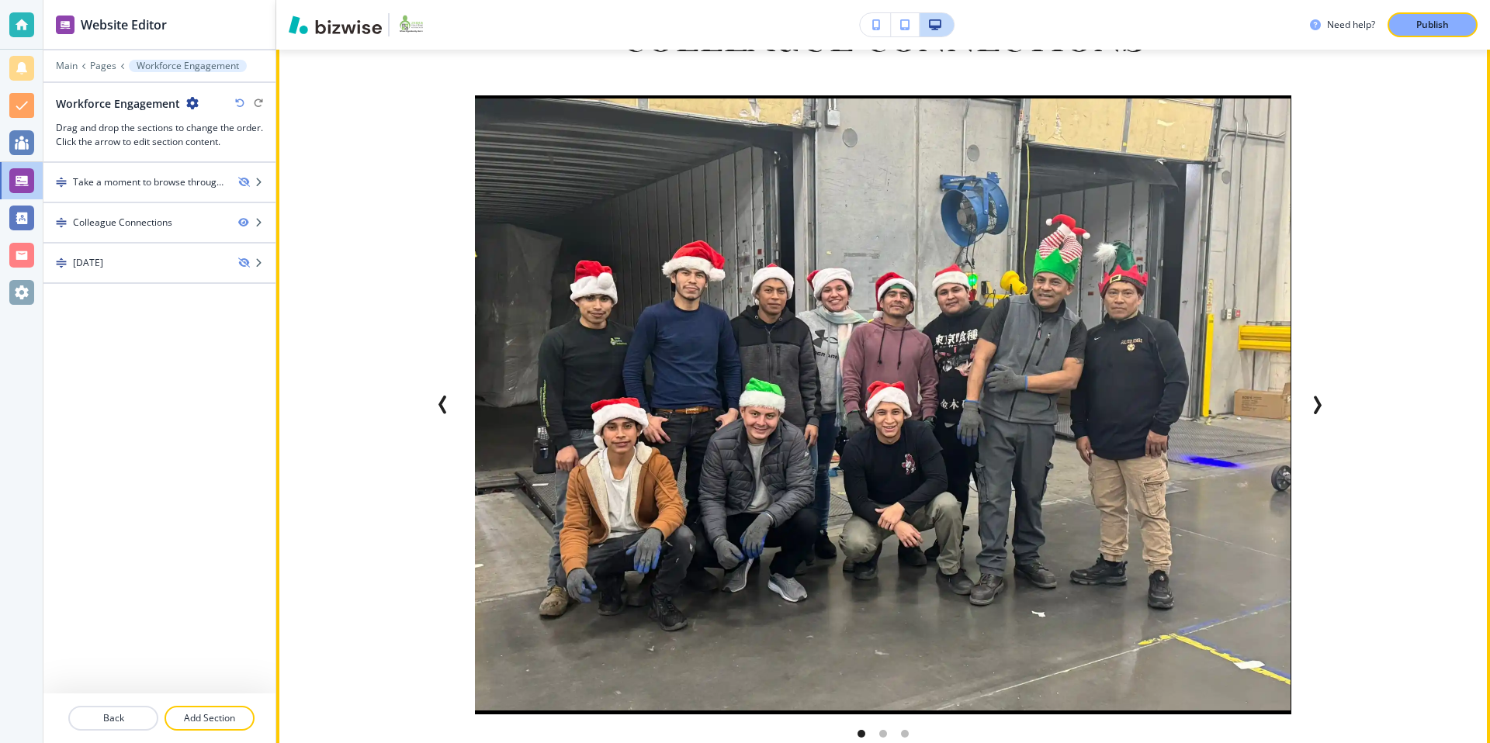
scroll to position [235, 0]
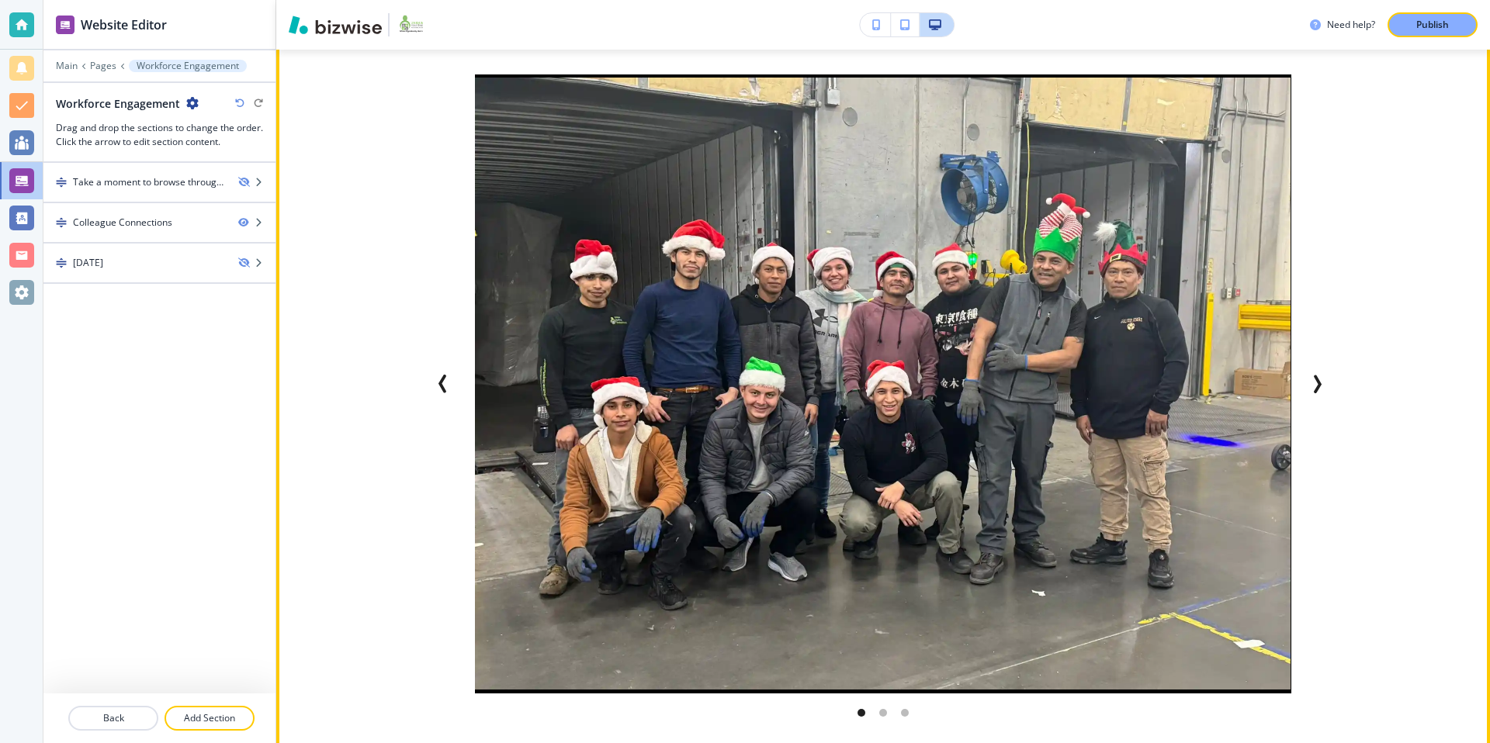
click at [1319, 386] on icon "Next Slide" at bounding box center [1316, 384] width 19 height 19
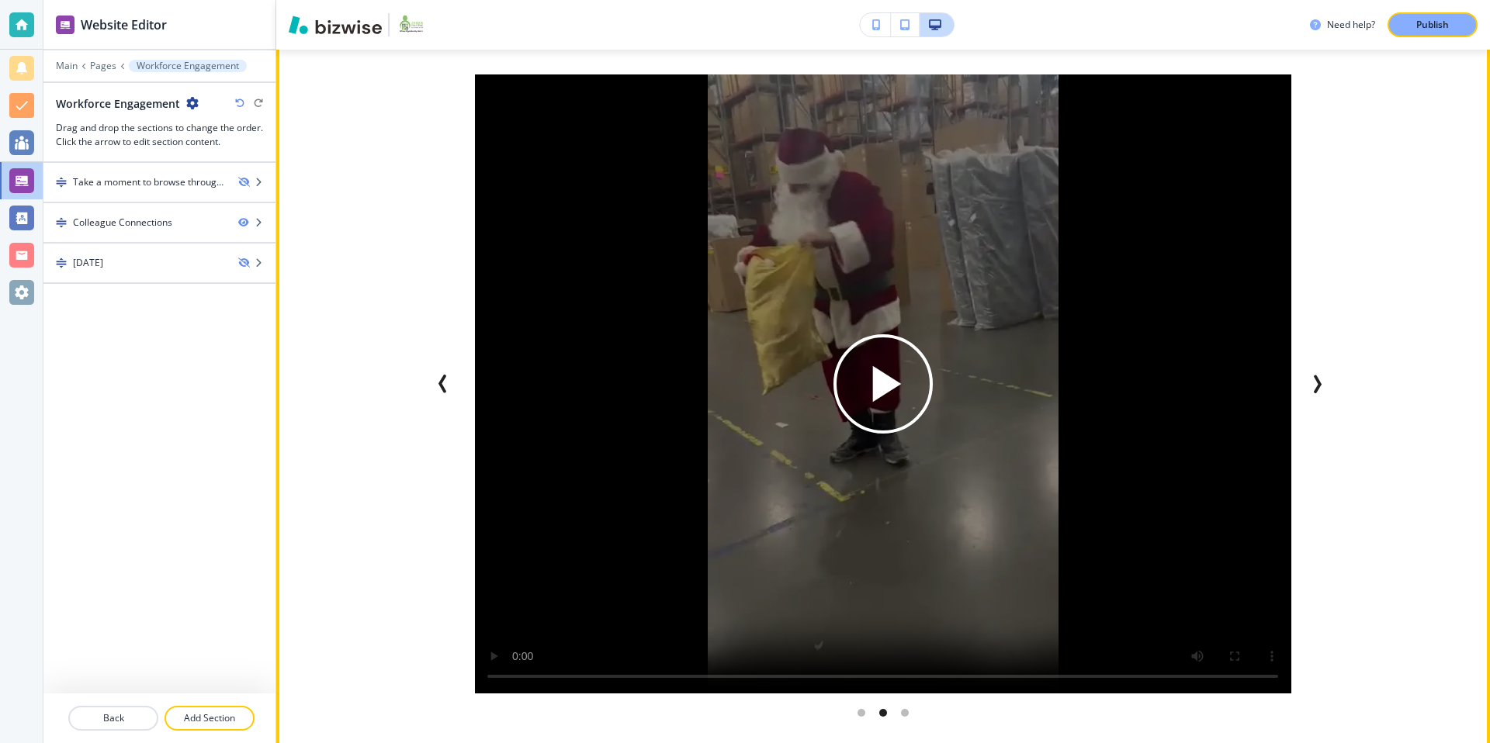
click at [1320, 381] on icon "Next Slide" at bounding box center [1317, 384] width 5 height 16
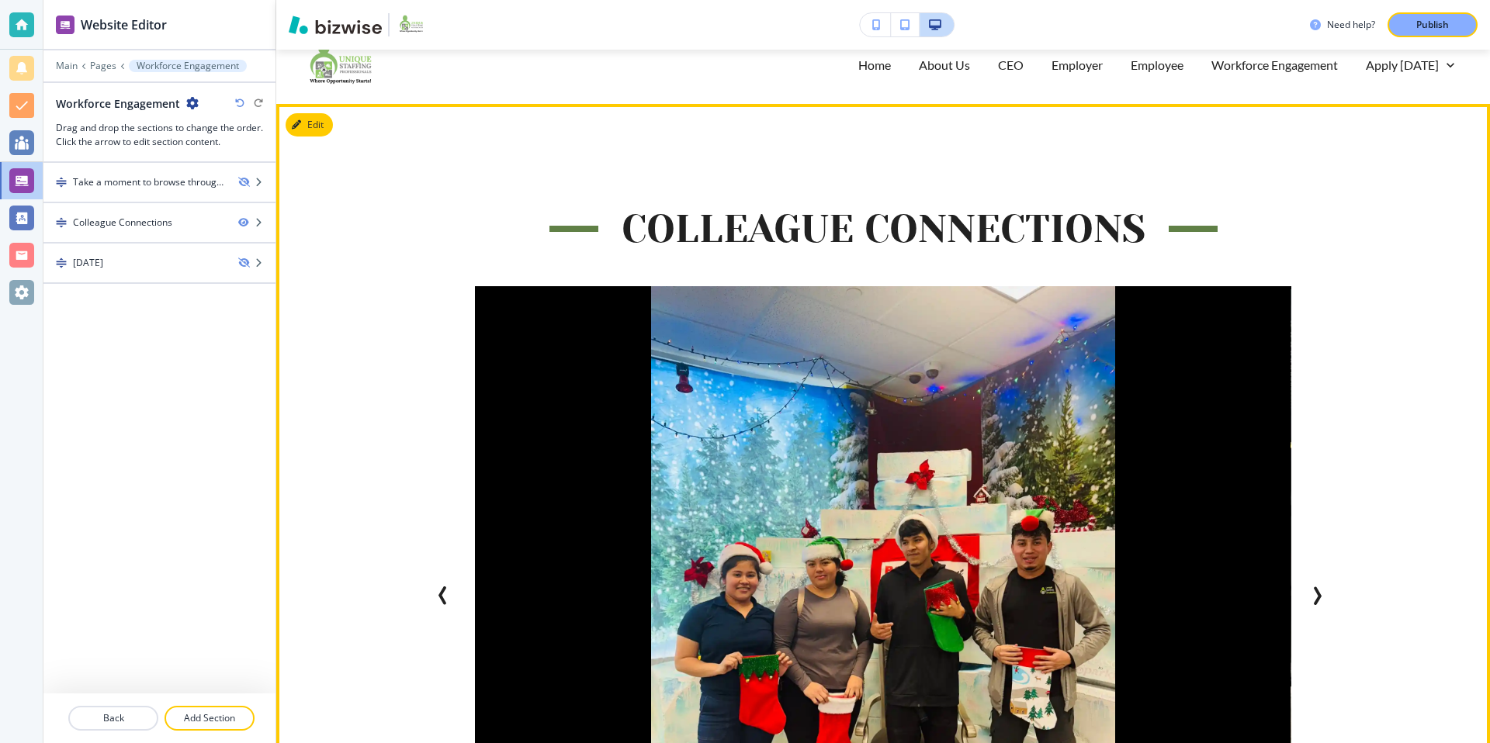
scroll to position [0, 0]
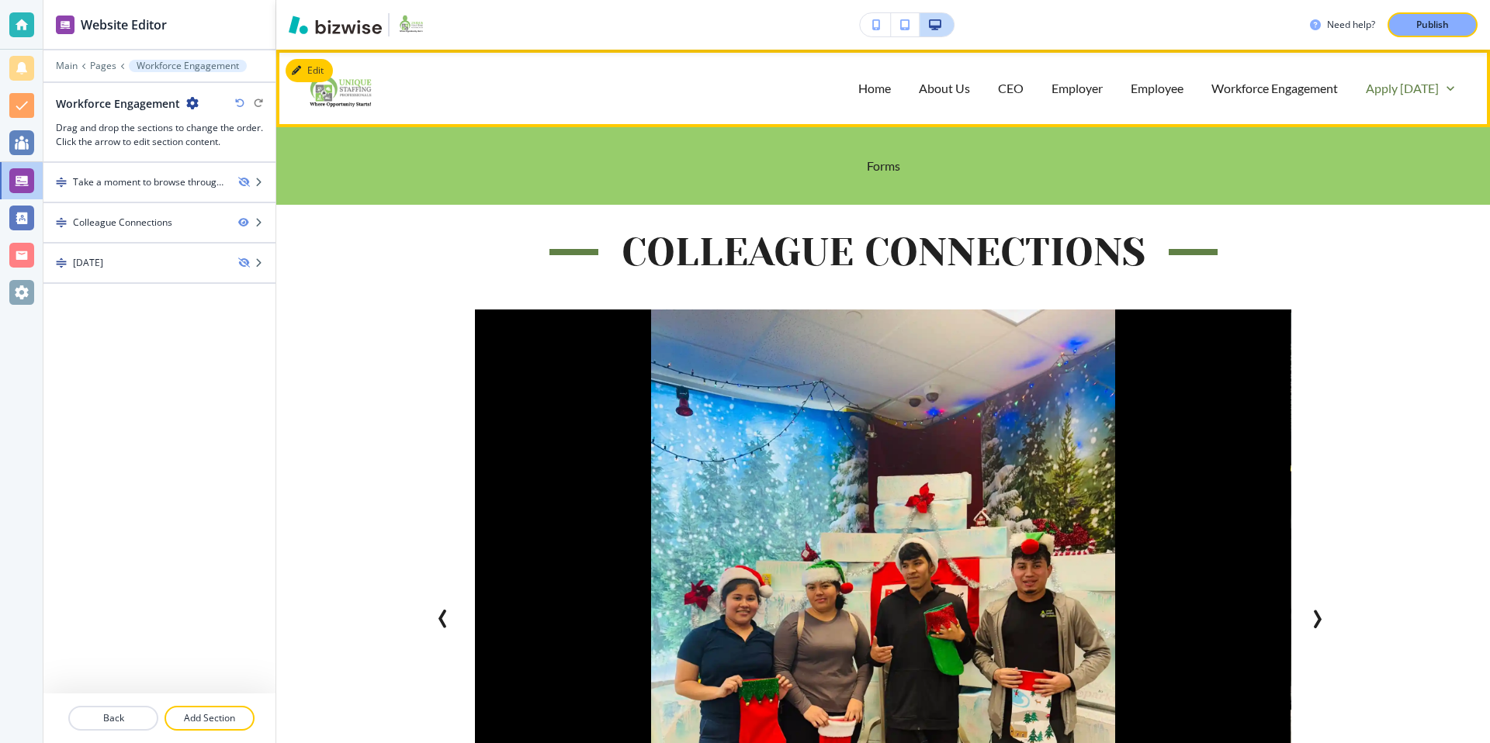
click at [1408, 88] on p "Apply [DATE]" at bounding box center [1402, 88] width 73 height 18
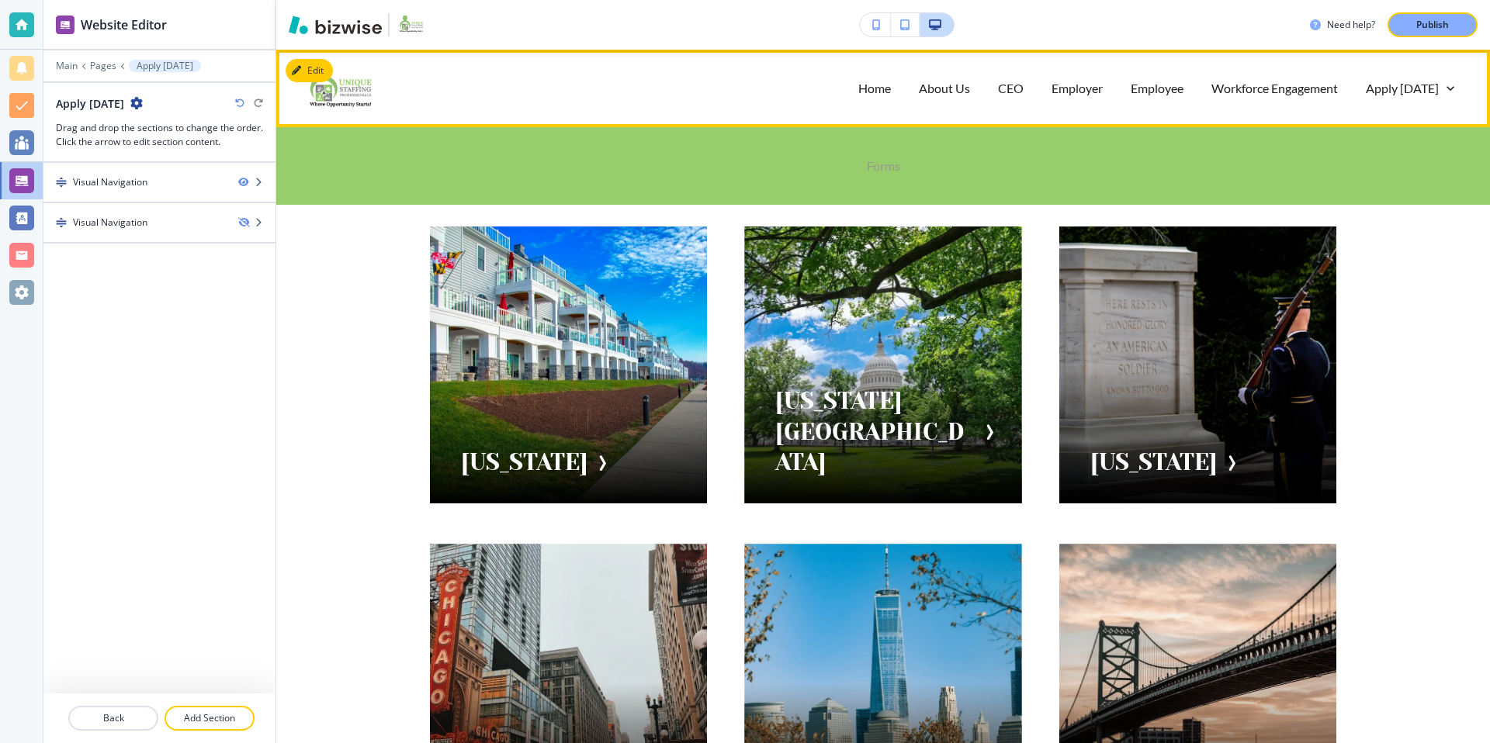
click at [885, 168] on p "Forms" at bounding box center [883, 166] width 33 height 18
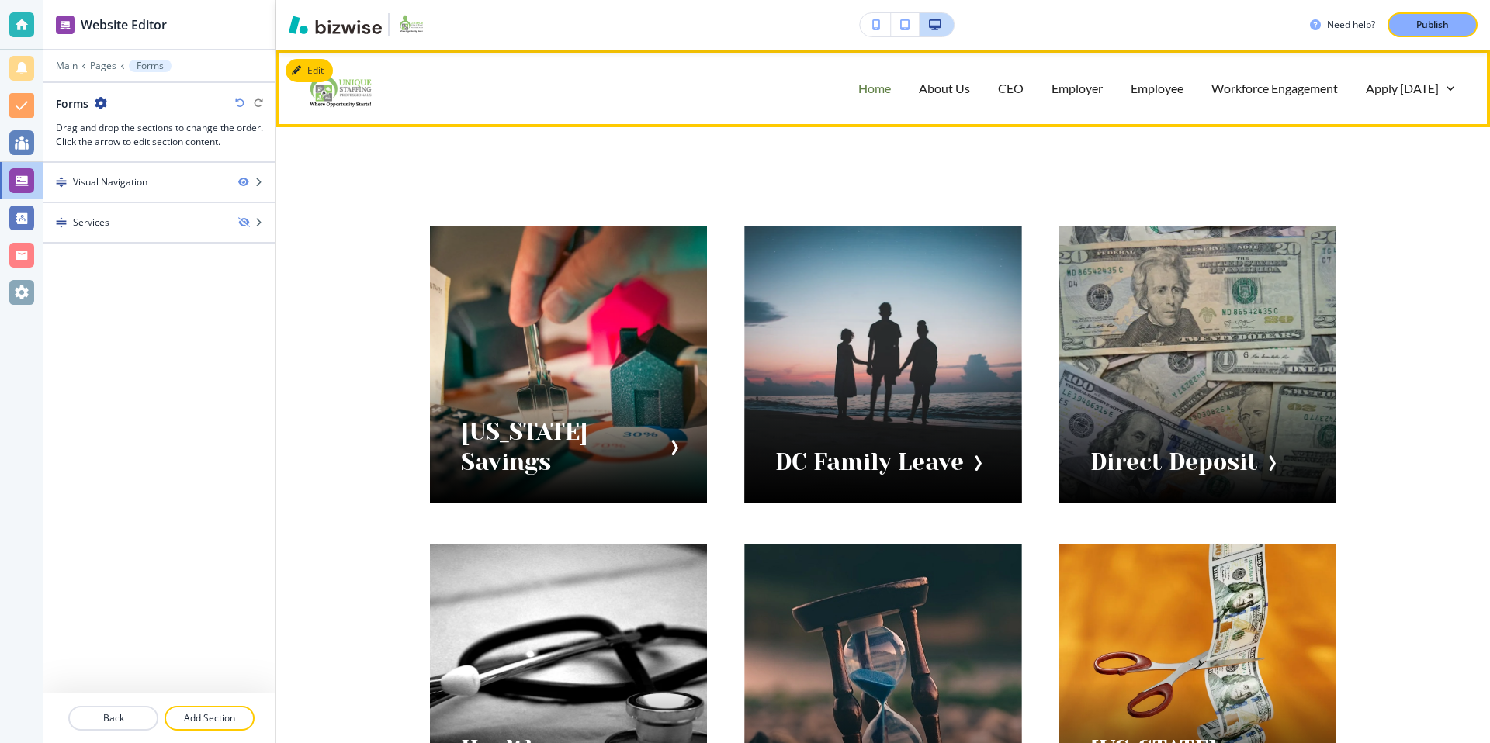
click at [882, 89] on p "Home" at bounding box center [874, 88] width 33 height 18
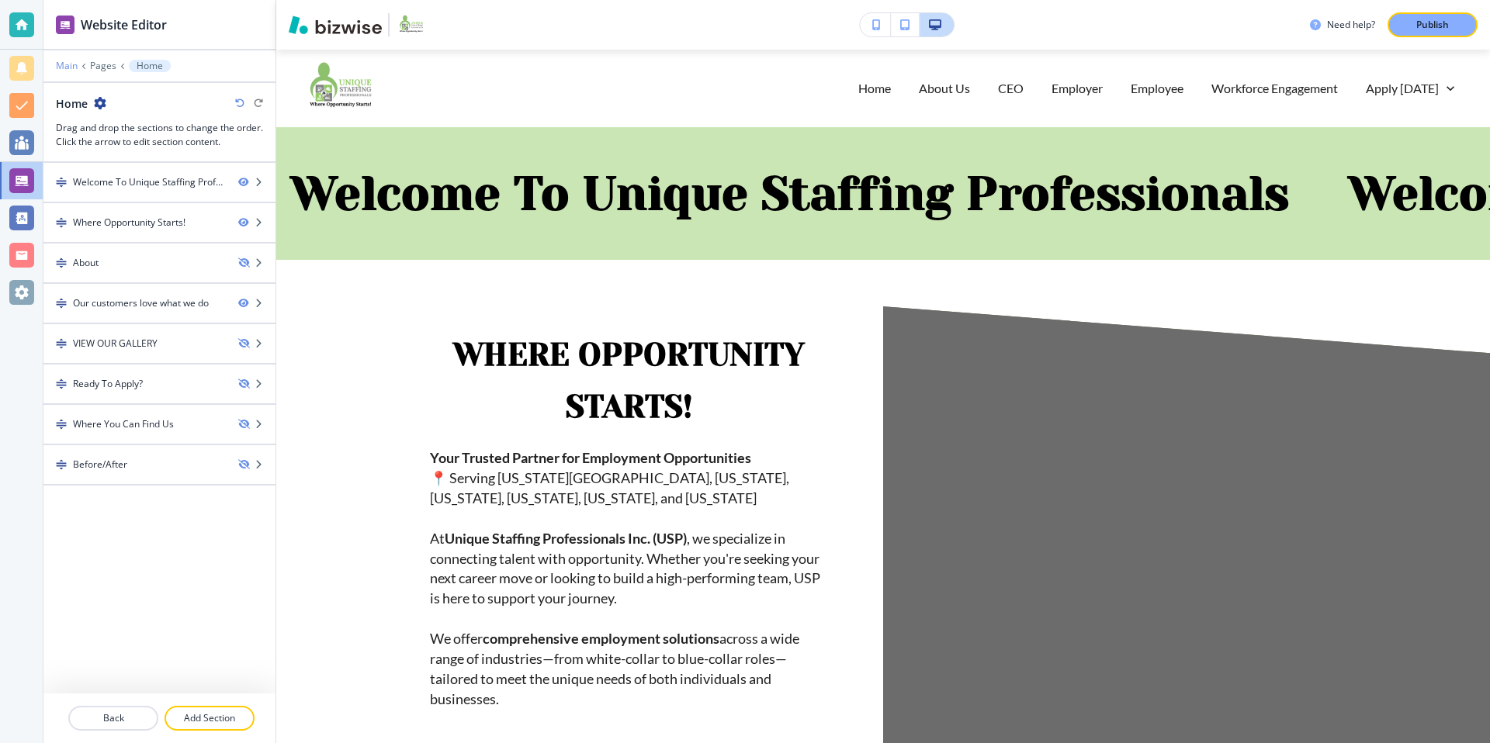
click at [68, 67] on p "Main" at bounding box center [67, 66] width 22 height 11
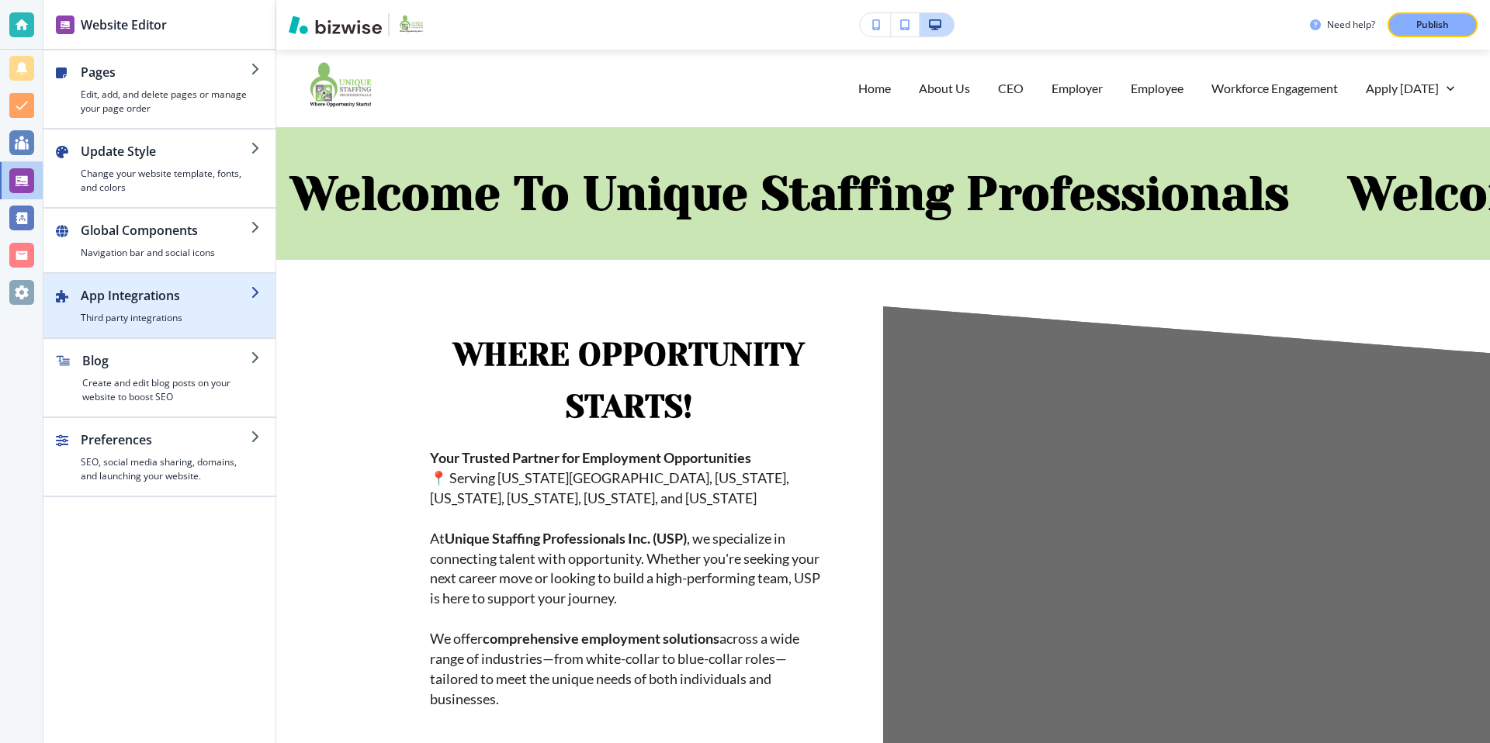
click at [239, 311] on h4 "Third party integrations" at bounding box center [166, 318] width 170 height 14
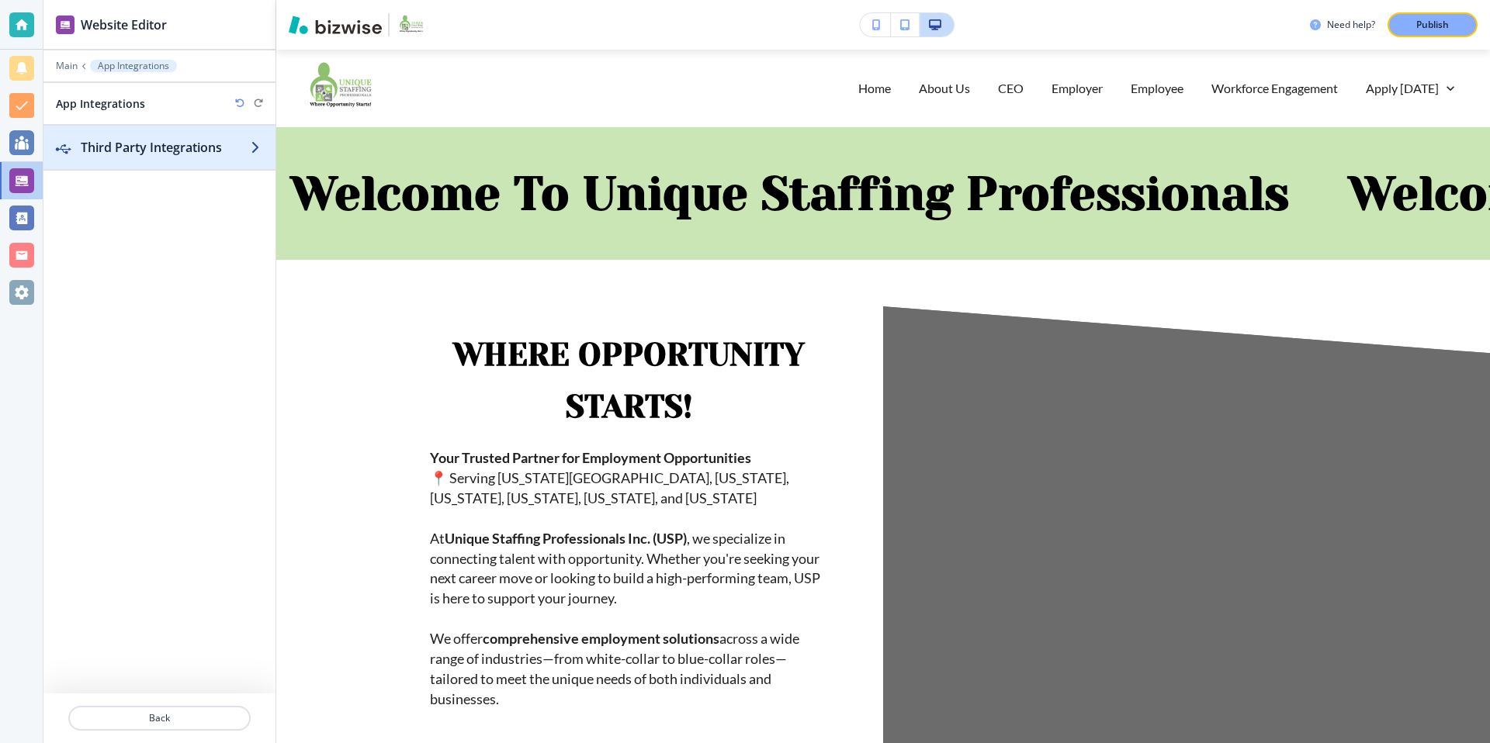
click at [175, 155] on h2 "Third Party Integrations" at bounding box center [166, 147] width 170 height 19
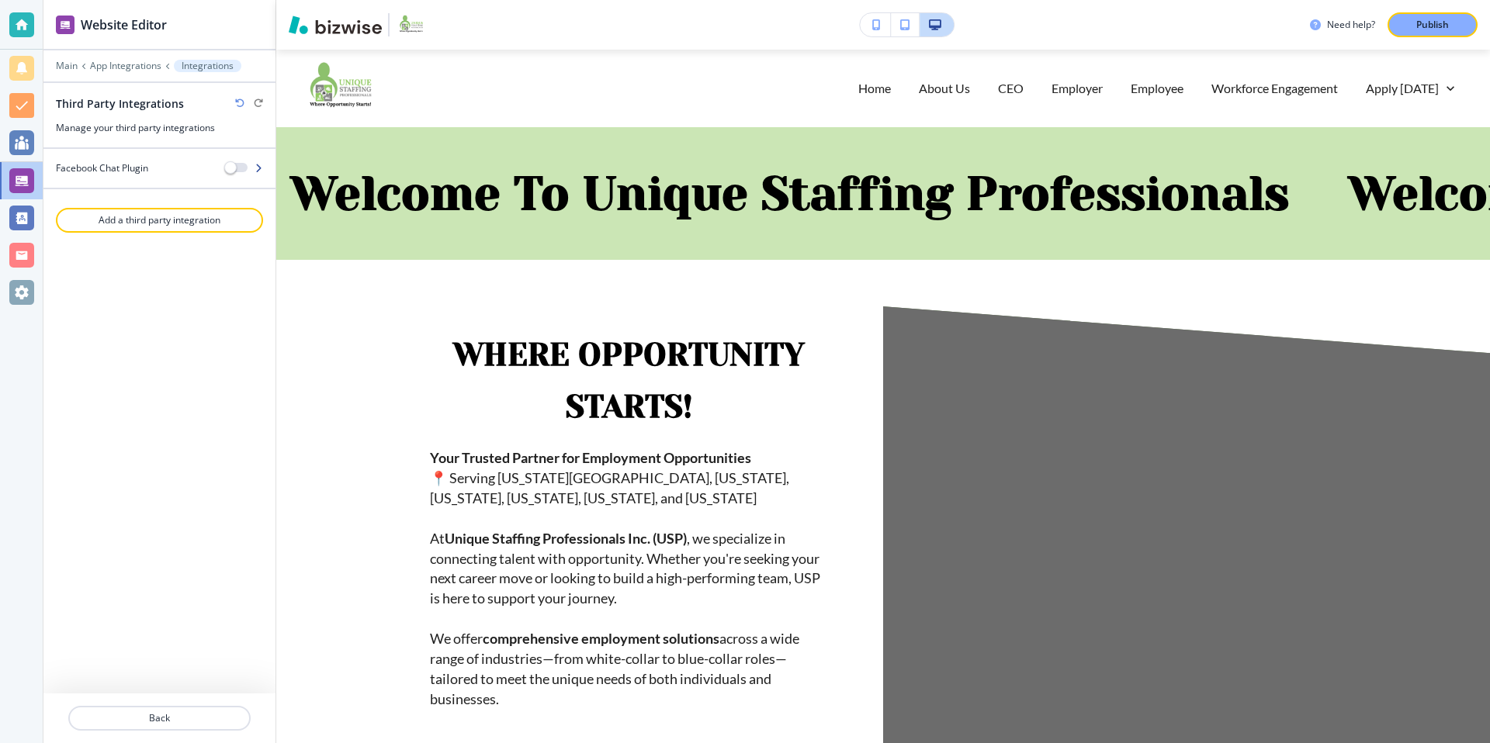
click at [137, 172] on h4 "Facebook Chat Plugin" at bounding box center [102, 168] width 92 height 14
click at [225, 216] on div "All Pages" at bounding box center [160, 210] width 206 height 28
click at [199, 168] on div at bounding box center [159, 169] width 232 height 12
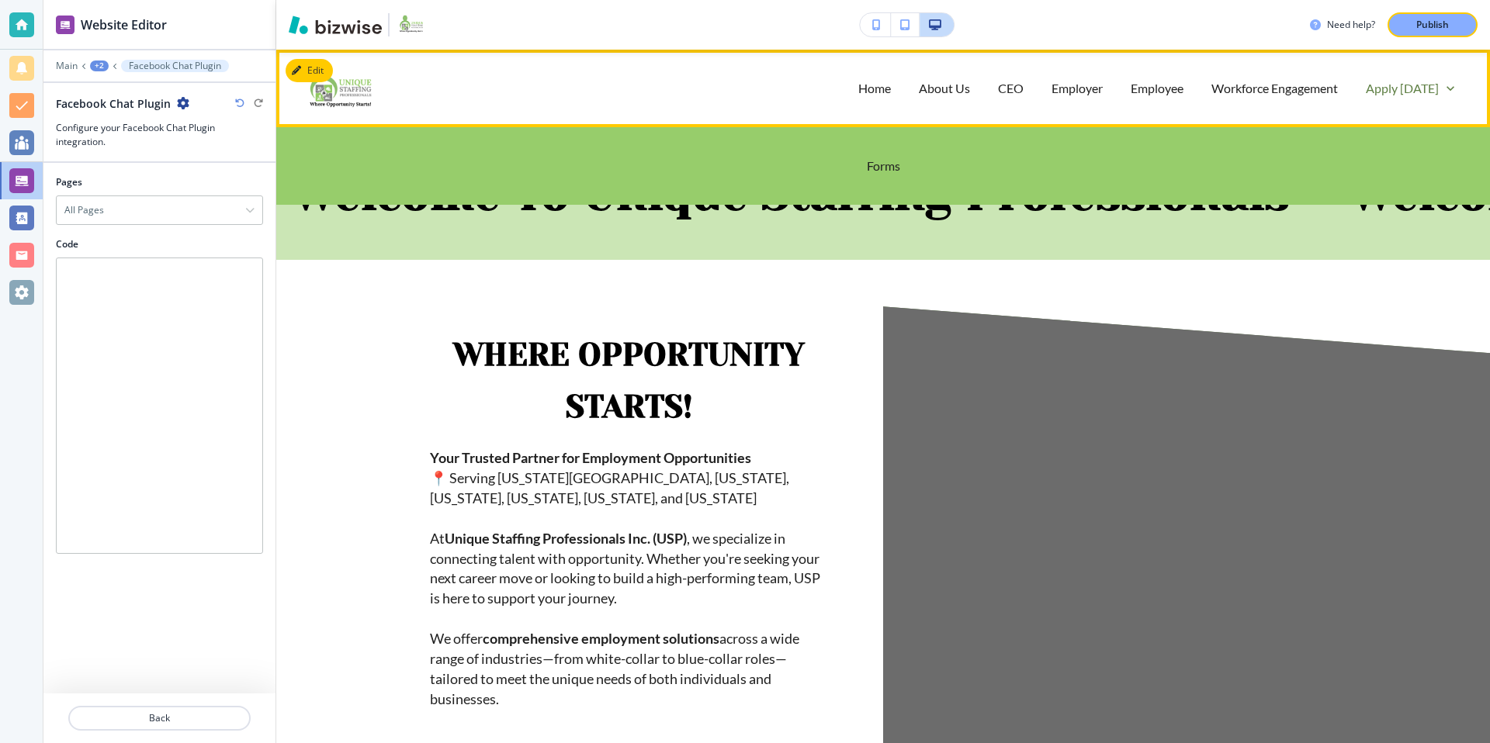
click at [1393, 79] on p "Apply [DATE]" at bounding box center [1402, 88] width 73 height 18
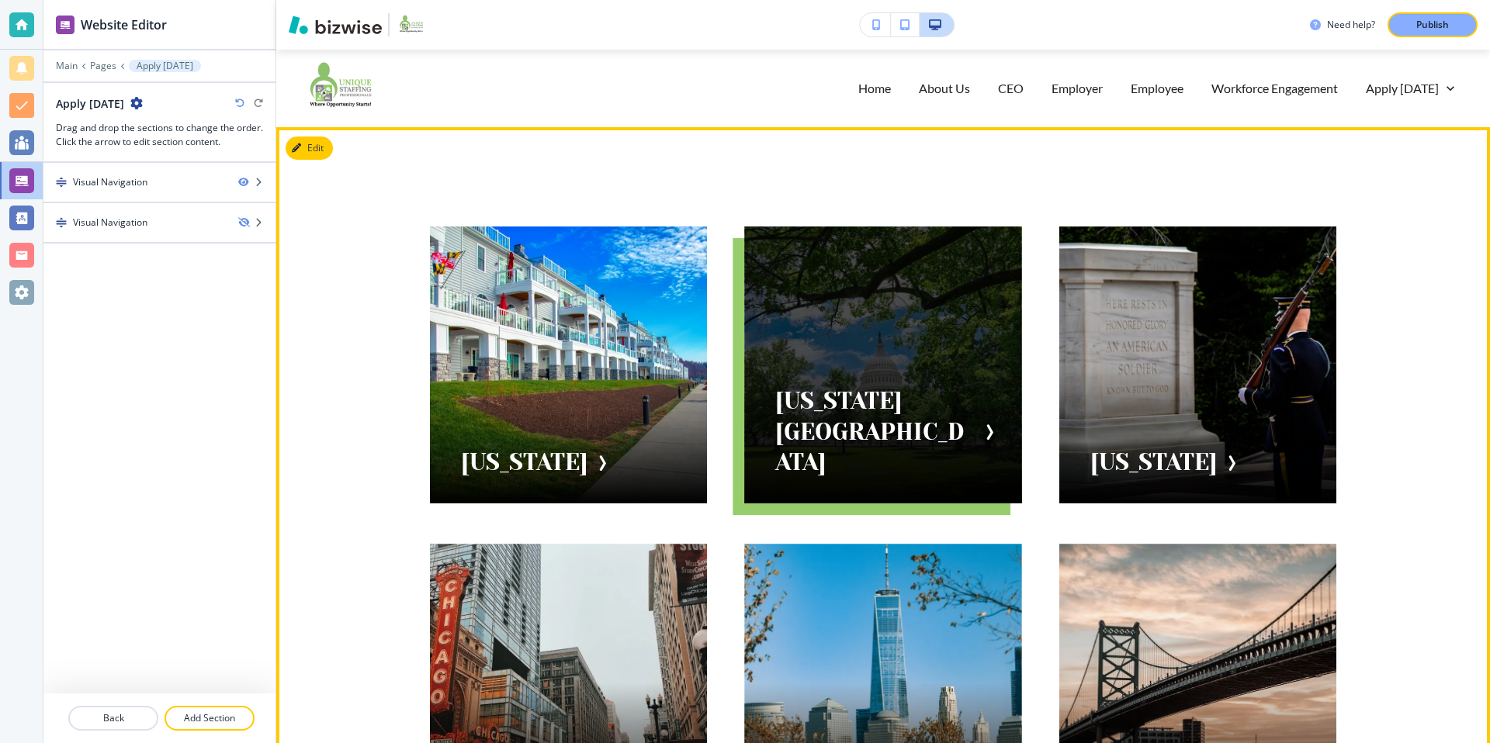
click at [874, 406] on div at bounding box center [882, 365] width 277 height 277
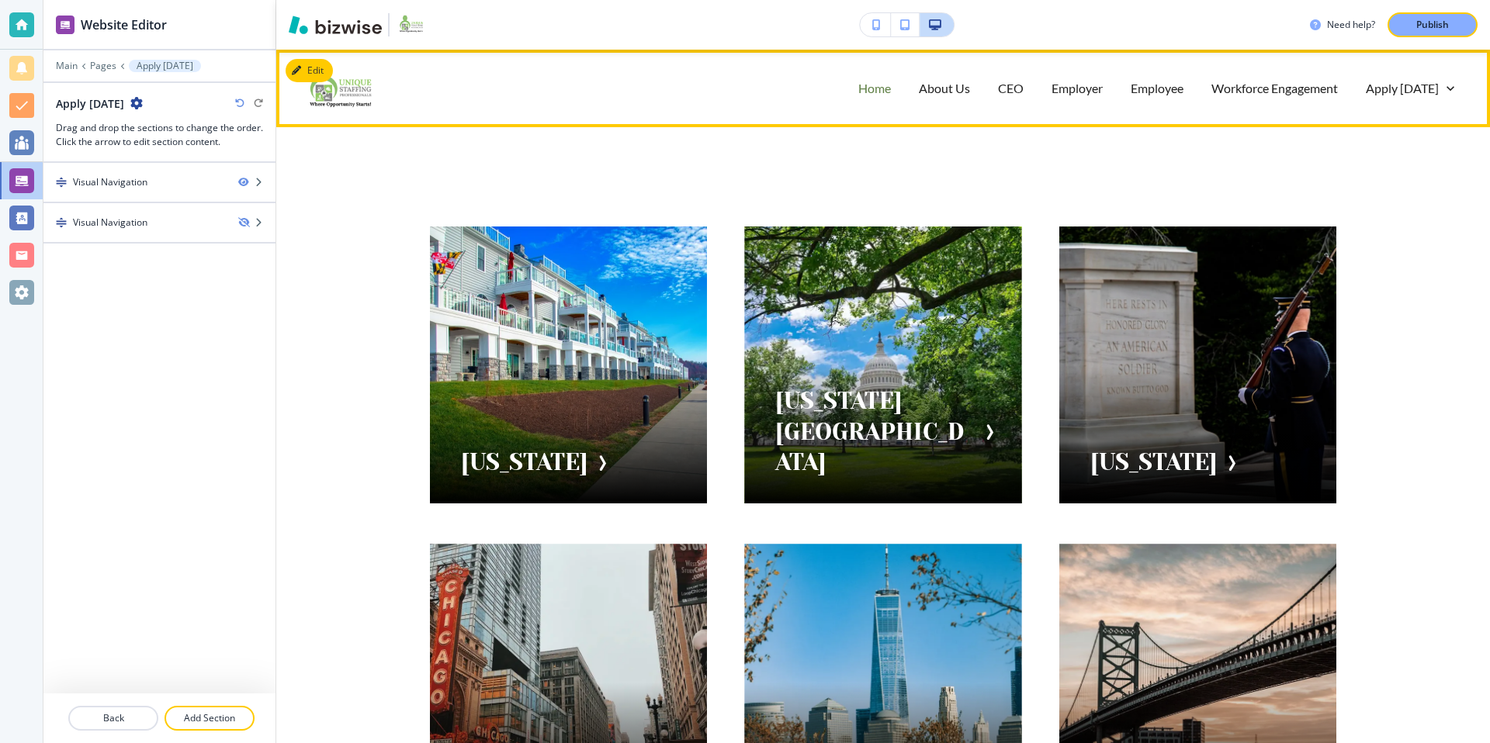
click at [874, 86] on p "Home" at bounding box center [874, 88] width 33 height 18
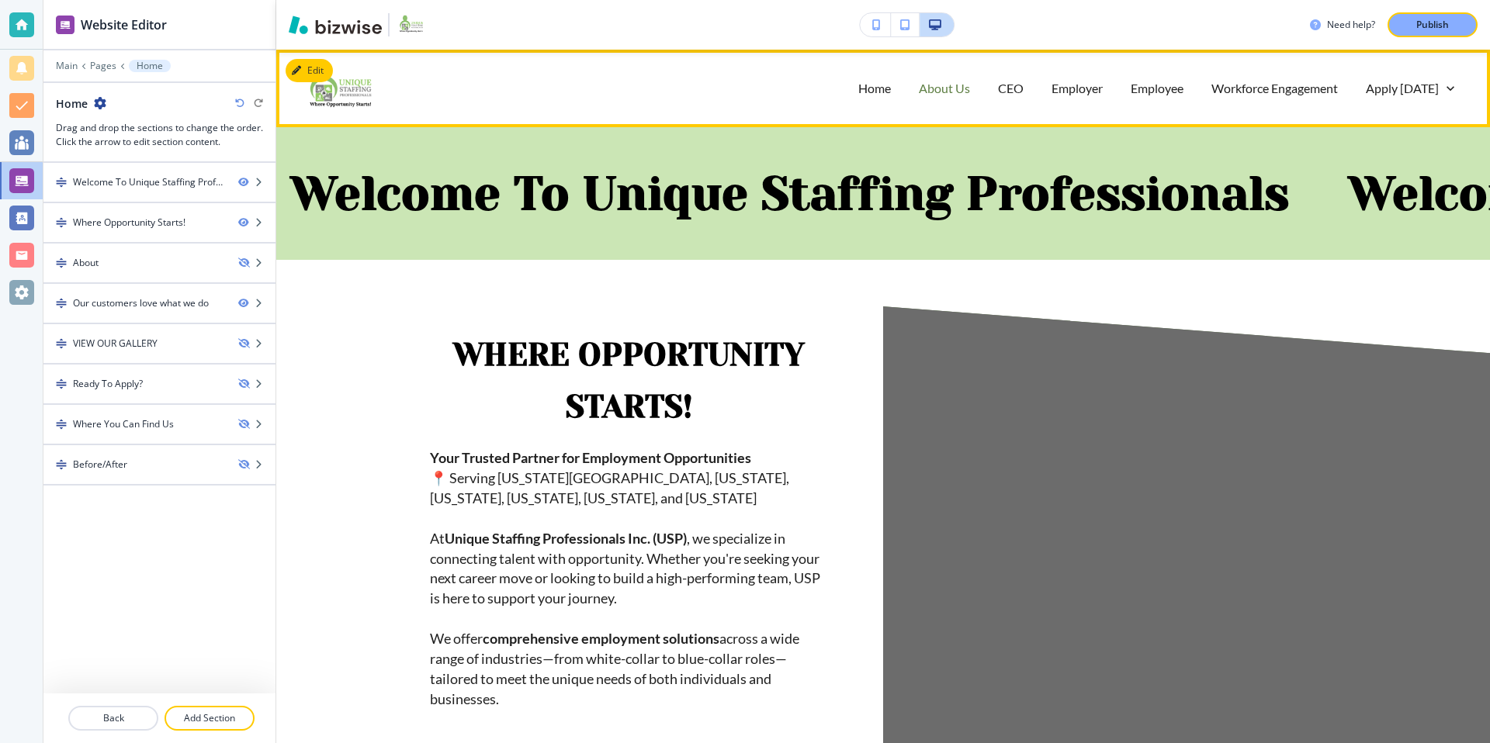
click at [946, 86] on p "About Us" at bounding box center [944, 88] width 51 height 18
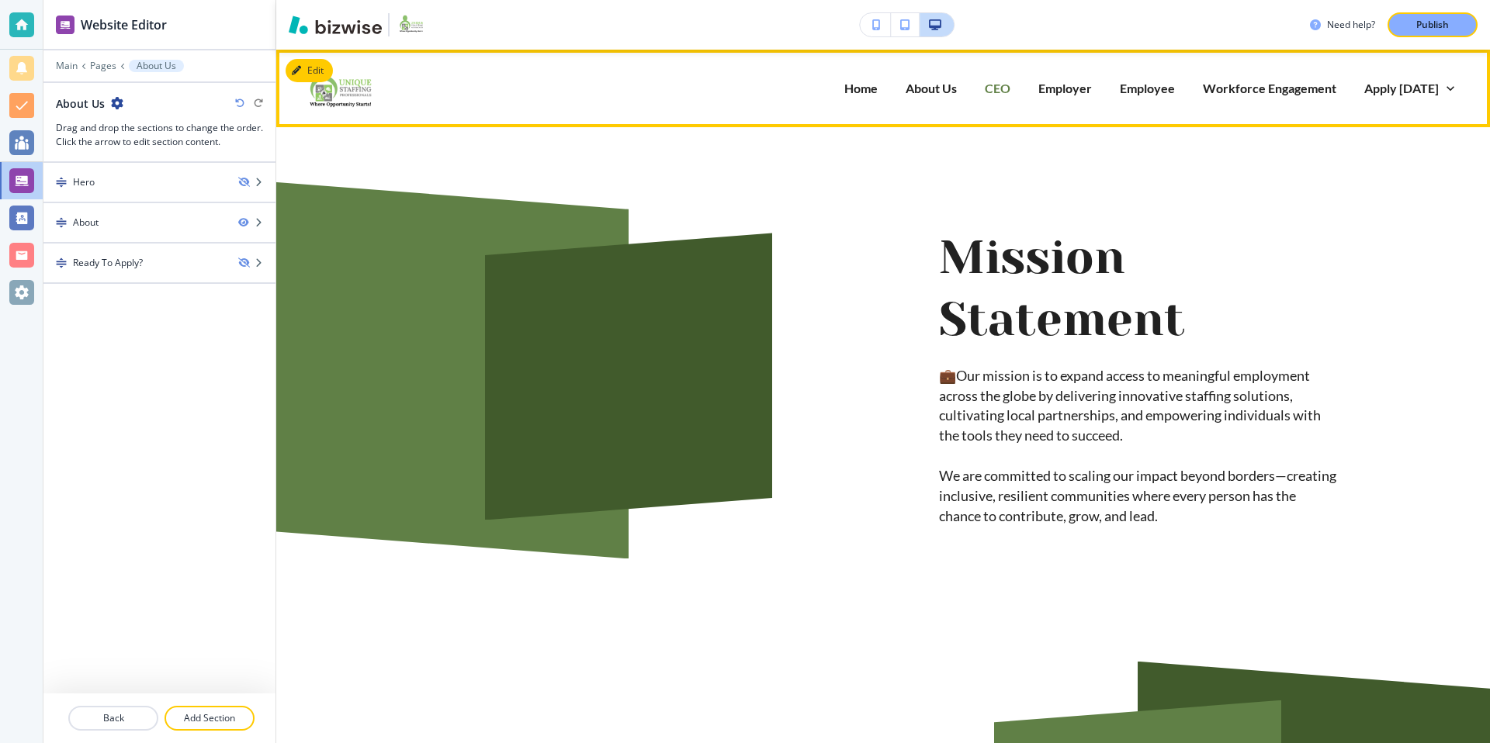
click at [1010, 85] on p "CEO" at bounding box center [998, 88] width 26 height 18
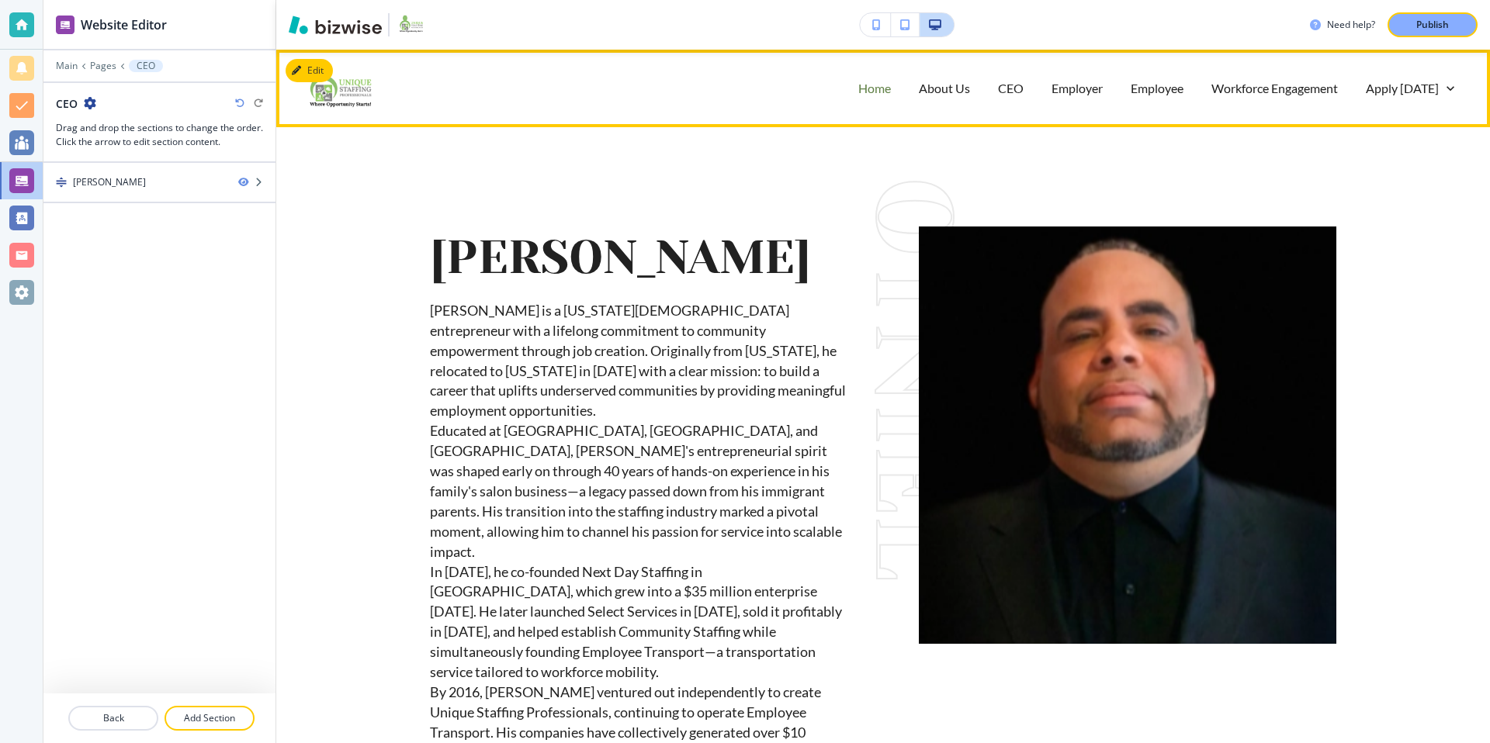
click at [885, 92] on p "Home" at bounding box center [874, 88] width 33 height 18
